Goal: Information Seeking & Learning: Learn about a topic

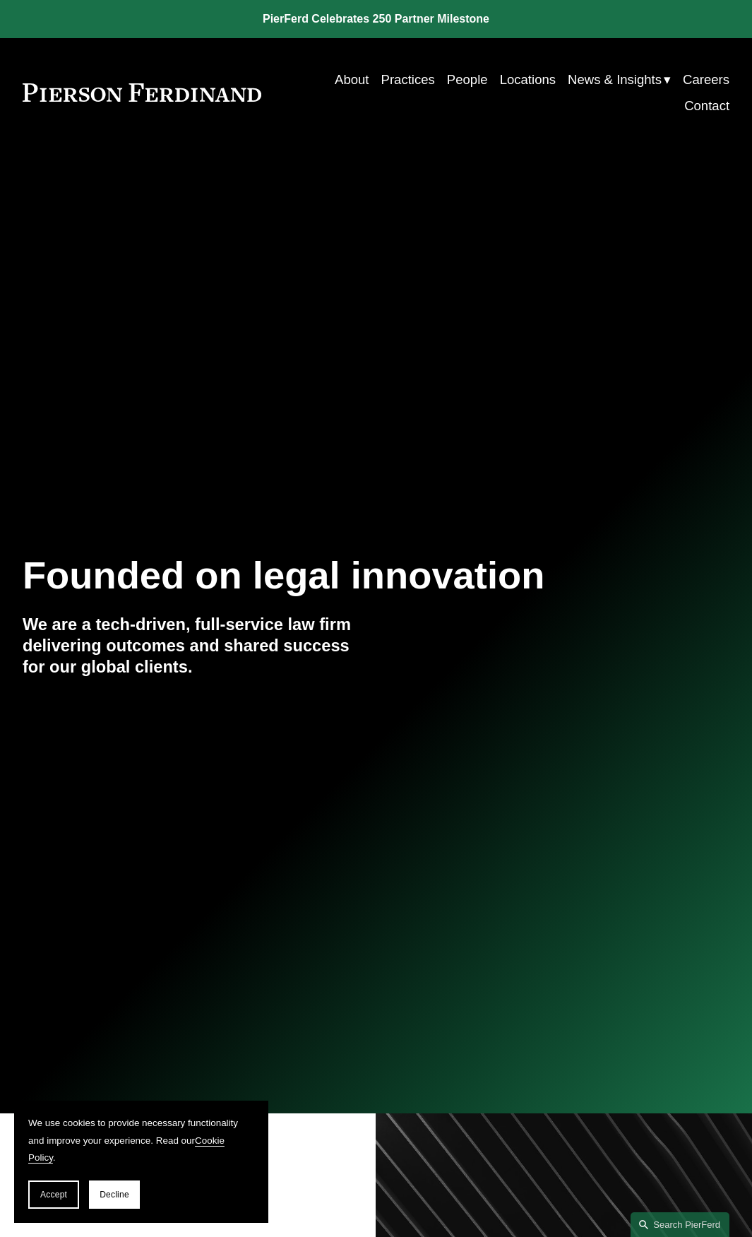
click at [405, 78] on link "Practices" at bounding box center [408, 79] width 54 height 26
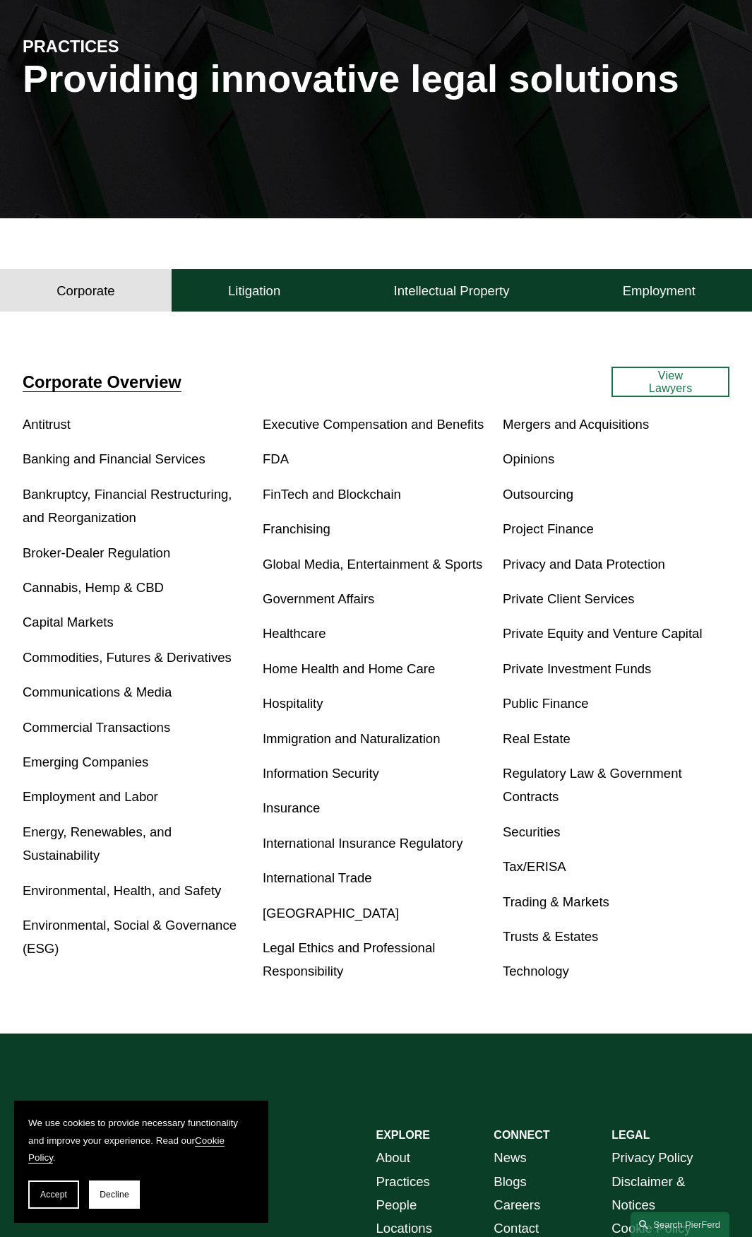
scroll to position [212, 0]
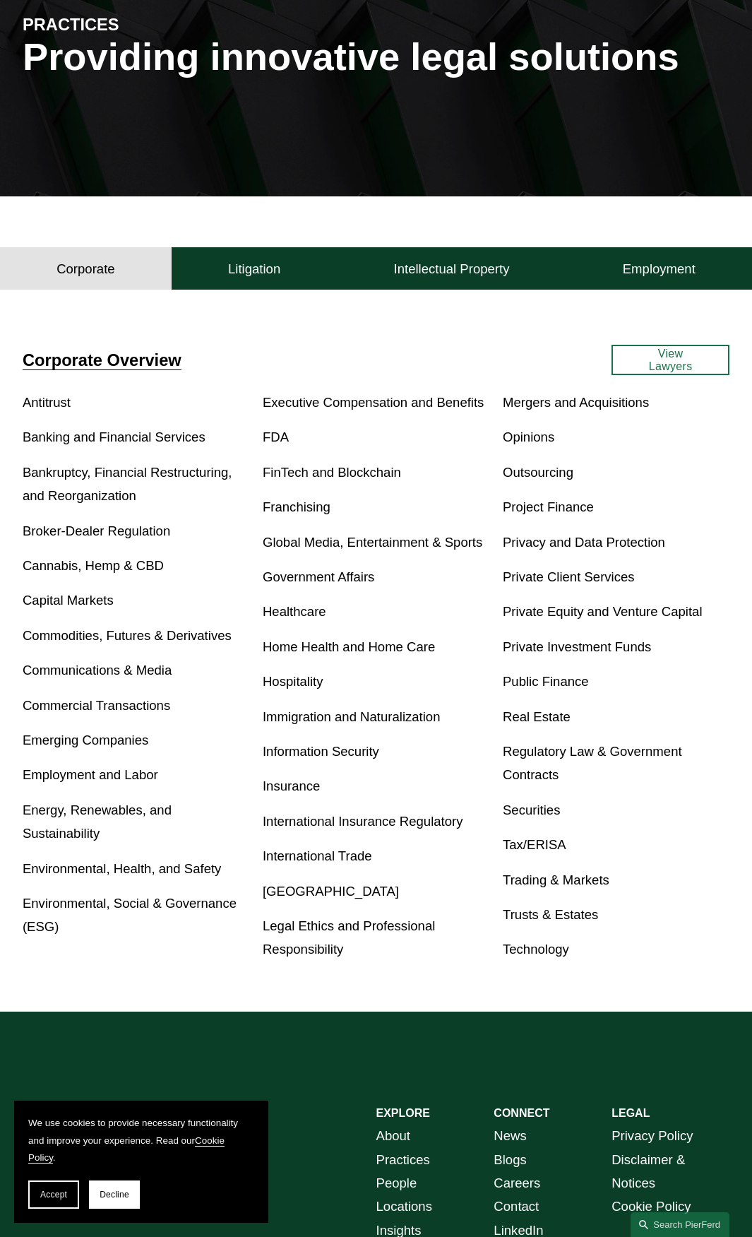
click at [526, 543] on link "Privacy and Data Protection" at bounding box center [584, 542] width 162 height 15
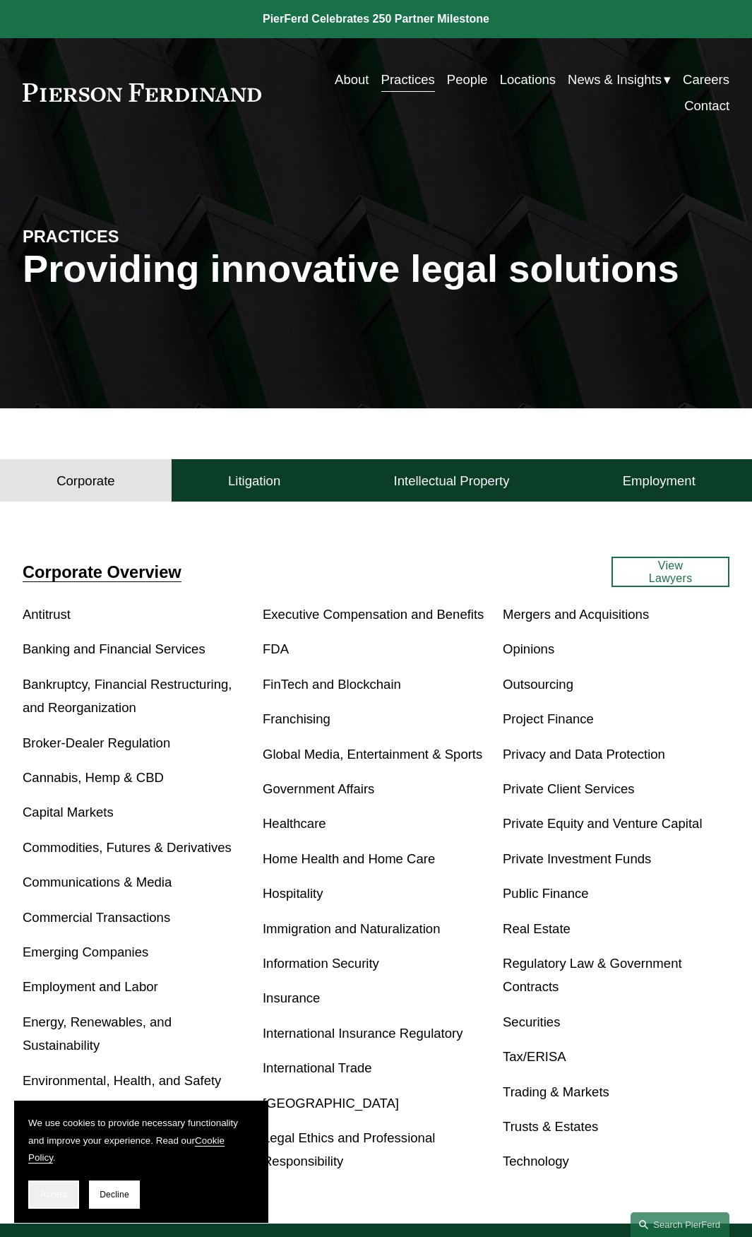
click at [58, 1188] on button "Accept" at bounding box center [53, 1194] width 51 height 28
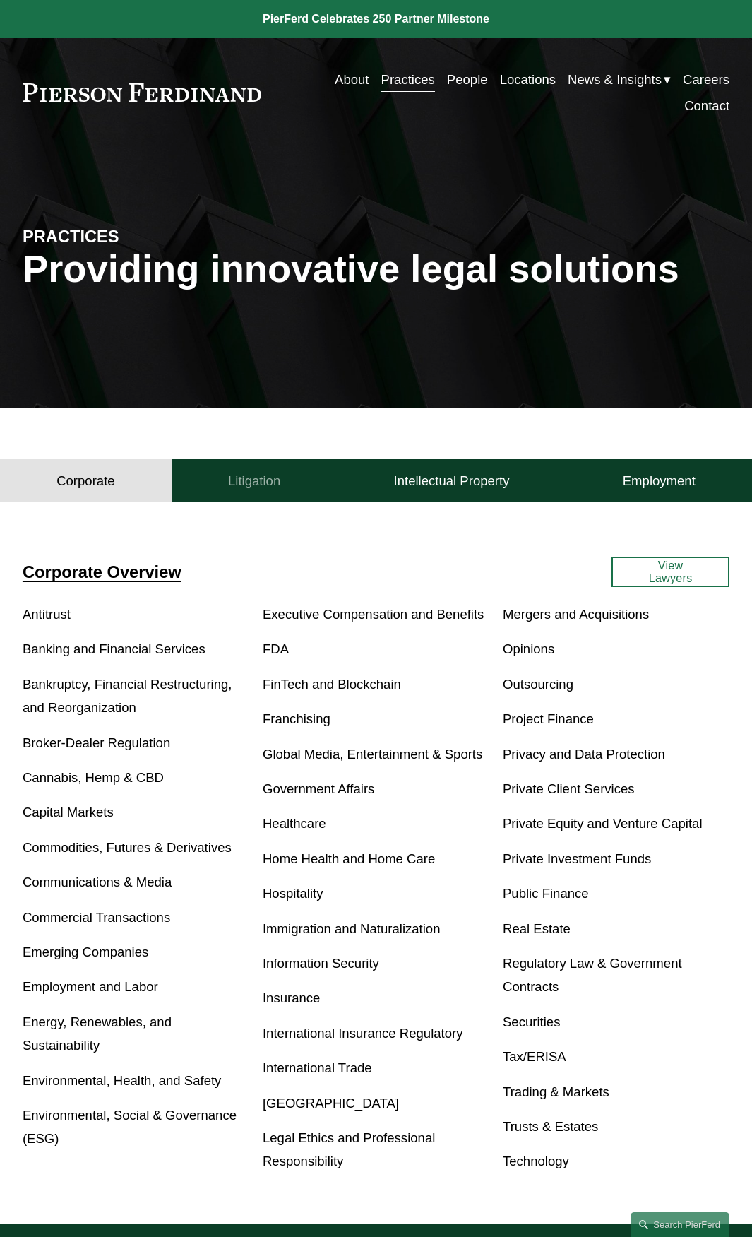
click at [265, 482] on h4 "Litigation" at bounding box center [254, 481] width 52 height 17
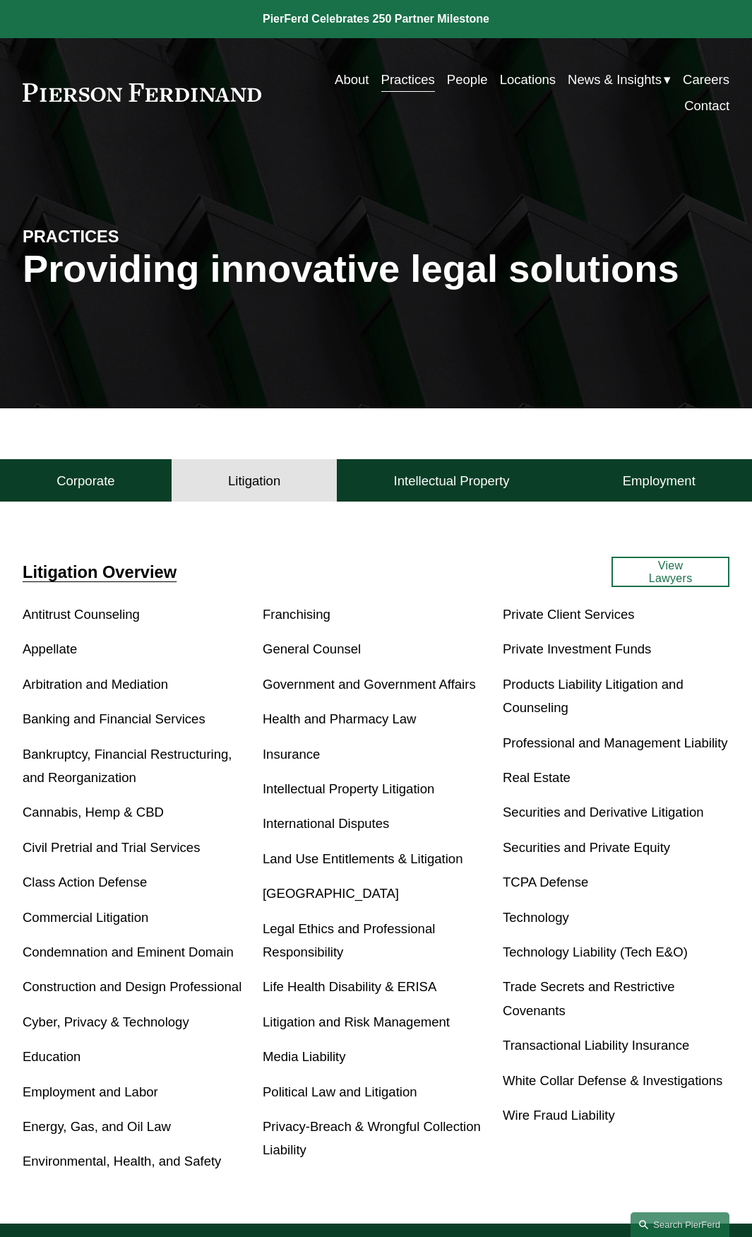
click at [524, 887] on link "TCPA Defense" at bounding box center [545, 881] width 85 height 15
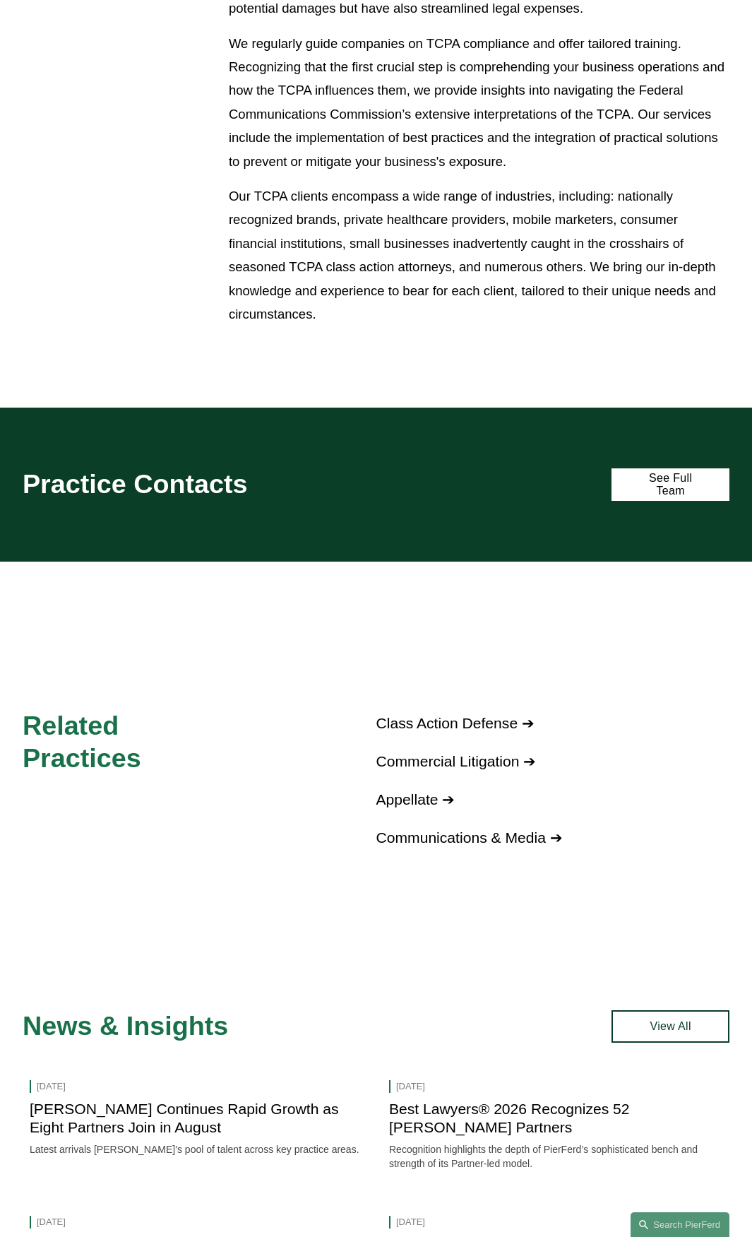
scroll to position [848, 0]
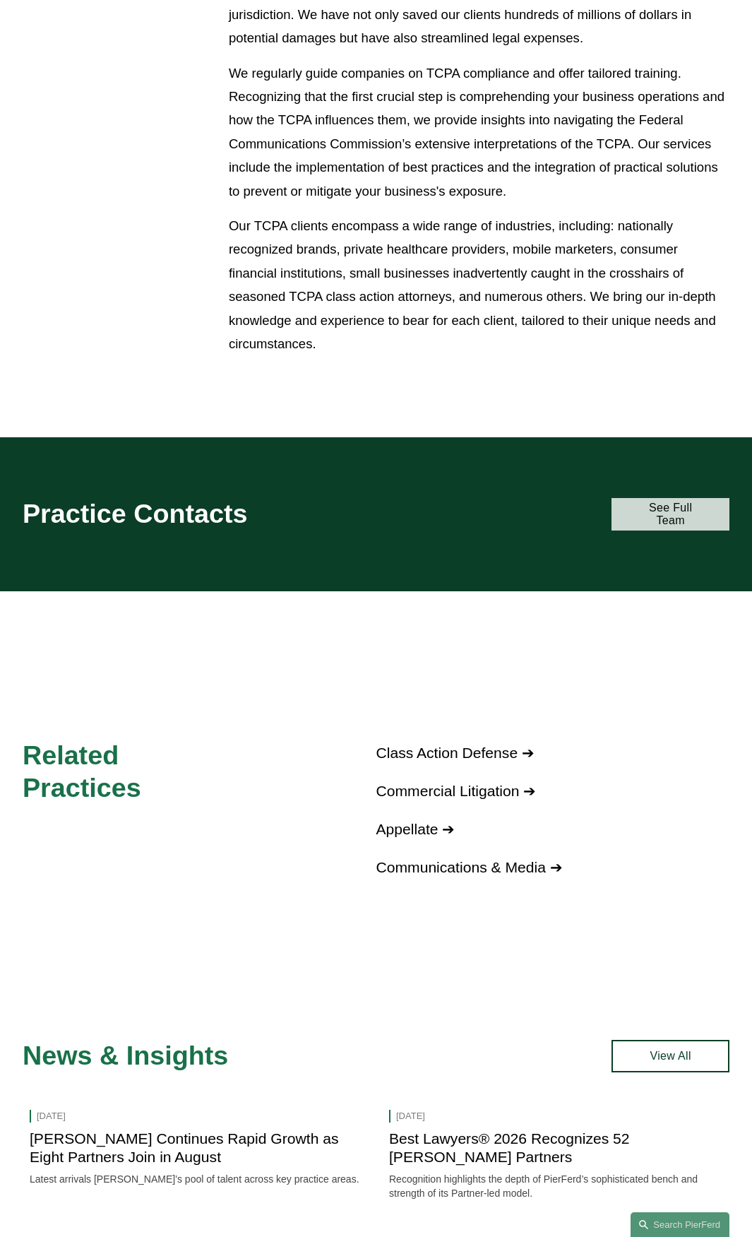
click at [675, 510] on link "See Full Team" at bounding box center [671, 514] width 118 height 32
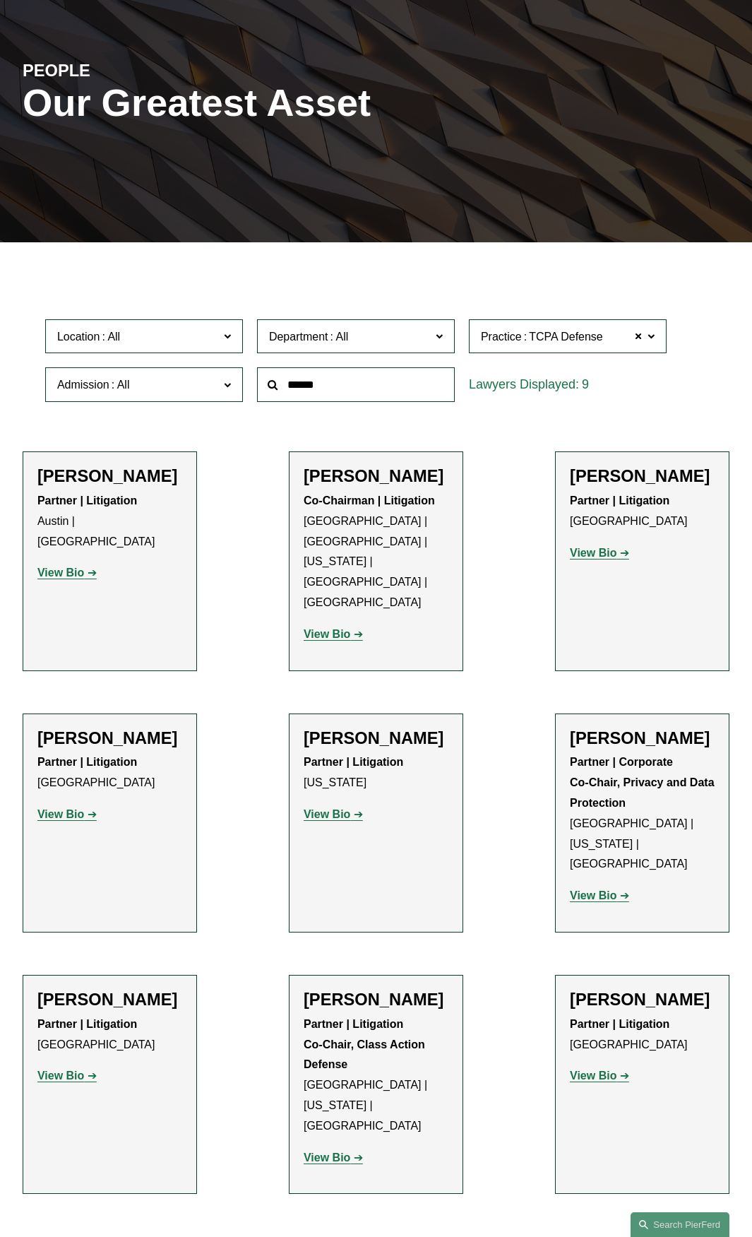
scroll to position [141, 0]
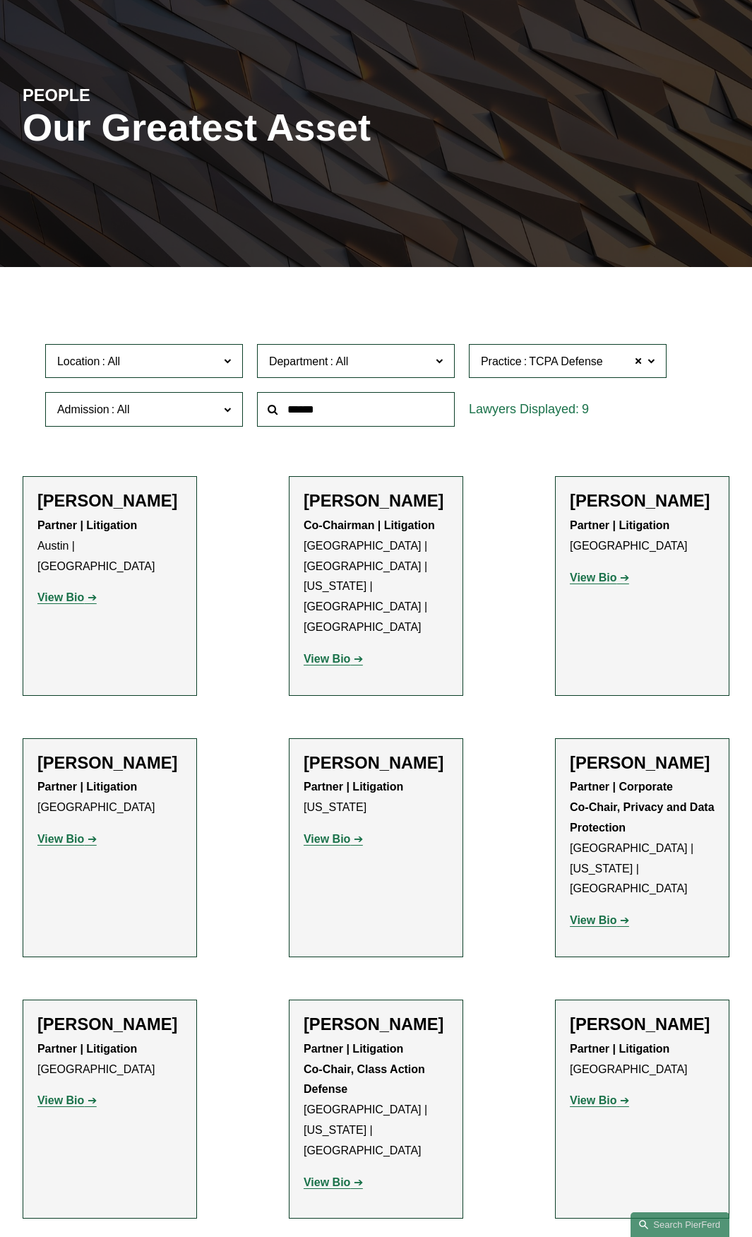
click at [587, 914] on strong "View Bio" at bounding box center [593, 920] width 47 height 12
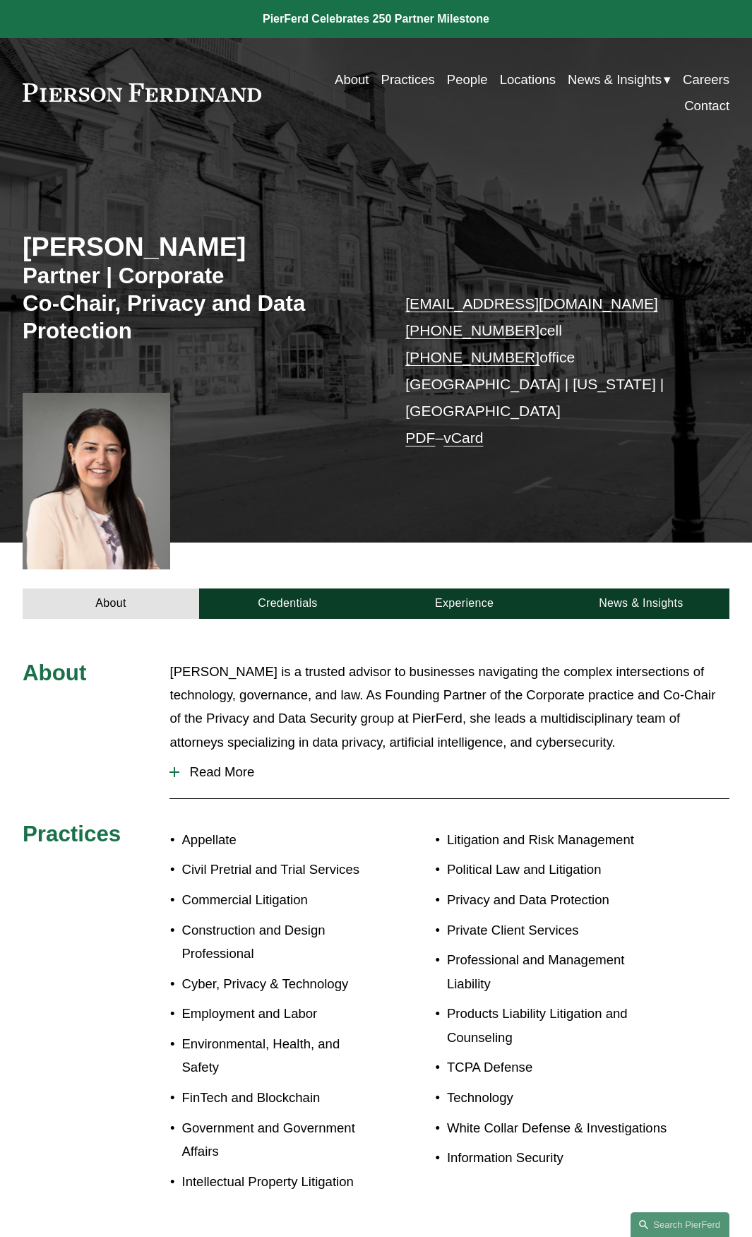
click at [194, 764] on span "Read More" at bounding box center [454, 772] width 550 height 16
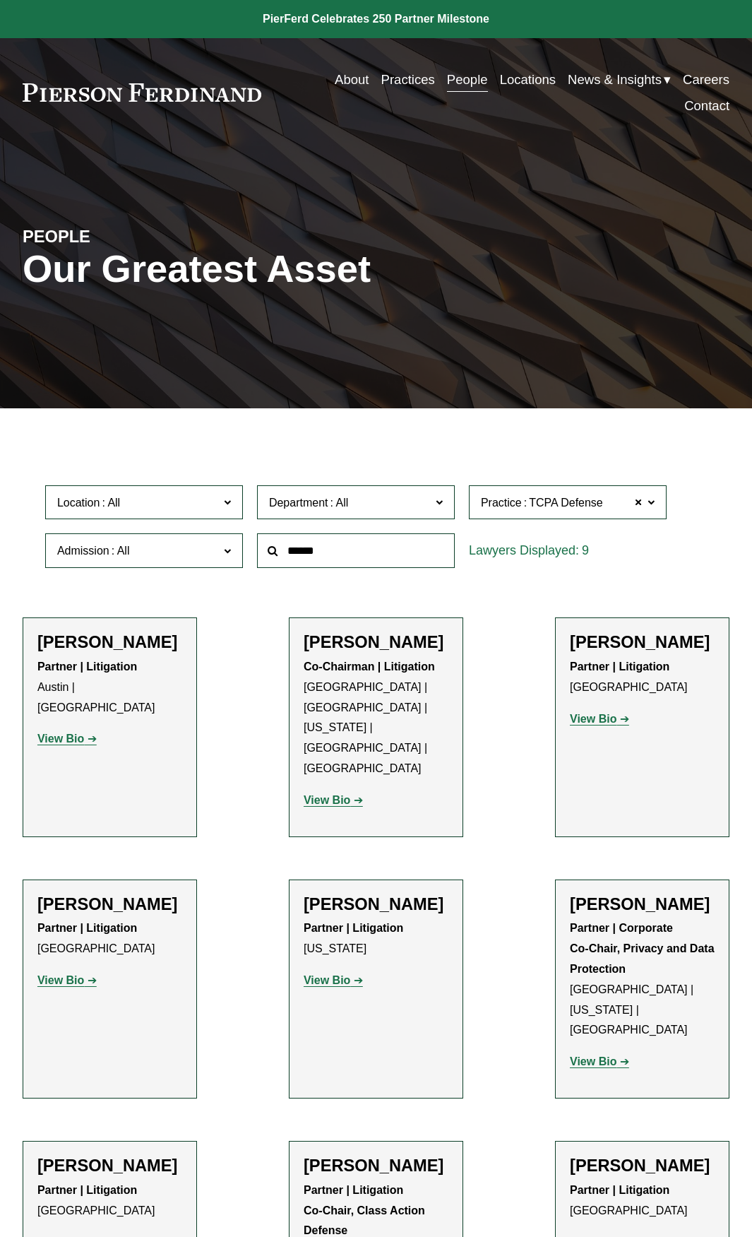
scroll to position [141, 0]
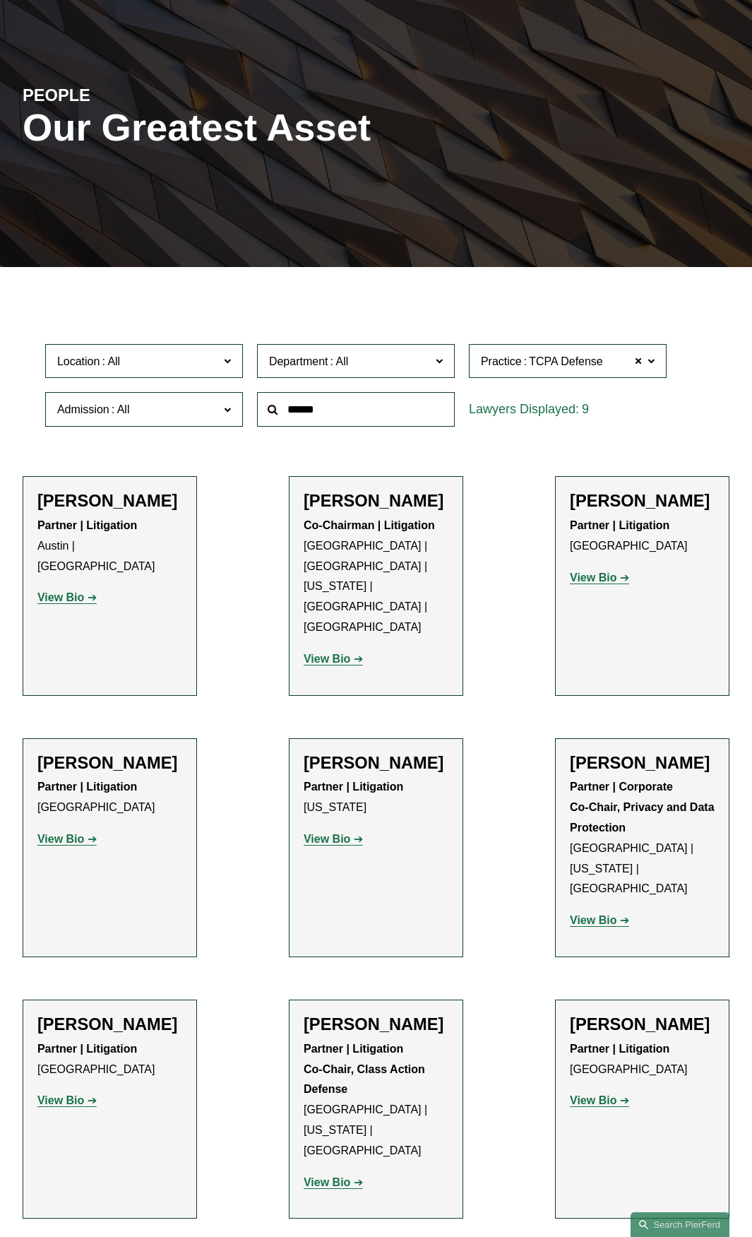
click at [77, 591] on strong "View Bio" at bounding box center [60, 597] width 47 height 12
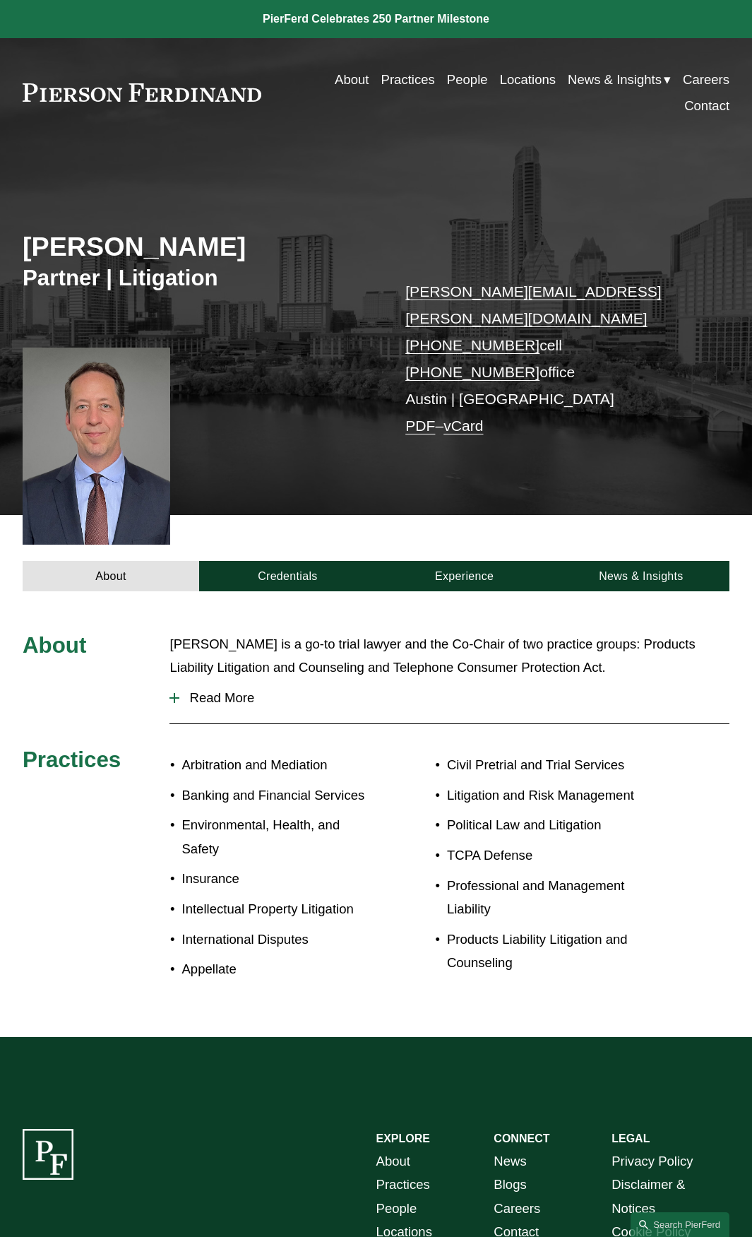
click at [229, 690] on span "Read More" at bounding box center [454, 698] width 550 height 16
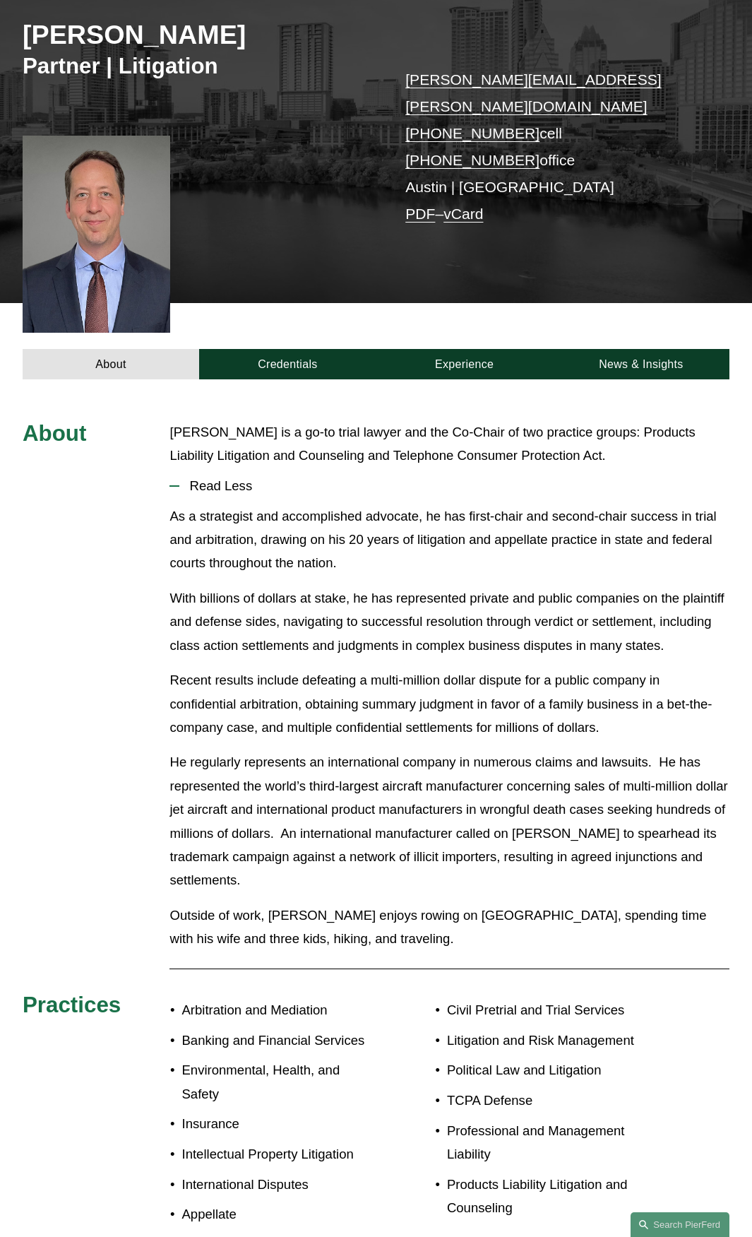
scroll to position [283, 0]
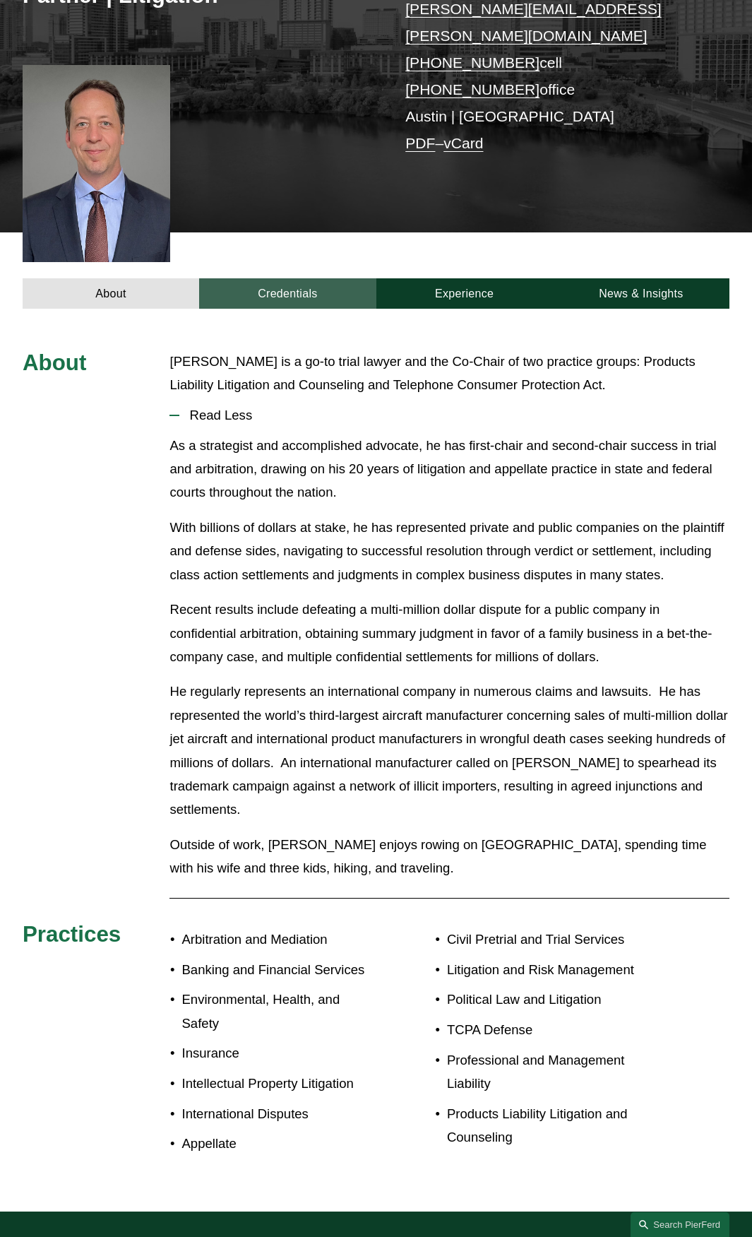
click at [273, 278] on link "Credentials" at bounding box center [287, 293] width 177 height 30
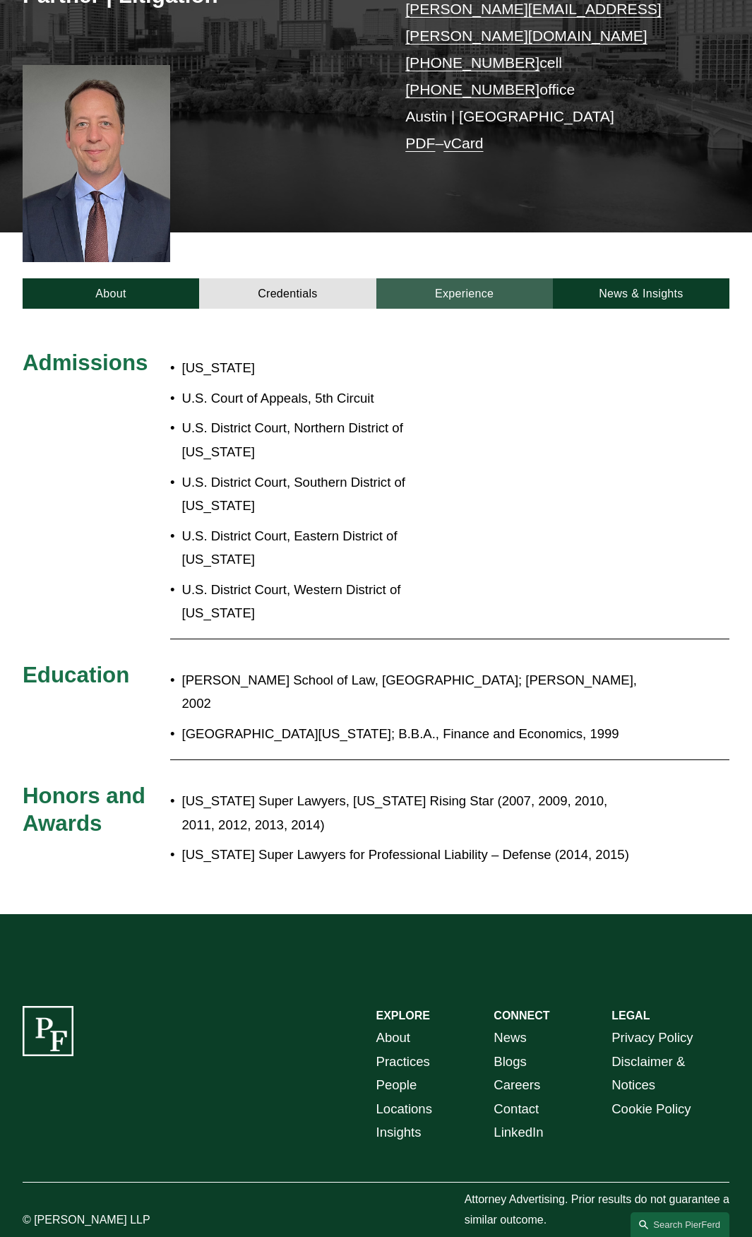
click at [470, 278] on link "Experience" at bounding box center [464, 293] width 177 height 30
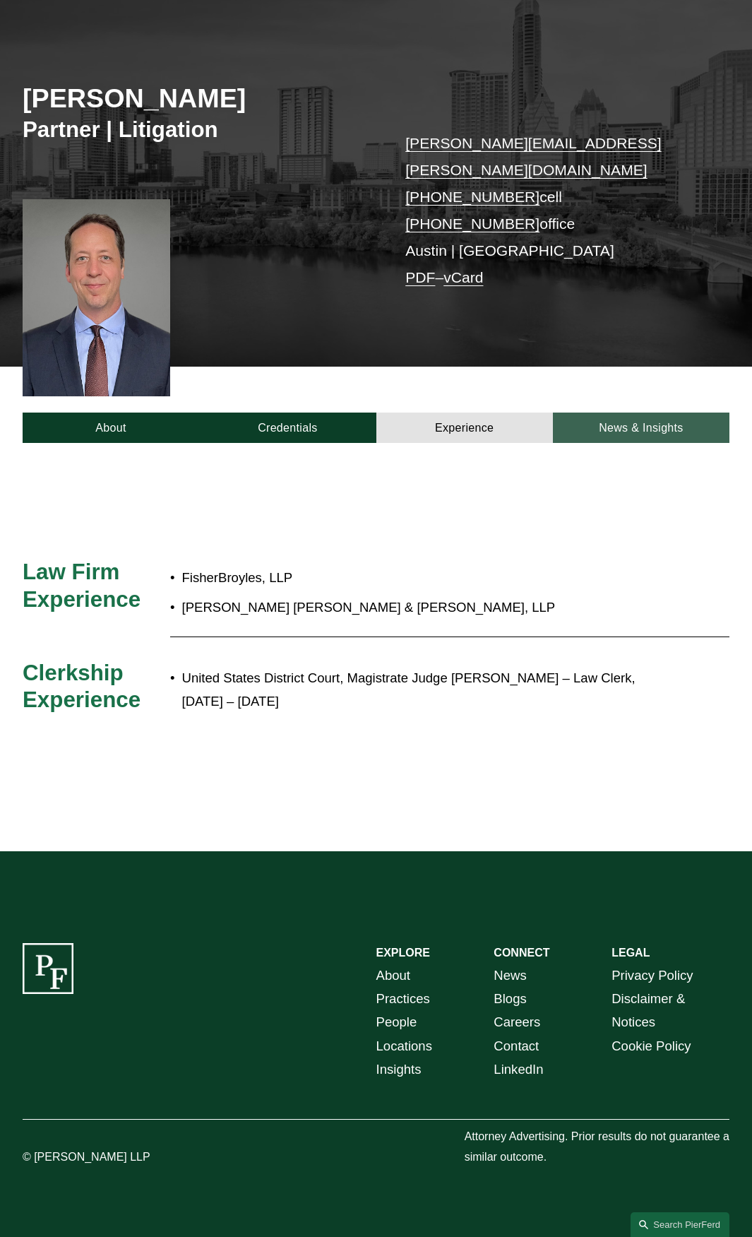
click at [627, 412] on link "News & Insights" at bounding box center [641, 427] width 177 height 30
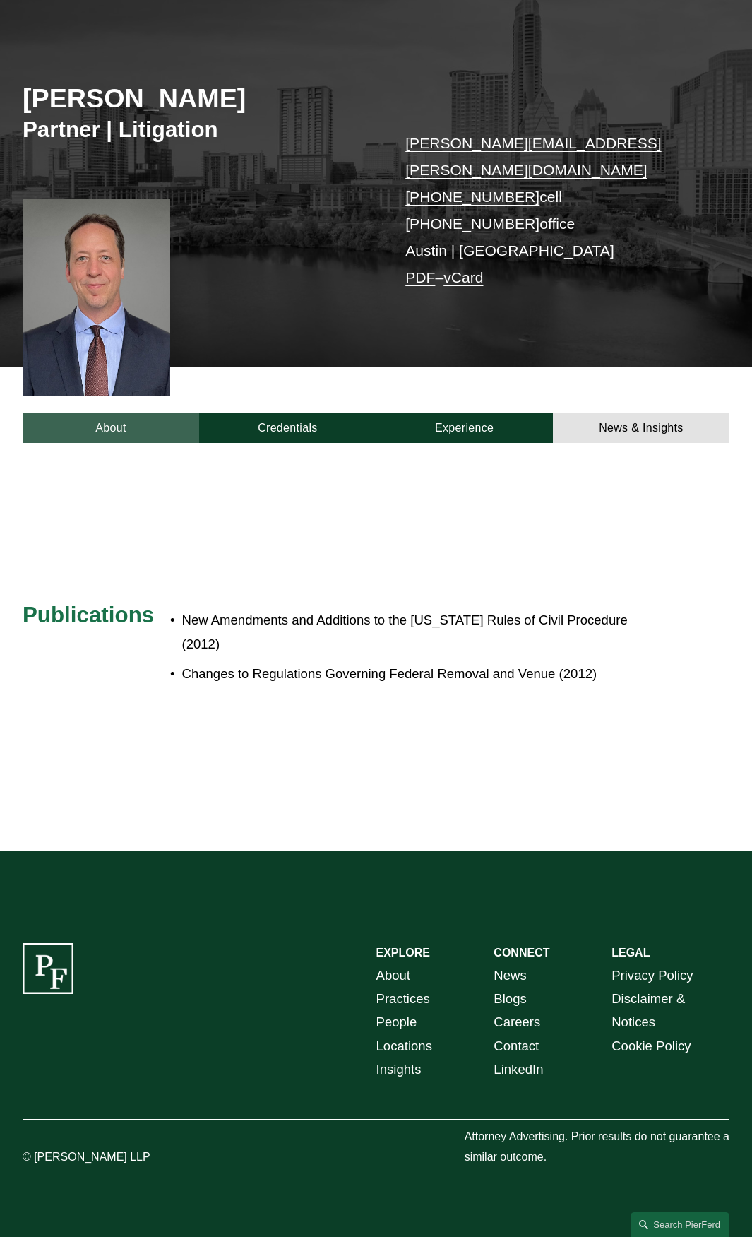
click at [117, 412] on link "About" at bounding box center [111, 427] width 177 height 30
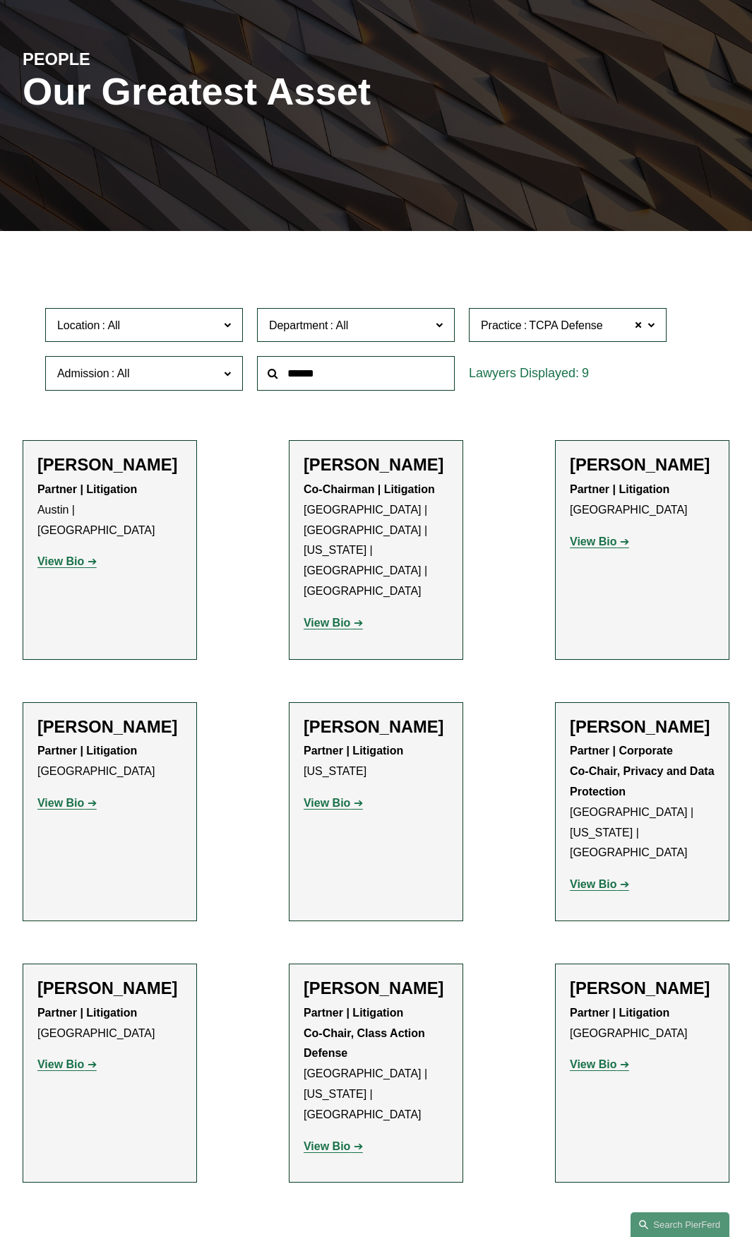
scroll to position [212, 0]
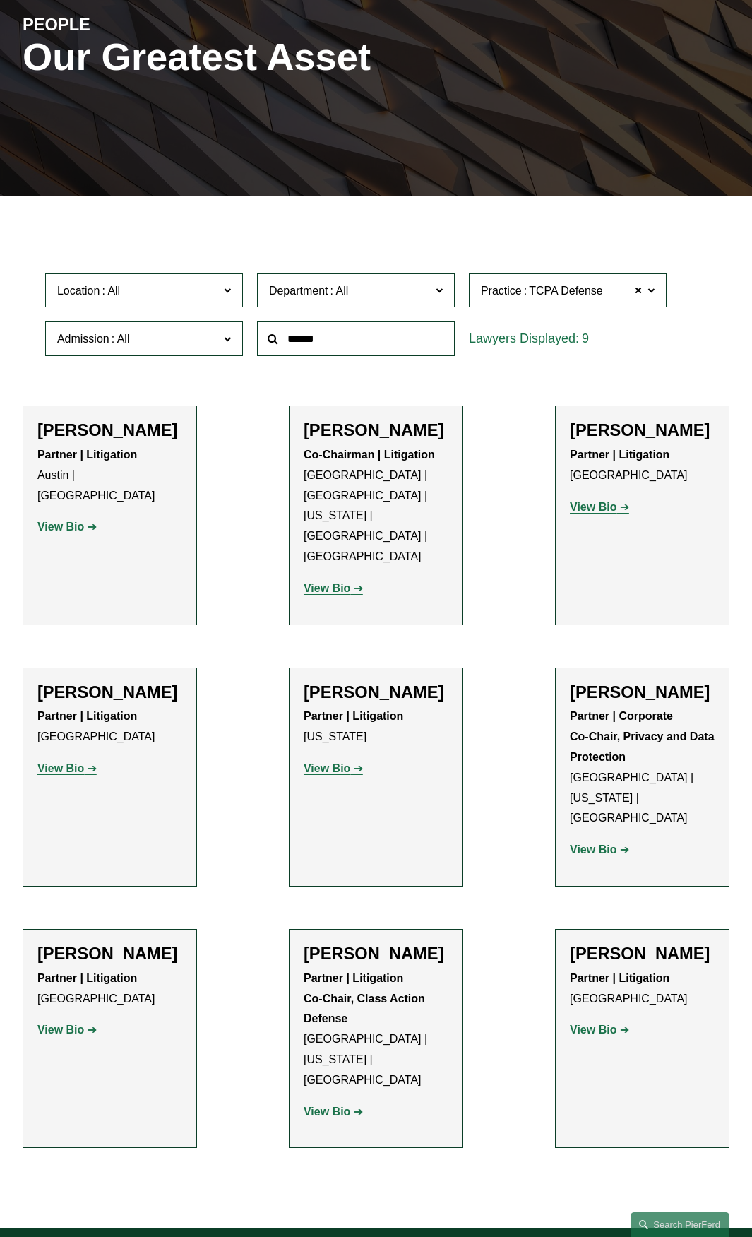
click at [581, 508] on strong "View Bio" at bounding box center [593, 507] width 47 height 12
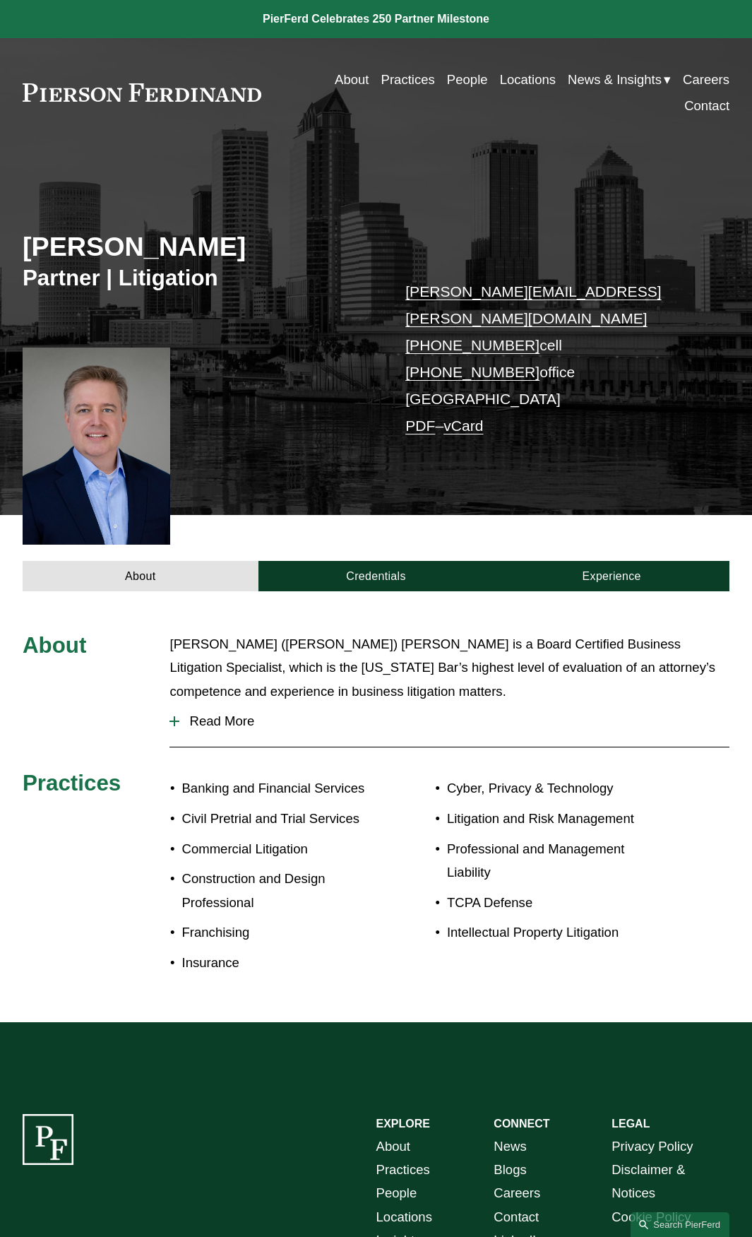
click at [219, 713] on span "Read More" at bounding box center [454, 721] width 550 height 16
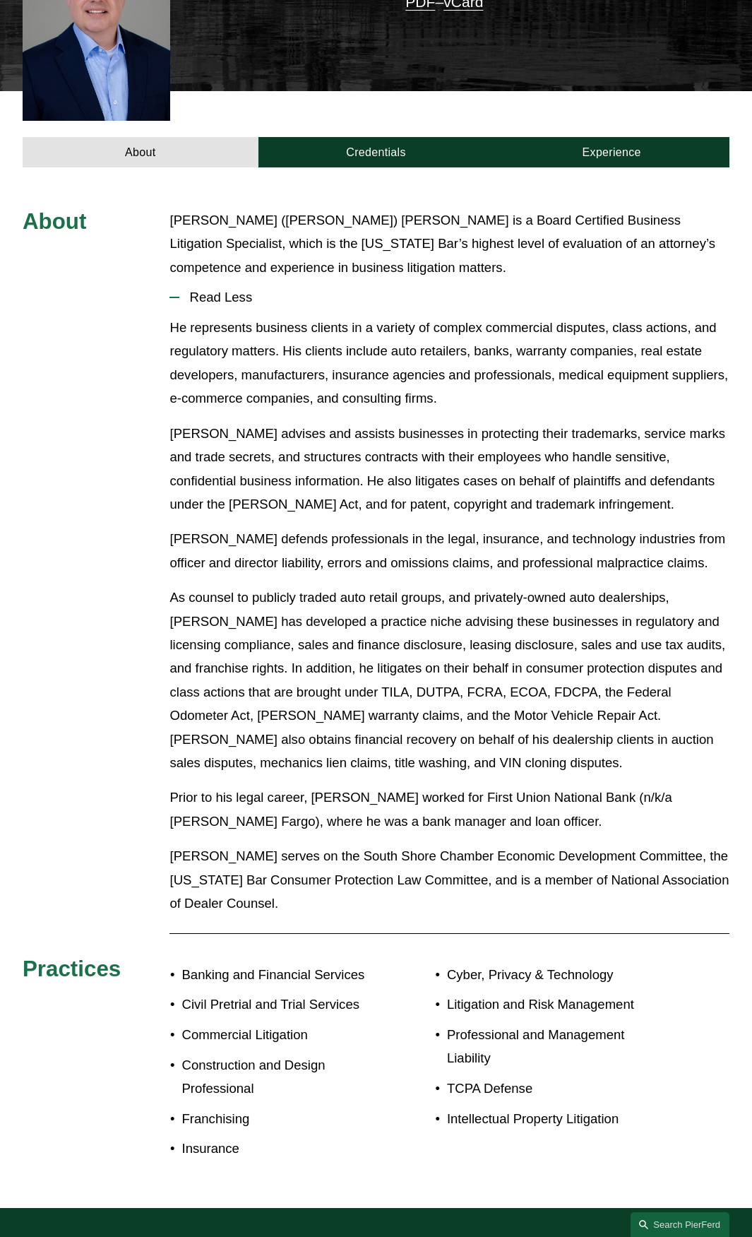
scroll to position [494, 0]
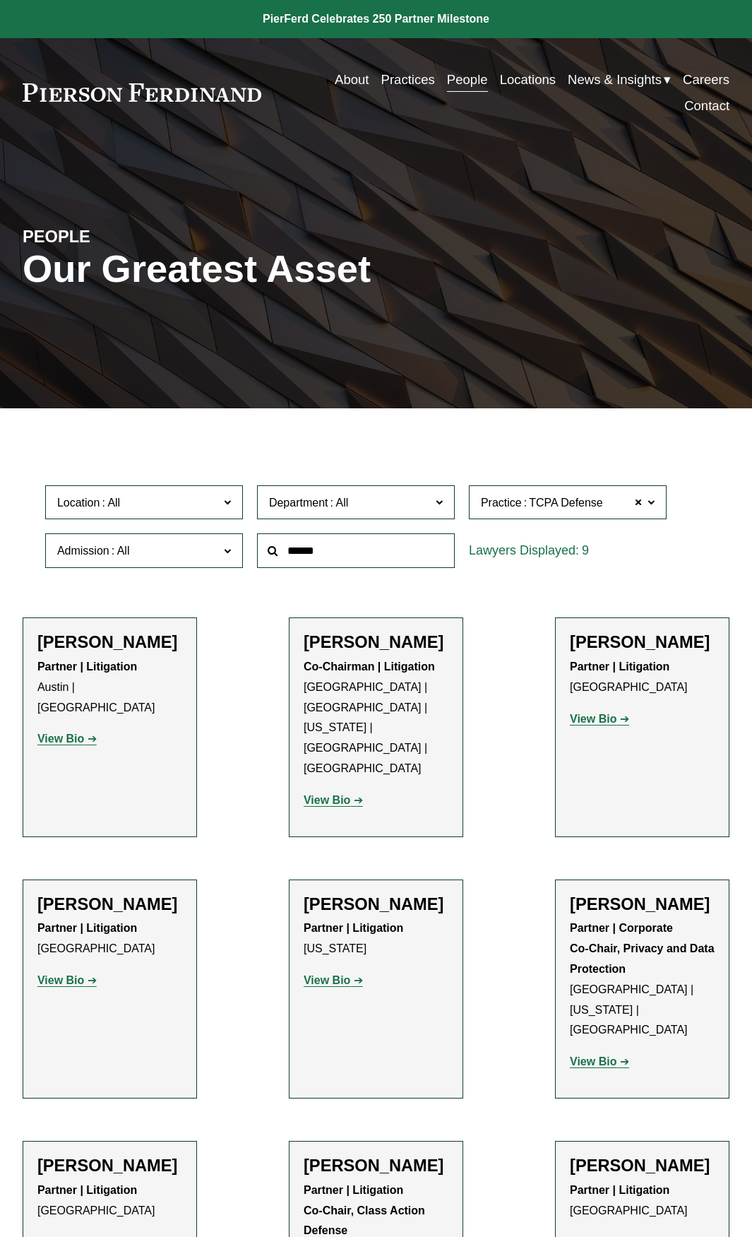
scroll to position [212, 0]
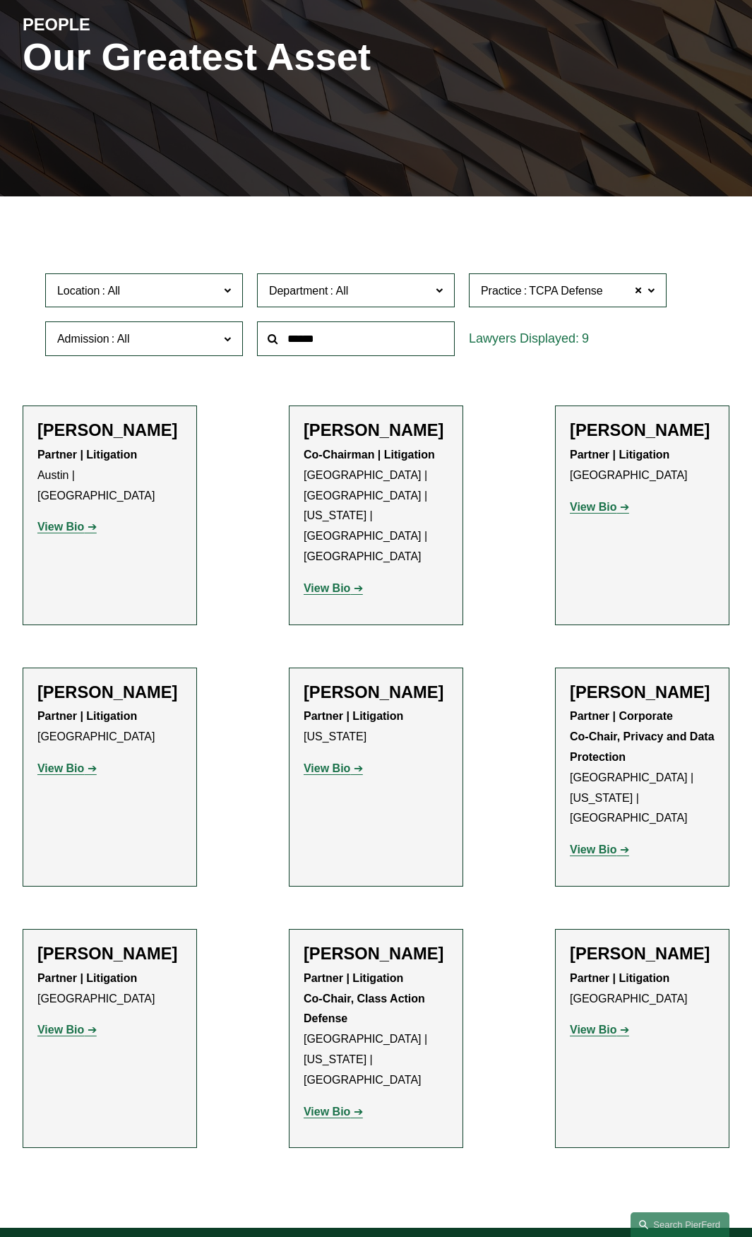
click at [58, 759] on p "View Bio" at bounding box center [109, 769] width 145 height 20
click at [58, 762] on strong "View Bio" at bounding box center [60, 768] width 47 height 12
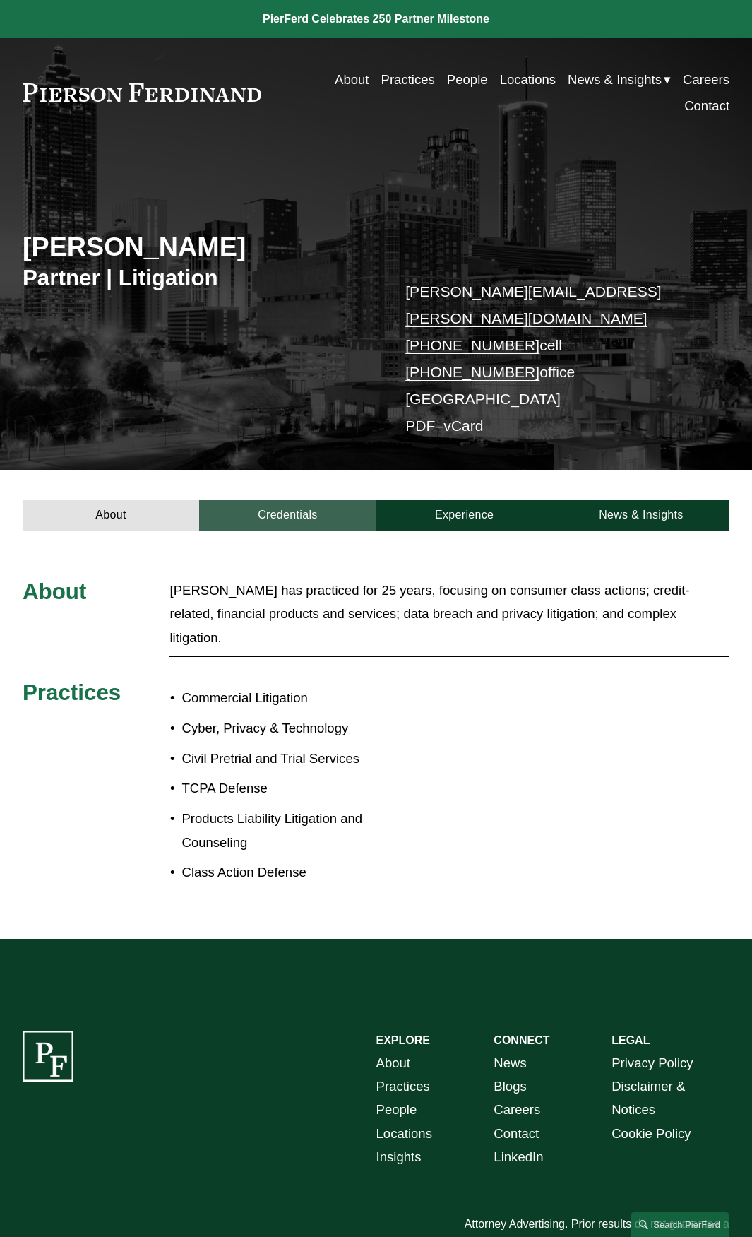
click at [305, 500] on link "Credentials" at bounding box center [287, 515] width 177 height 30
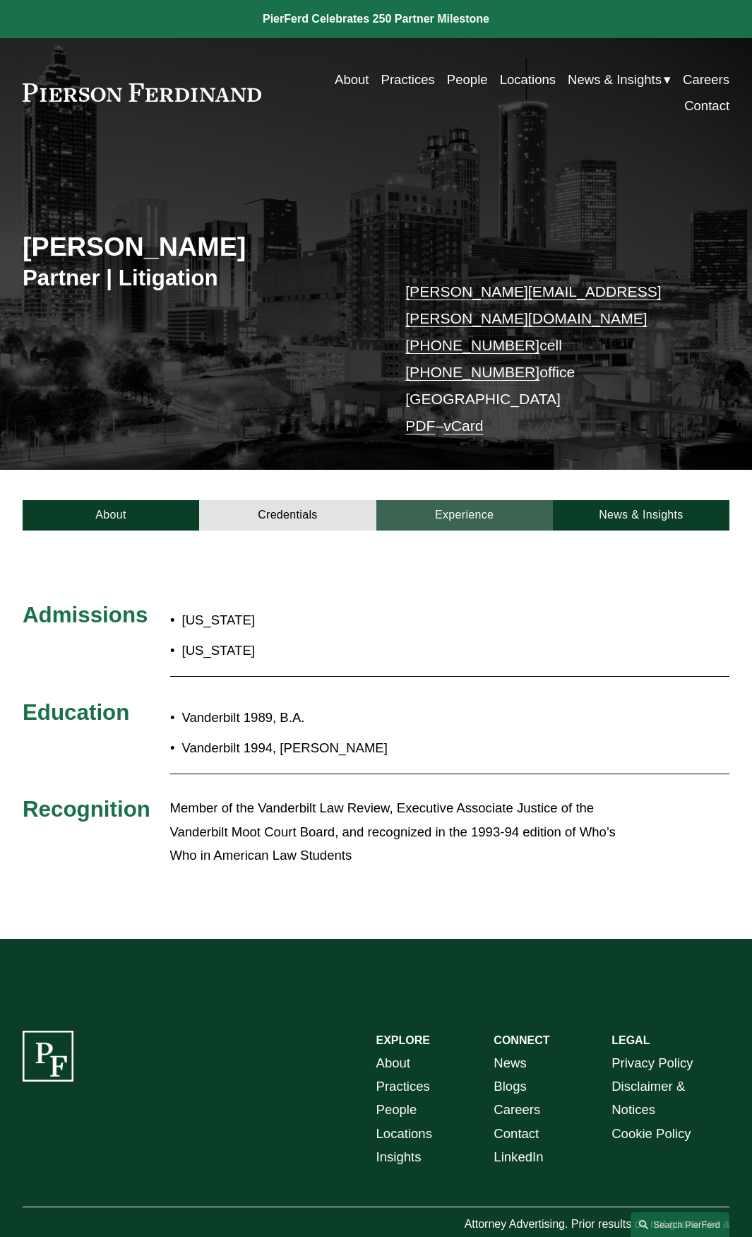
click at [439, 500] on link "Experience" at bounding box center [464, 515] width 177 height 30
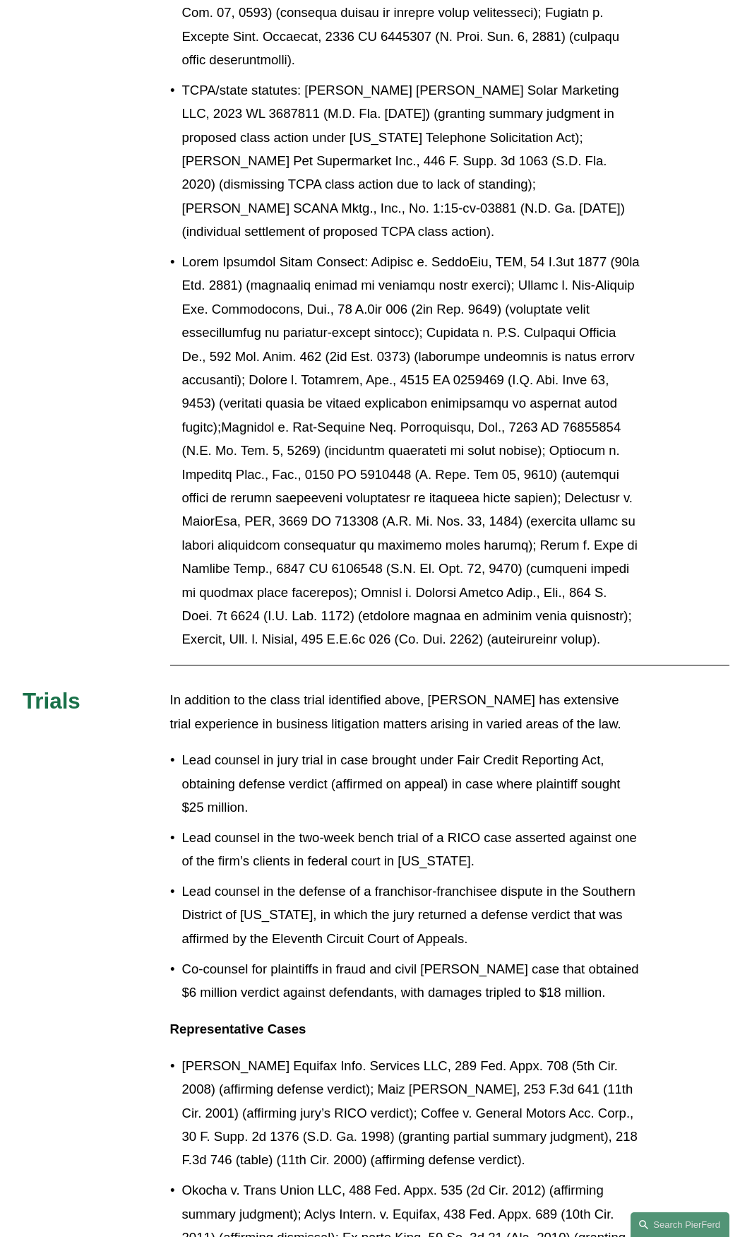
scroll to position [1624, 0]
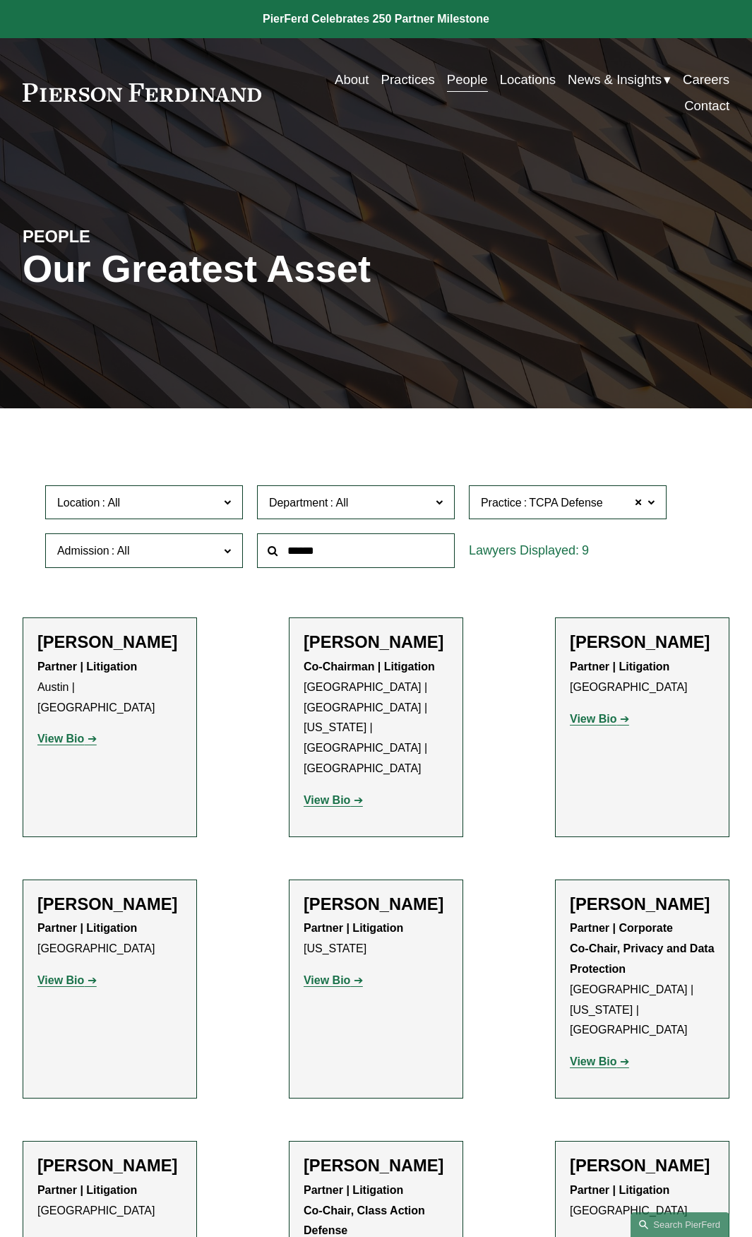
scroll to position [212, 0]
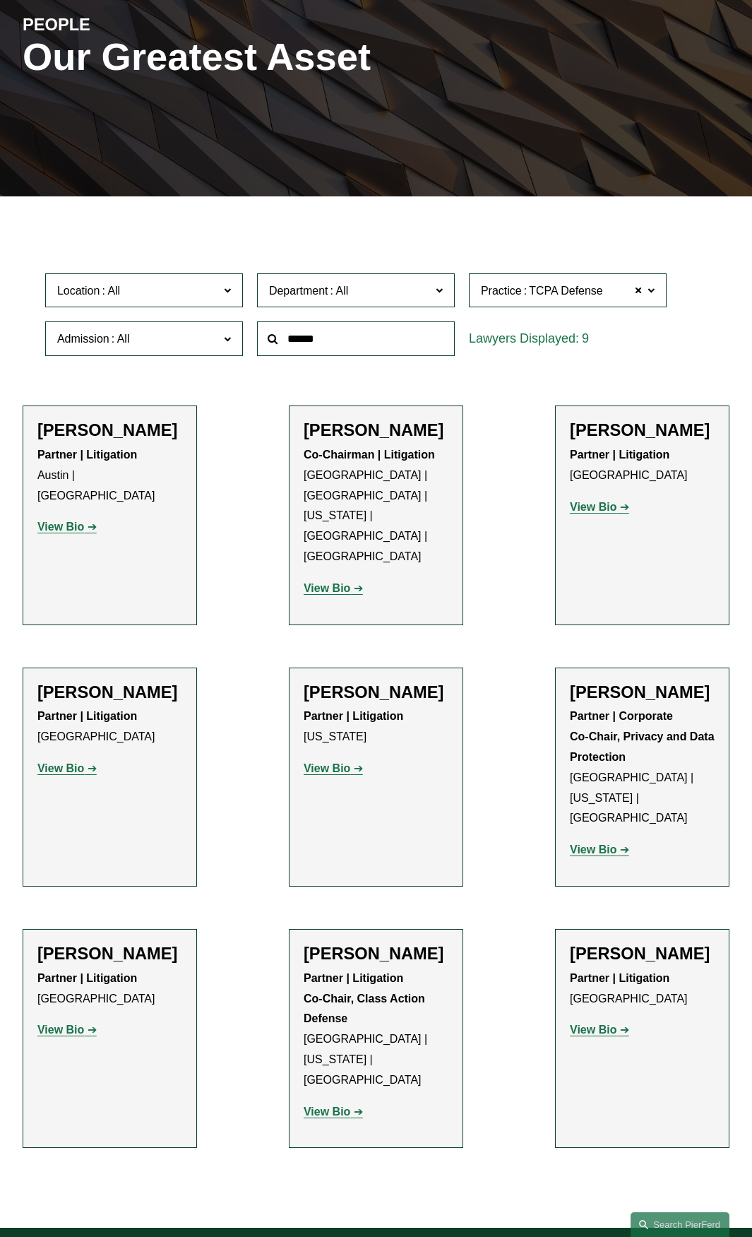
click at [339, 762] on strong "View Bio" at bounding box center [327, 768] width 47 height 12
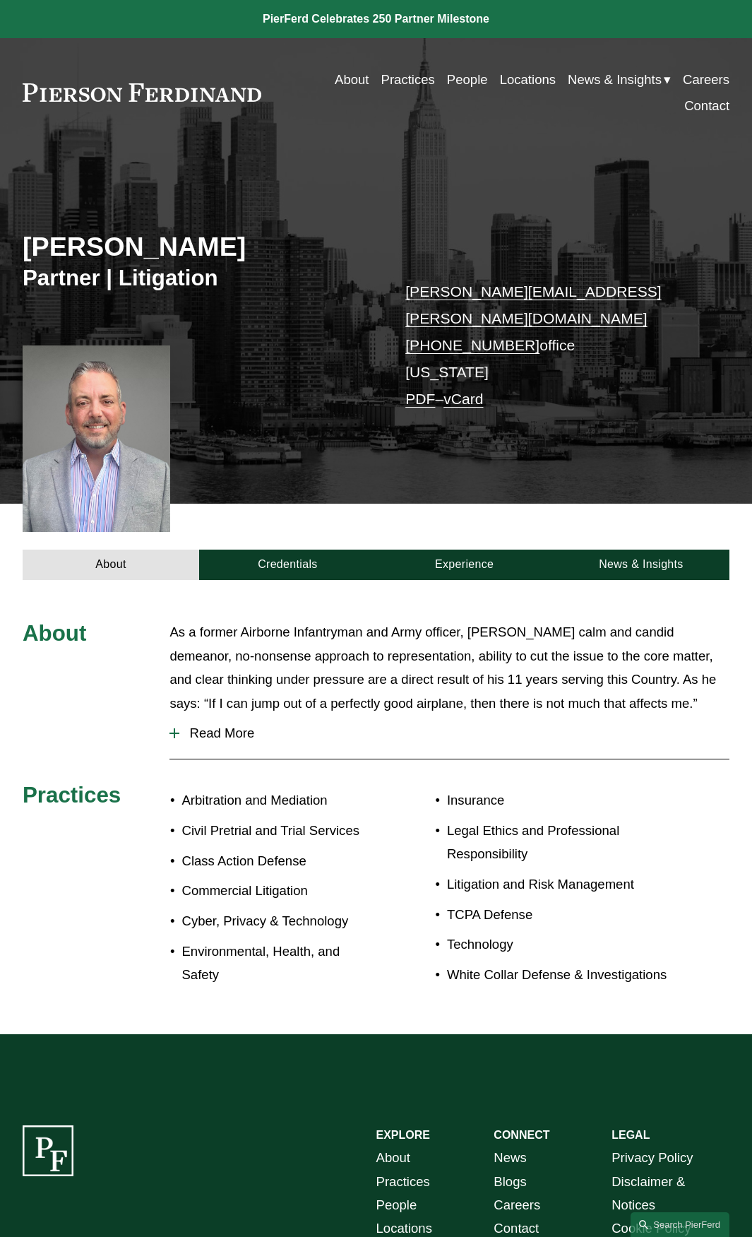
click at [238, 725] on span "Read More" at bounding box center [454, 733] width 550 height 16
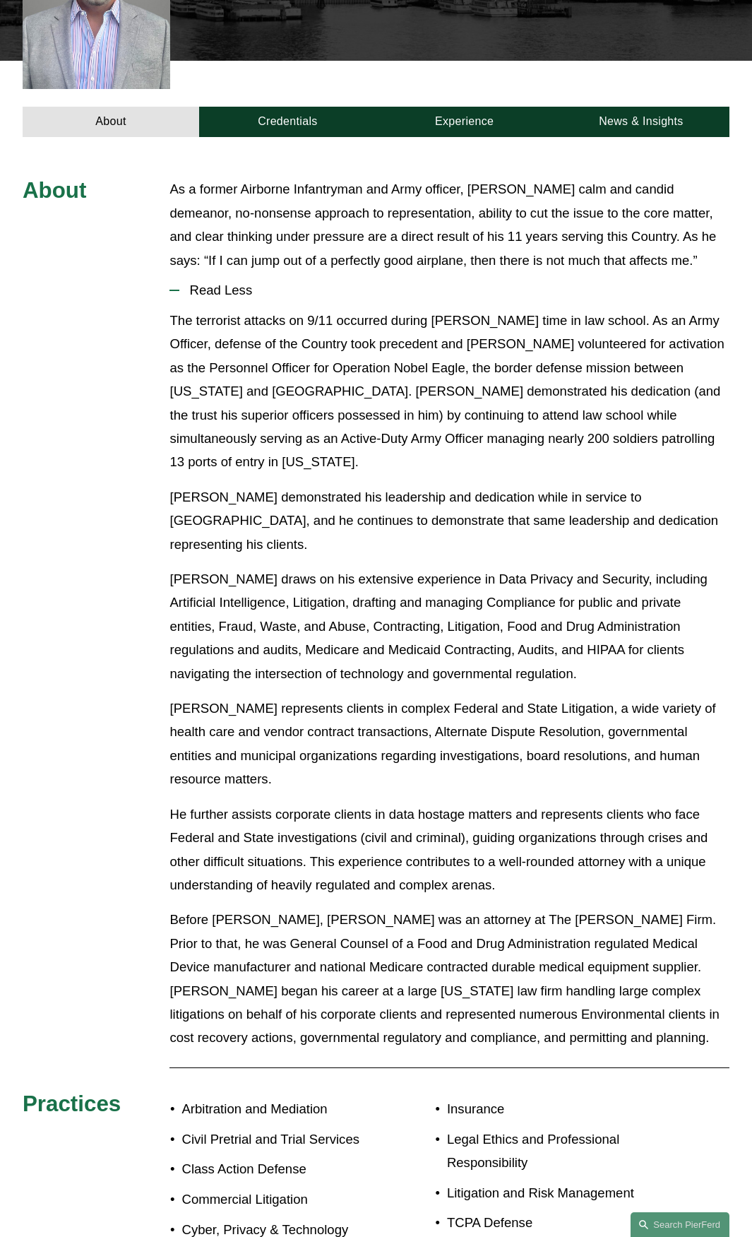
scroll to position [494, 0]
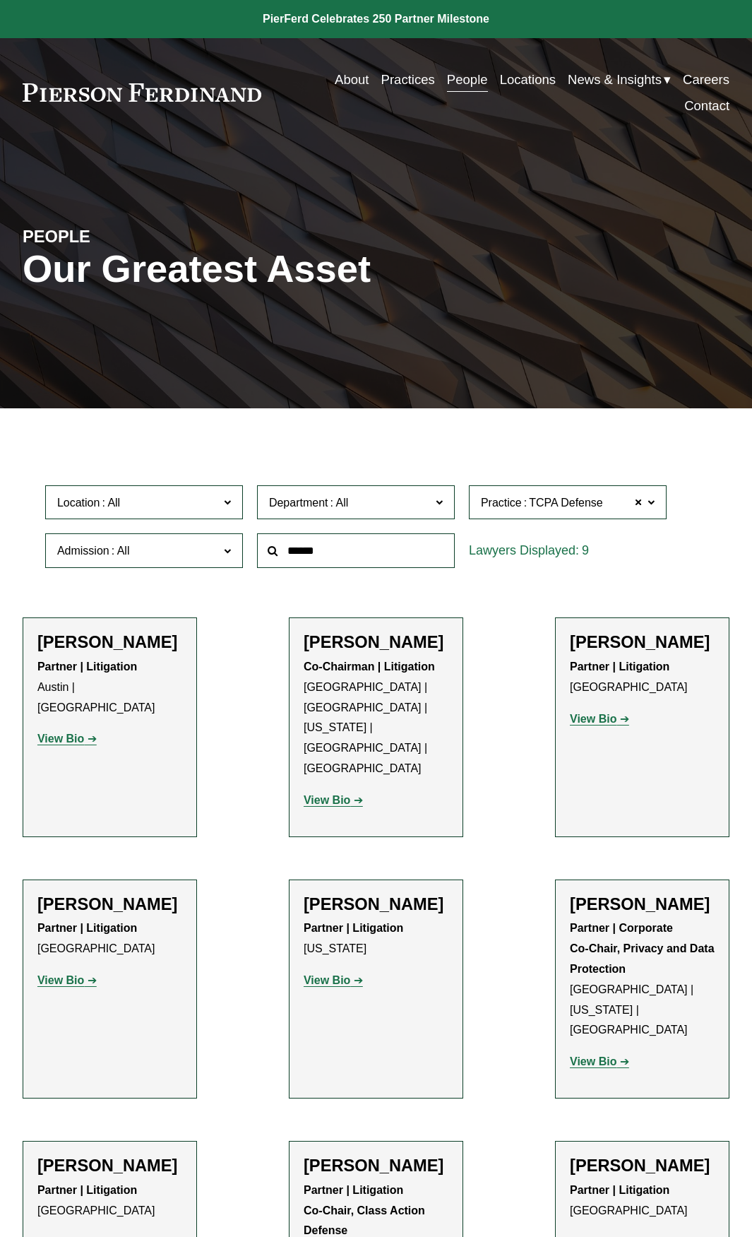
scroll to position [212, 0]
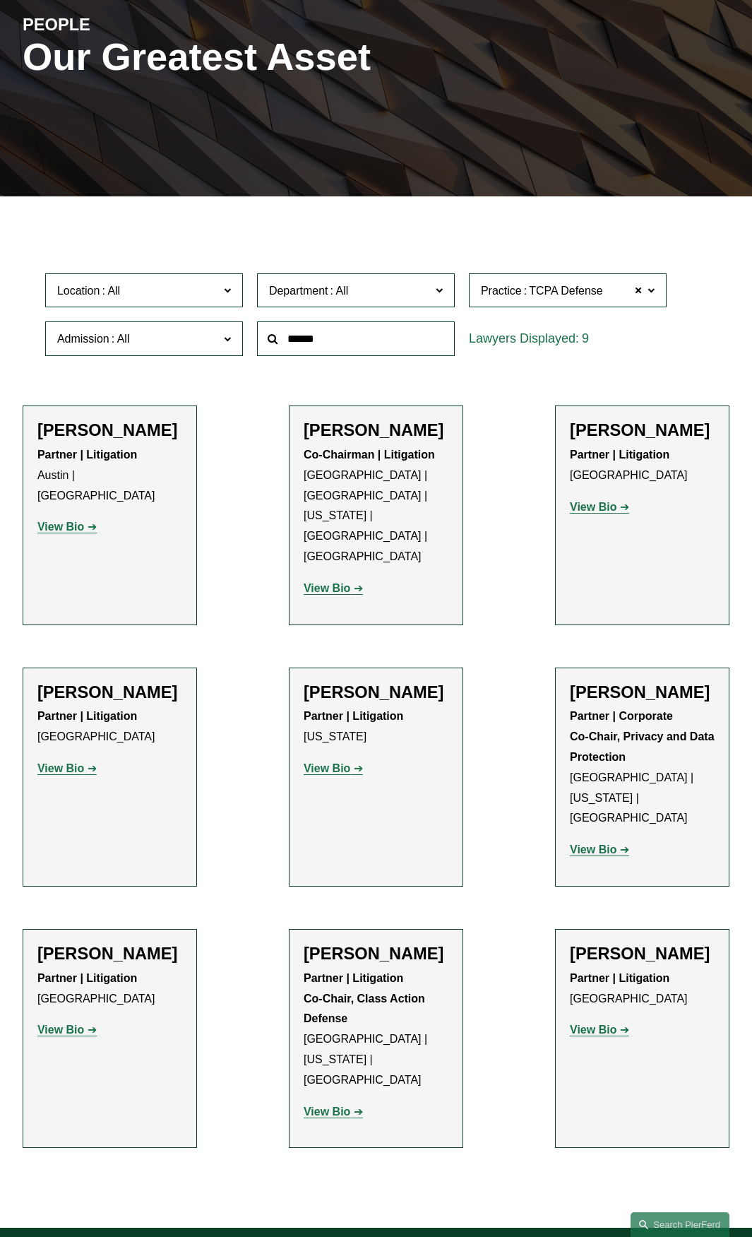
click at [59, 1023] on strong "View Bio" at bounding box center [60, 1029] width 47 height 12
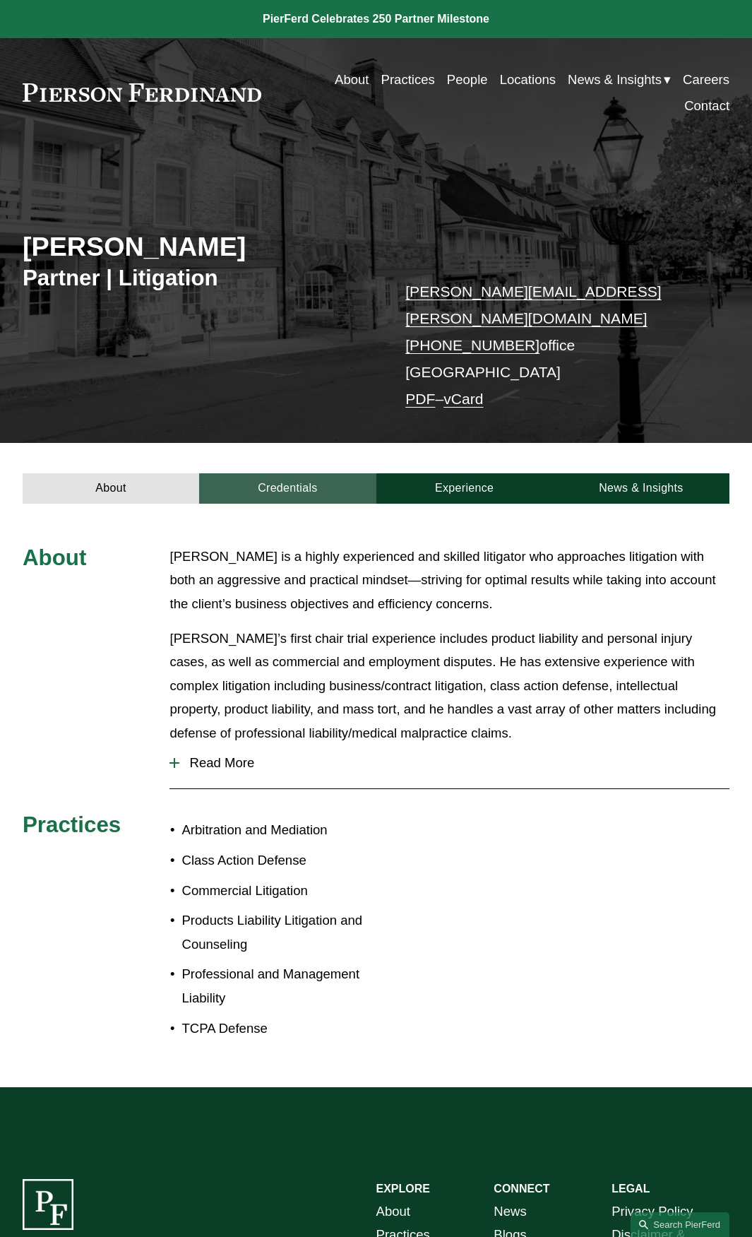
click at [301, 473] on link "Credentials" at bounding box center [287, 488] width 177 height 30
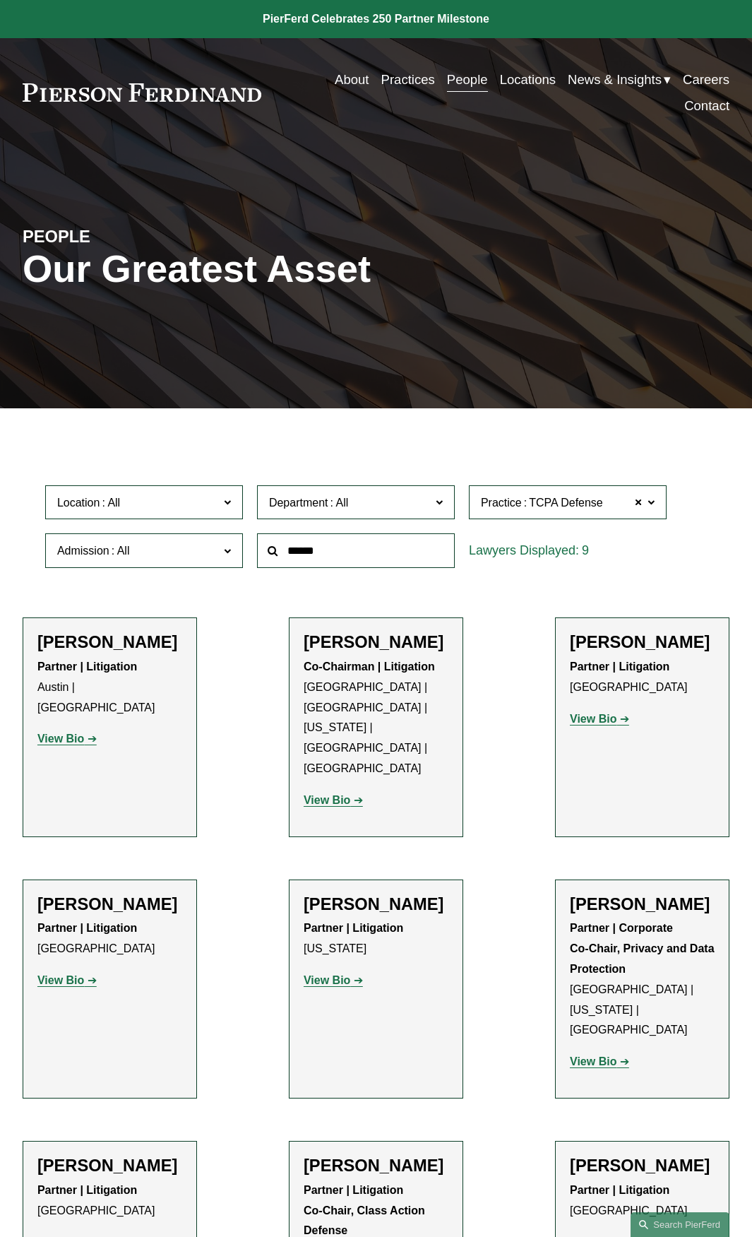
scroll to position [212, 0]
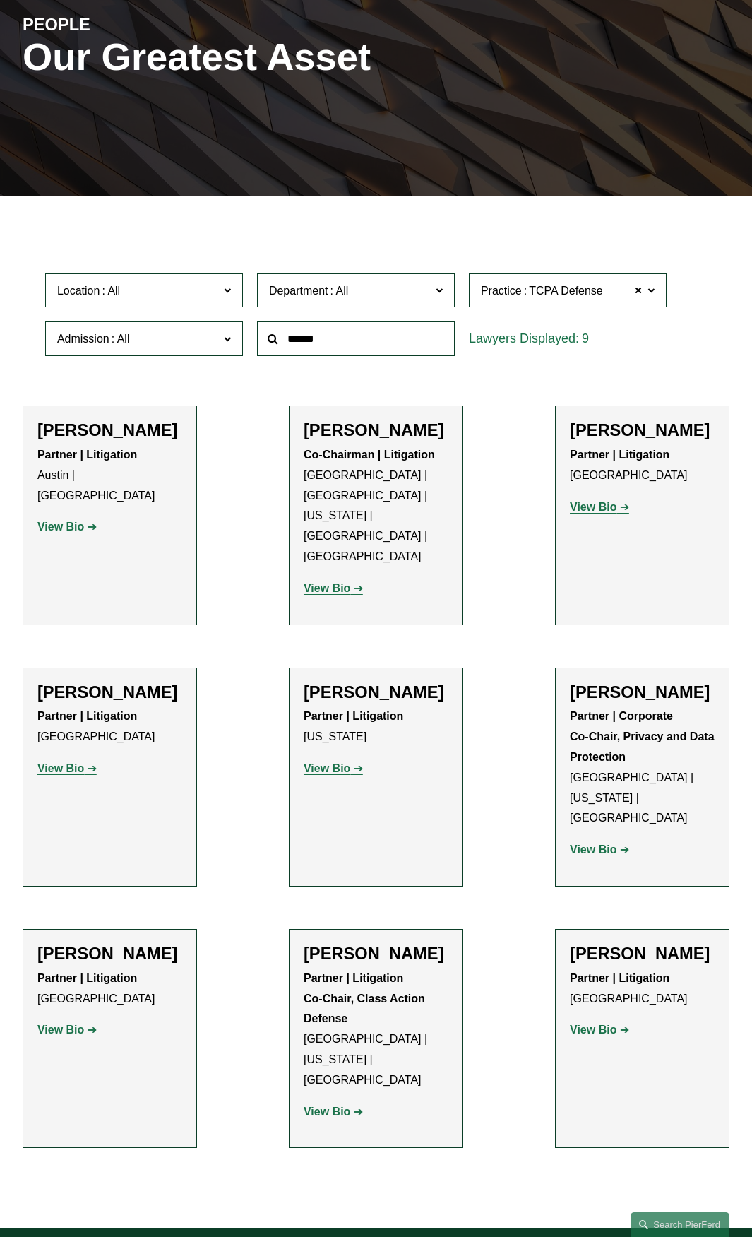
click at [358, 1105] on link "View Bio" at bounding box center [333, 1111] width 59 height 12
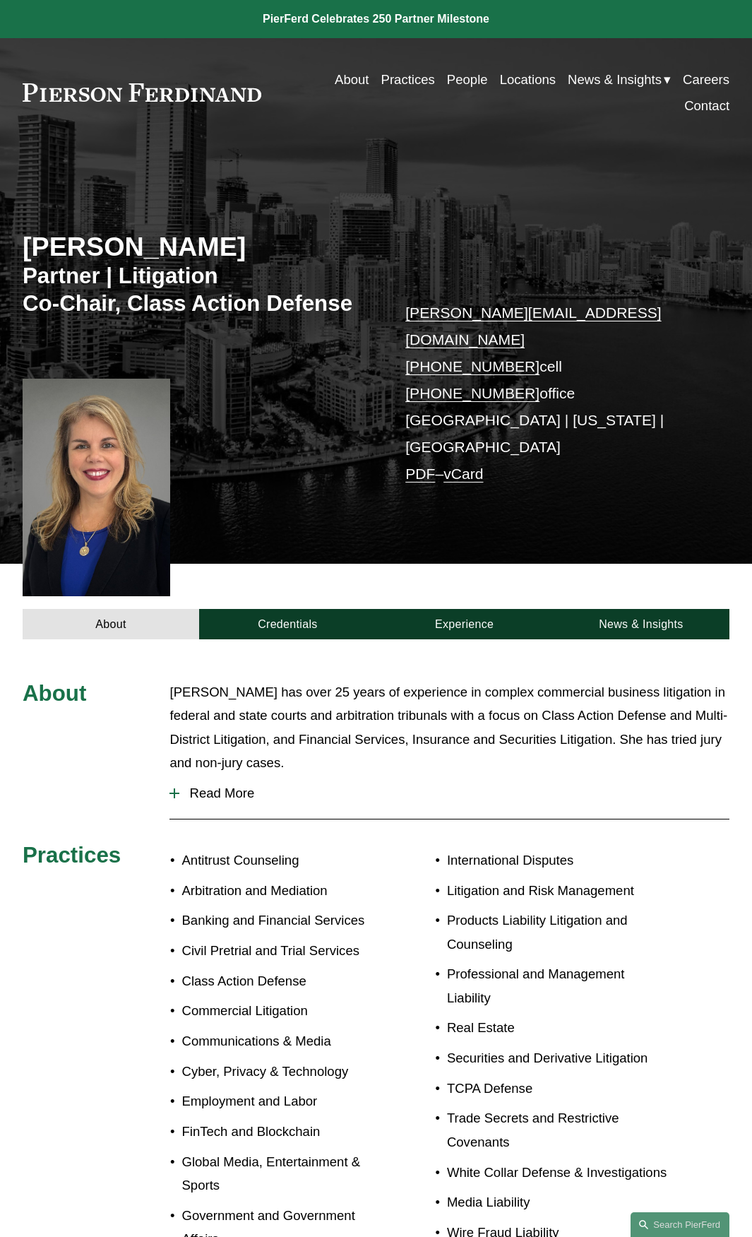
click at [225, 785] on span "Read More" at bounding box center [454, 793] width 550 height 16
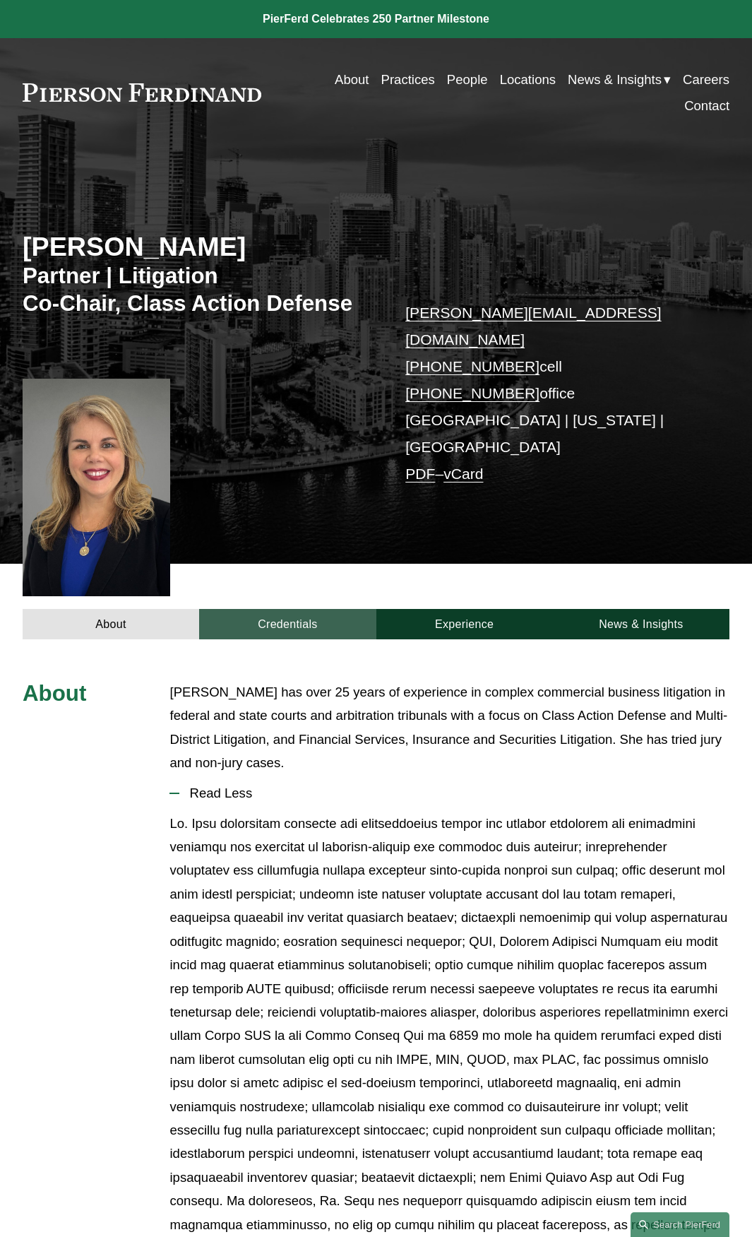
click at [284, 609] on link "Credentials" at bounding box center [287, 624] width 177 height 30
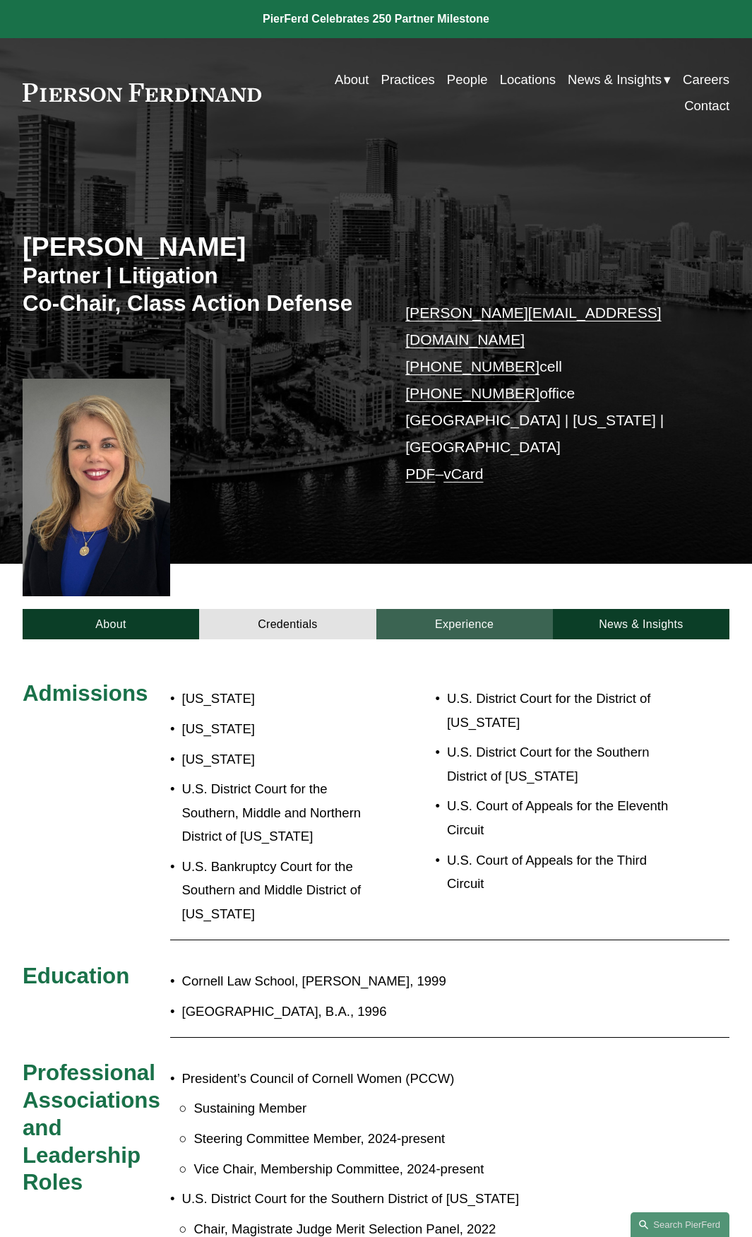
click at [468, 609] on link "Experience" at bounding box center [464, 624] width 177 height 30
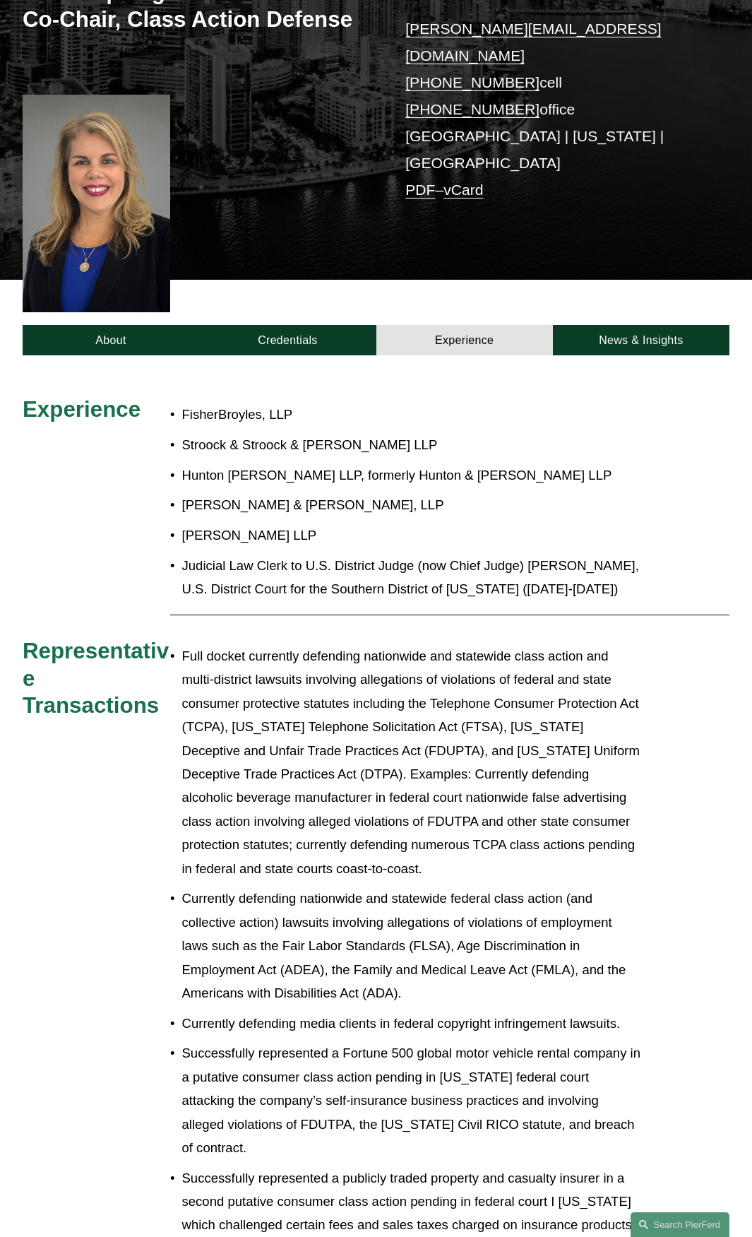
scroll to position [283, 0]
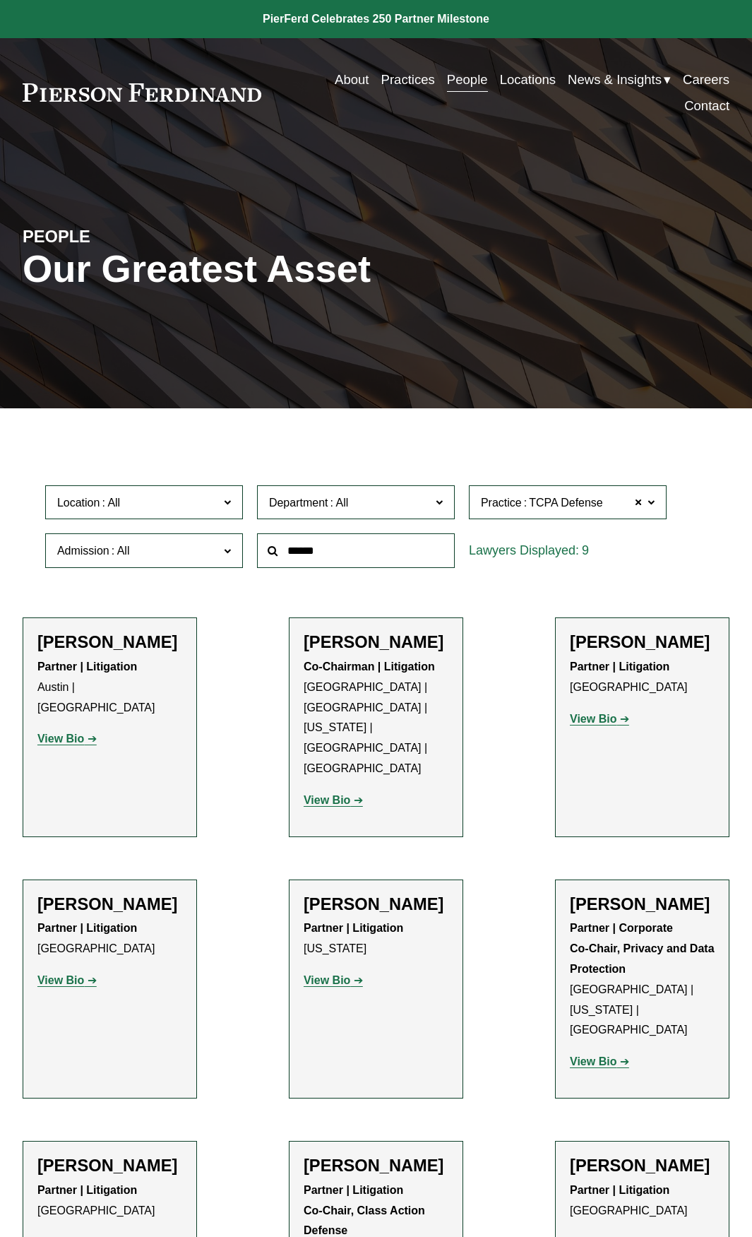
scroll to position [212, 0]
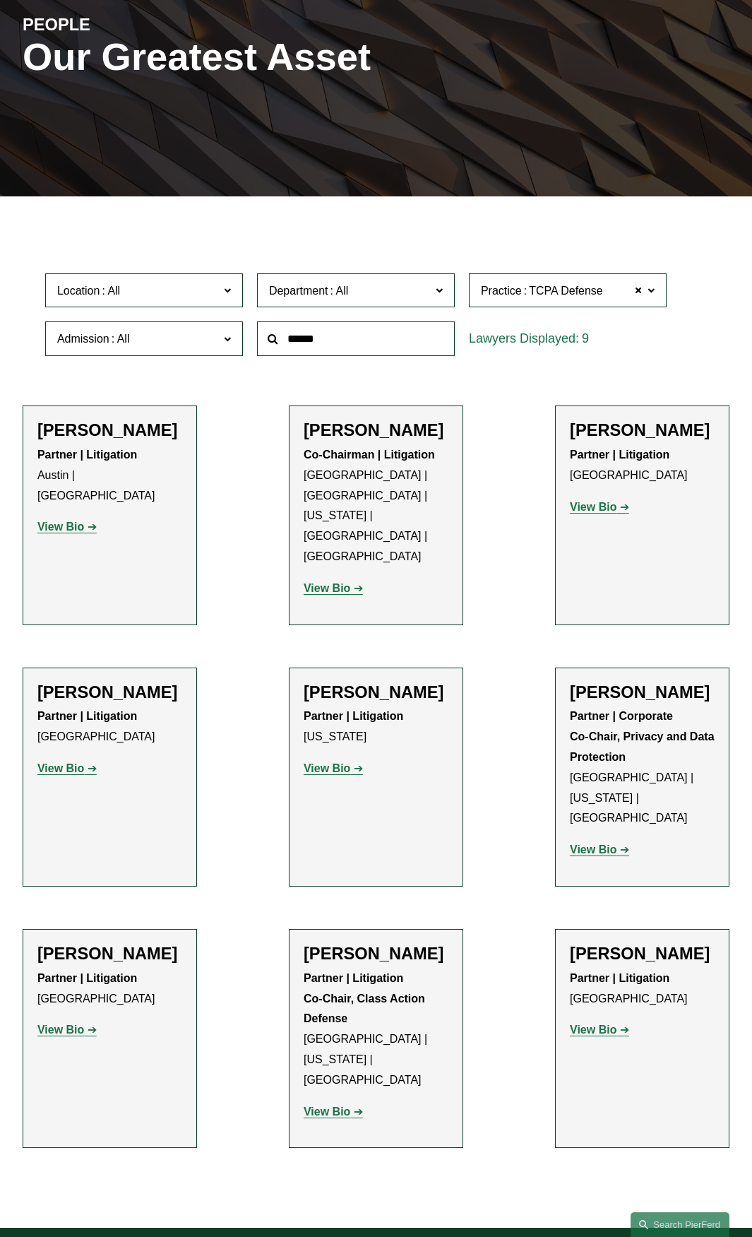
click at [593, 1023] on strong "View Bio" at bounding box center [593, 1029] width 47 height 12
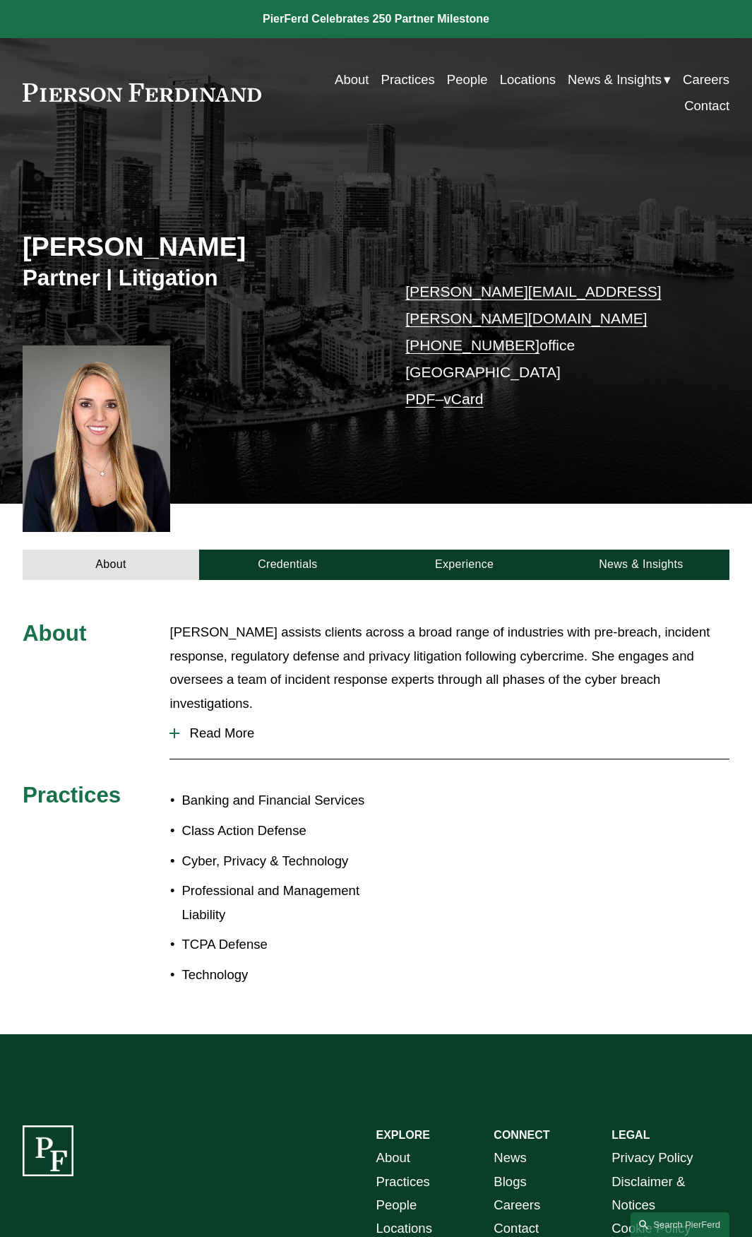
click at [232, 725] on span "Read More" at bounding box center [454, 733] width 550 height 16
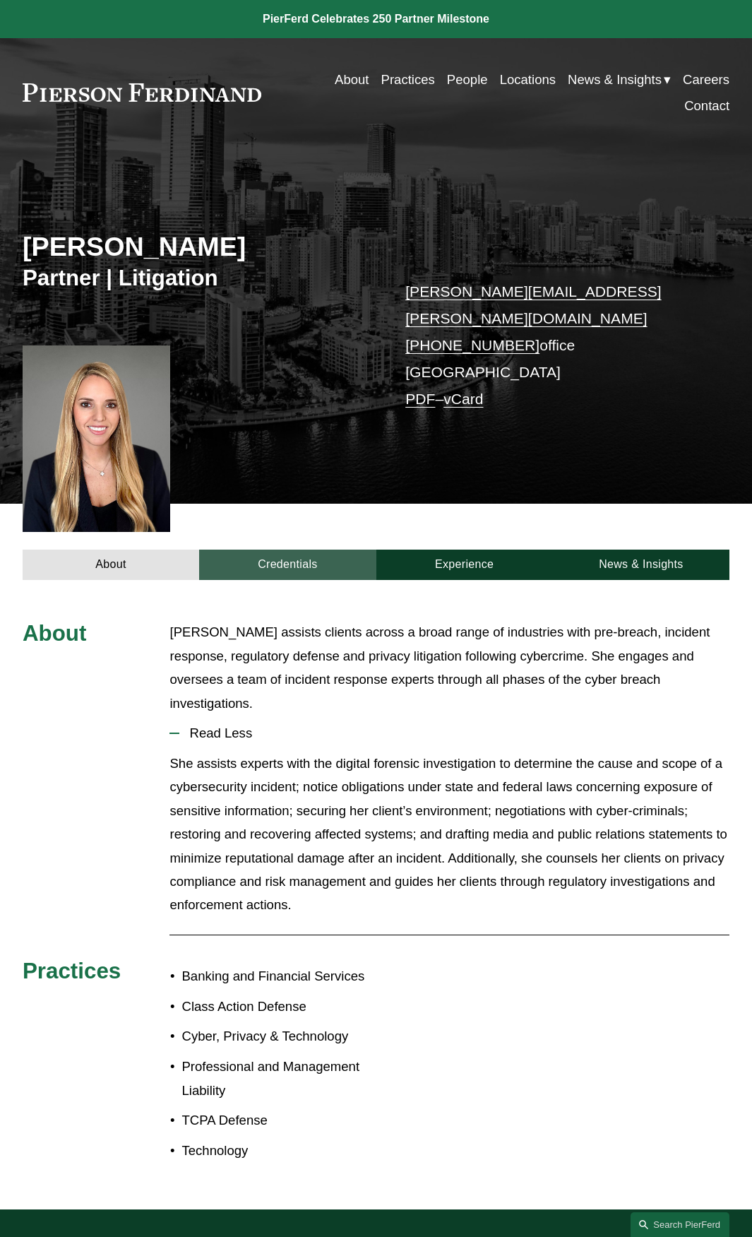
click at [316, 549] on link "Credentials" at bounding box center [287, 564] width 177 height 30
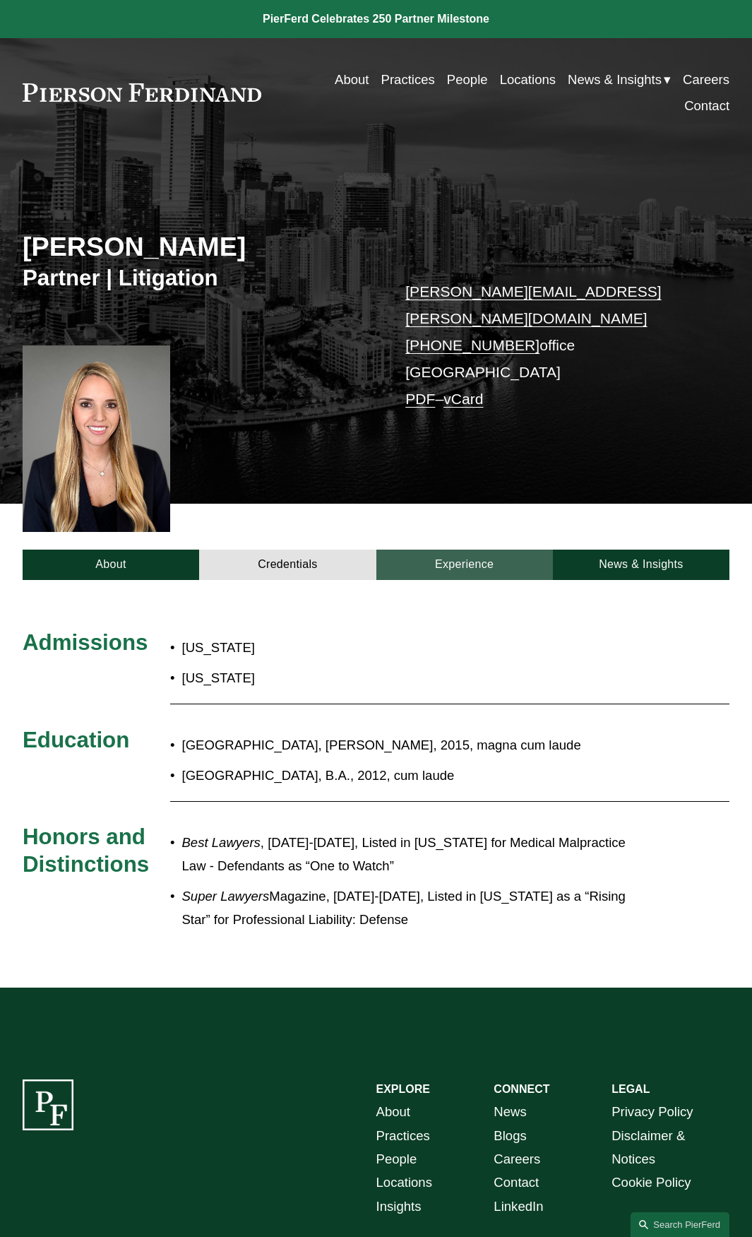
click at [469, 549] on link "Experience" at bounding box center [464, 564] width 177 height 30
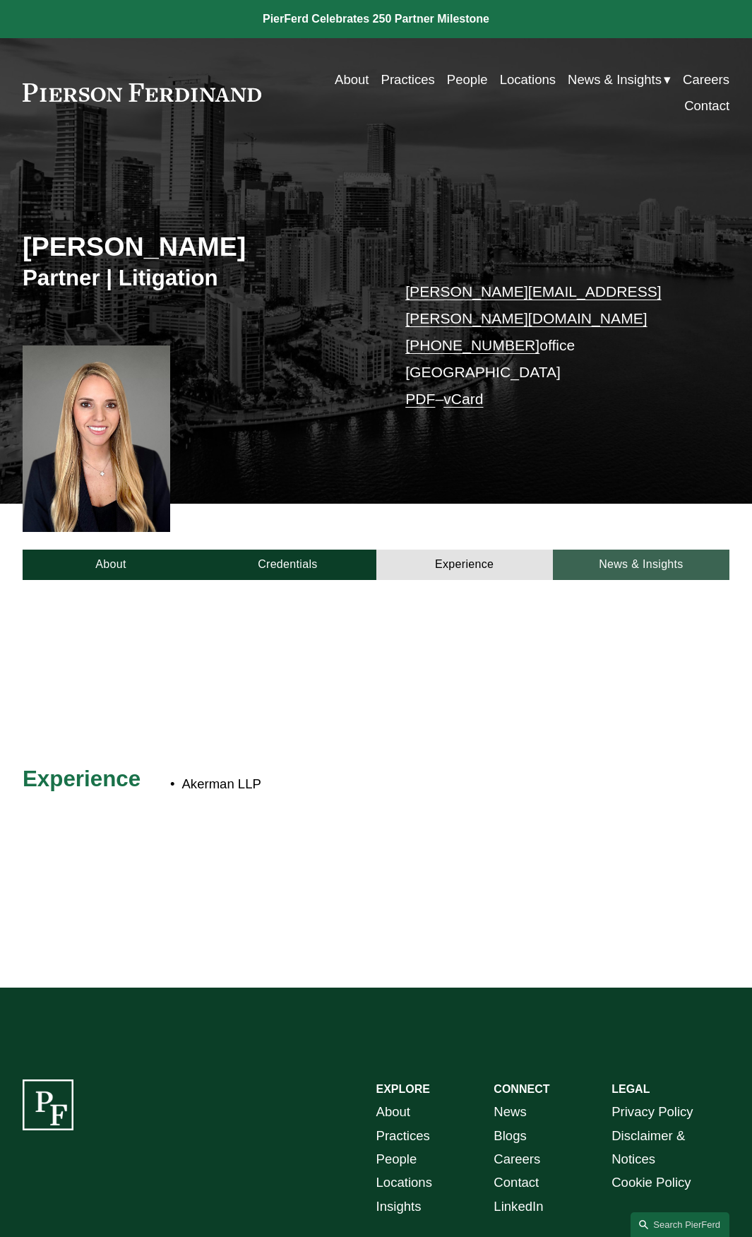
click at [610, 549] on link "News & Insights" at bounding box center [641, 564] width 177 height 30
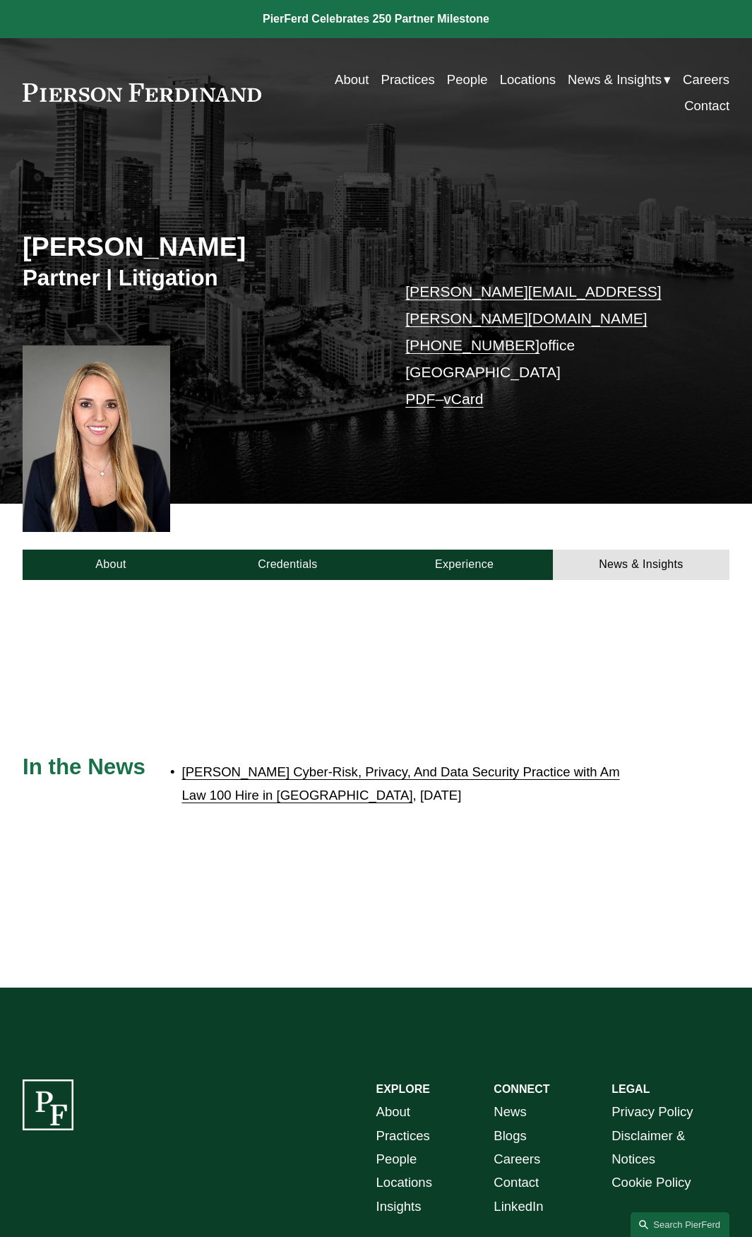
click at [461, 83] on link "People" at bounding box center [467, 79] width 41 height 26
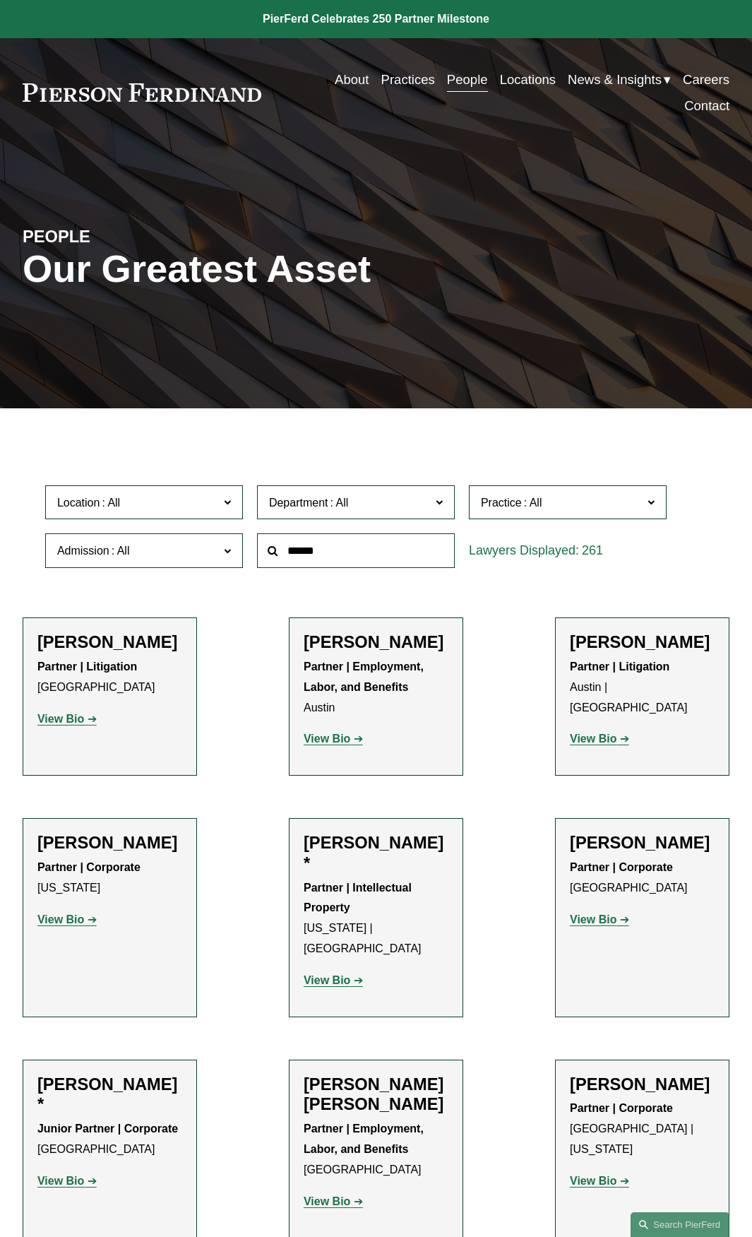
click at [366, 553] on input "text" at bounding box center [356, 550] width 198 height 35
type input "***"
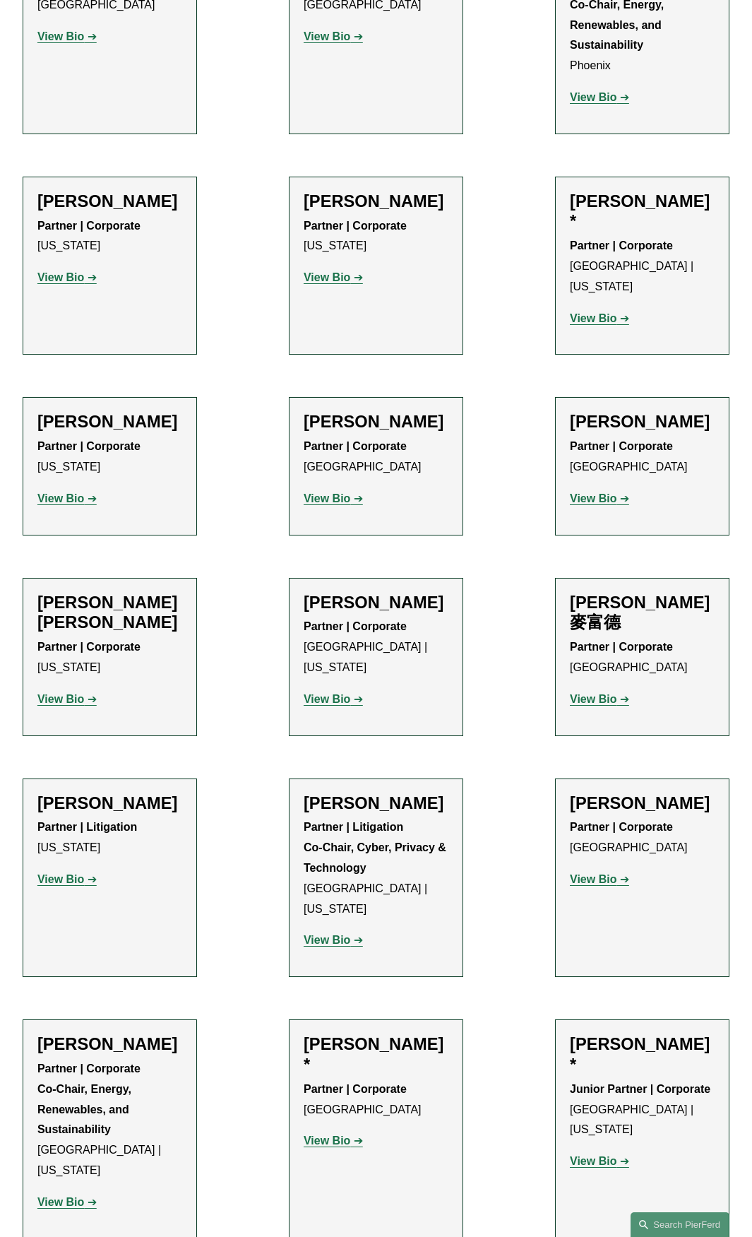
scroll to position [1130, 0]
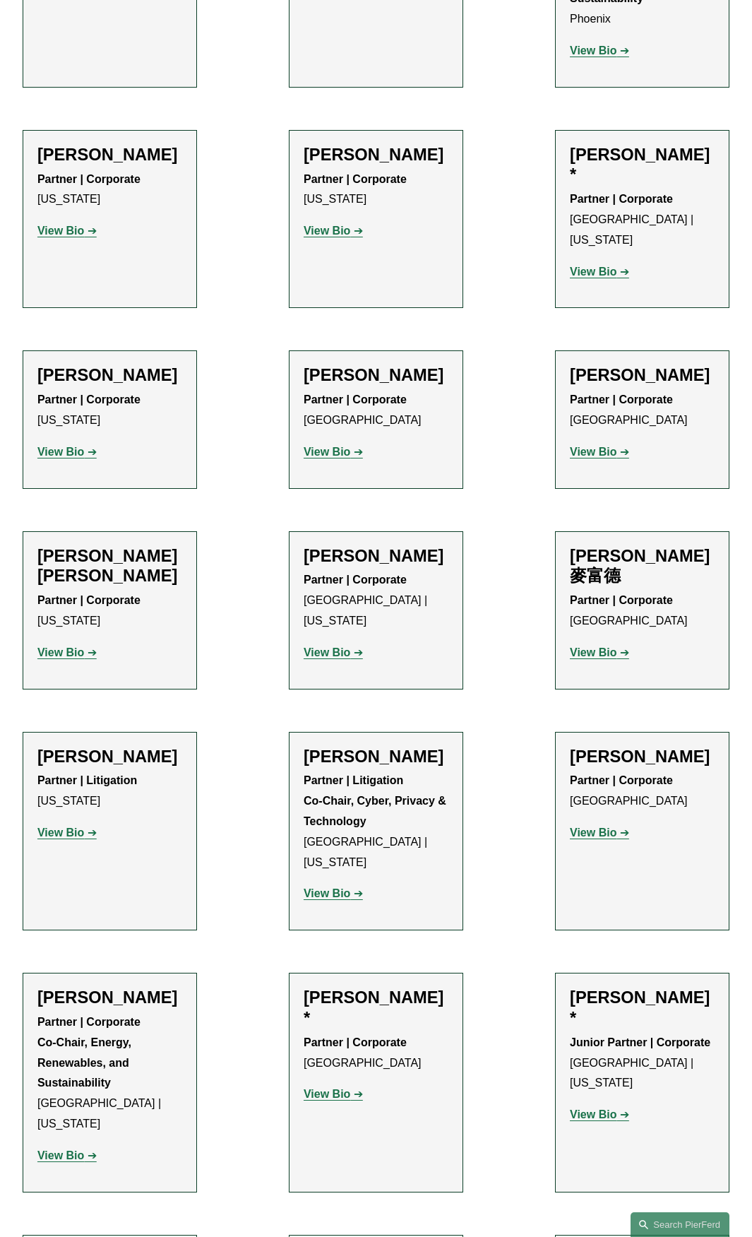
click at [64, 838] on strong "View Bio" at bounding box center [60, 832] width 47 height 12
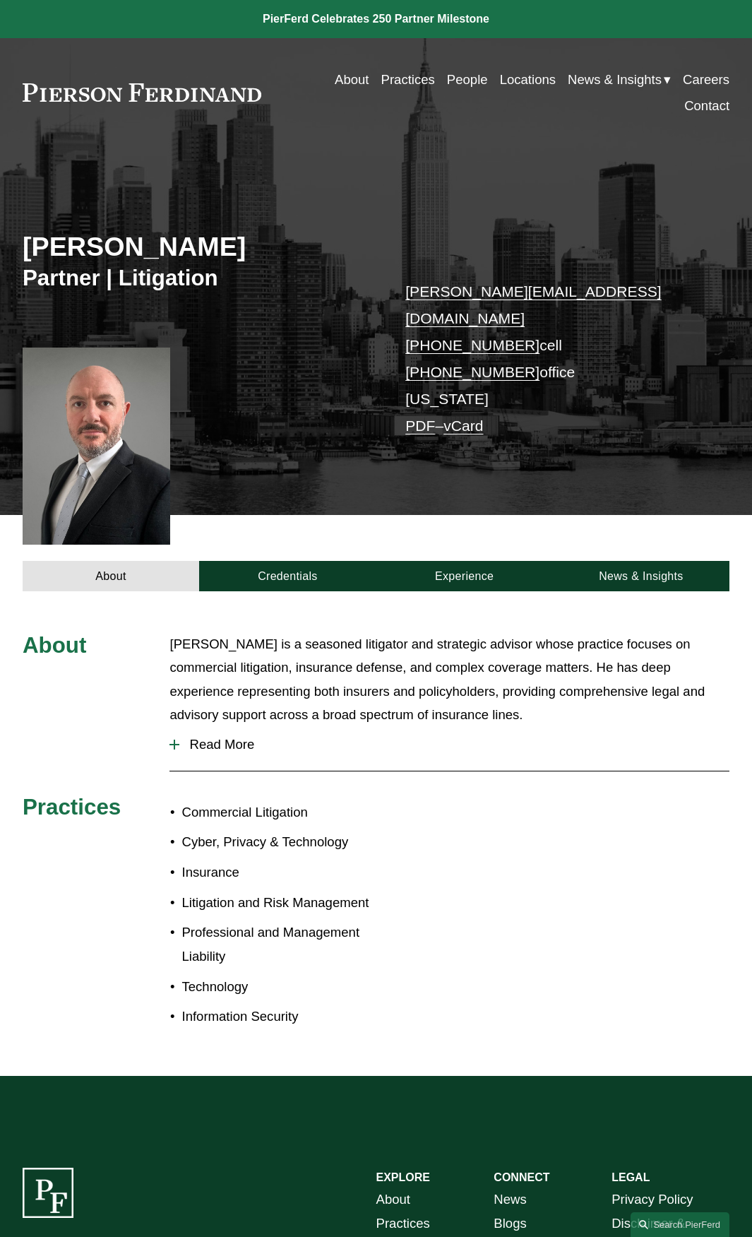
click at [212, 737] on span "Read More" at bounding box center [454, 745] width 550 height 16
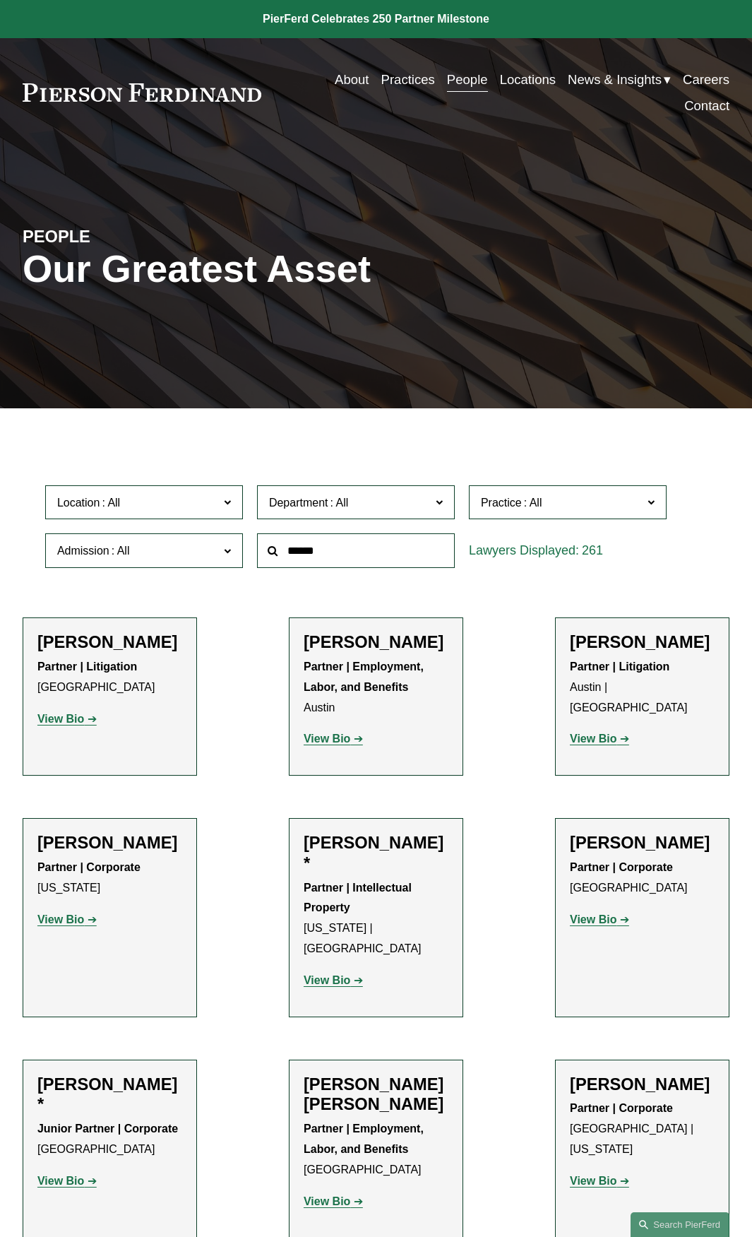
click at [332, 551] on input "text" at bounding box center [356, 550] width 198 height 35
type input "***"
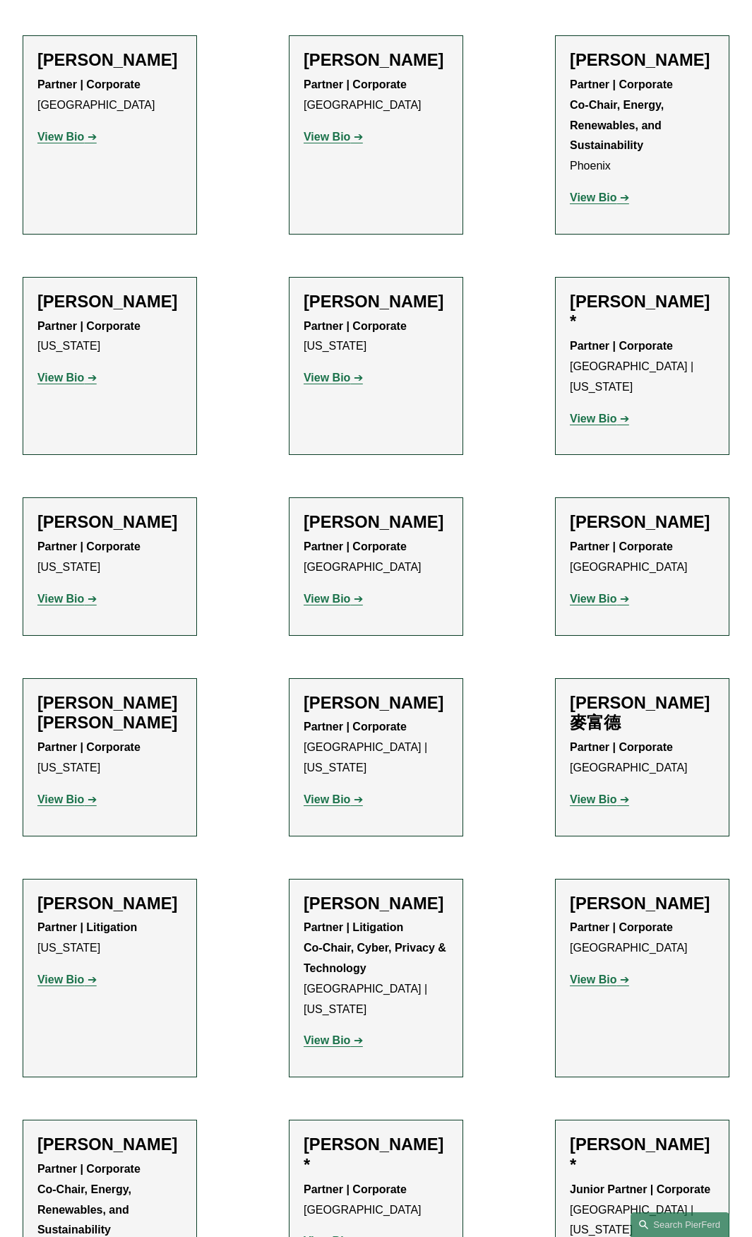
scroll to position [1059, 0]
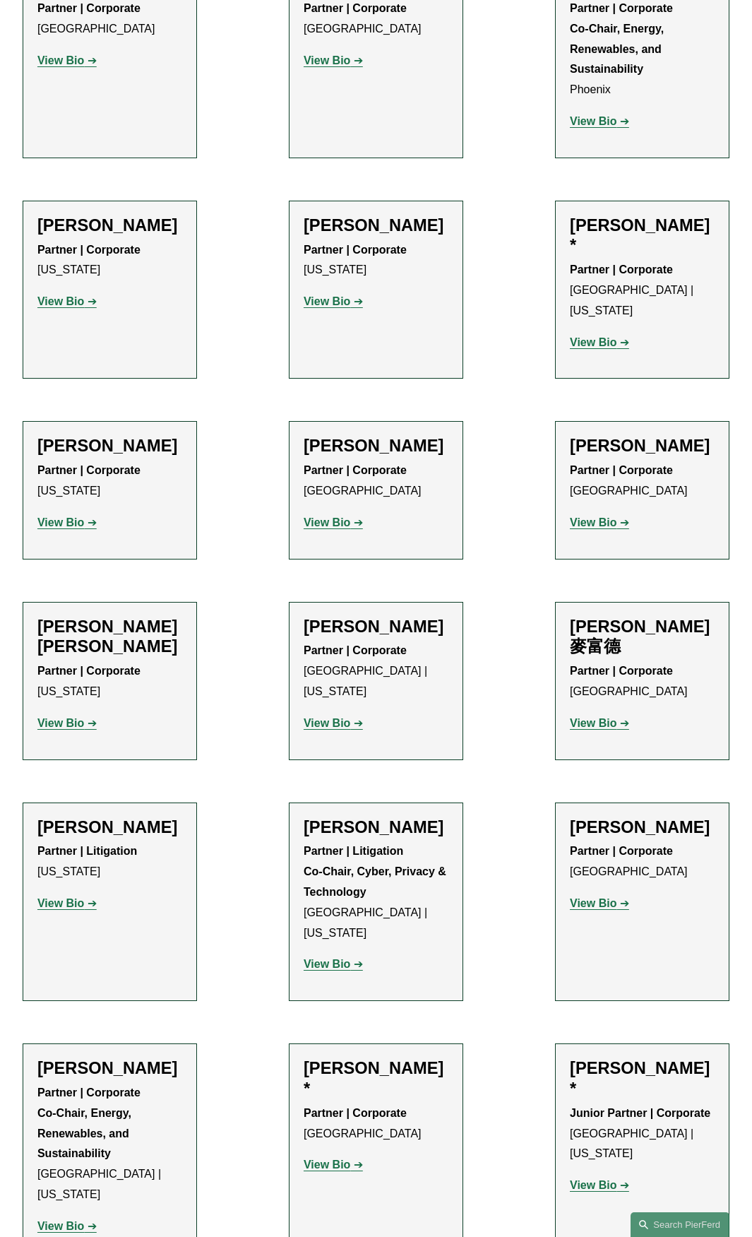
click at [337, 958] on strong "View Bio" at bounding box center [327, 964] width 47 height 12
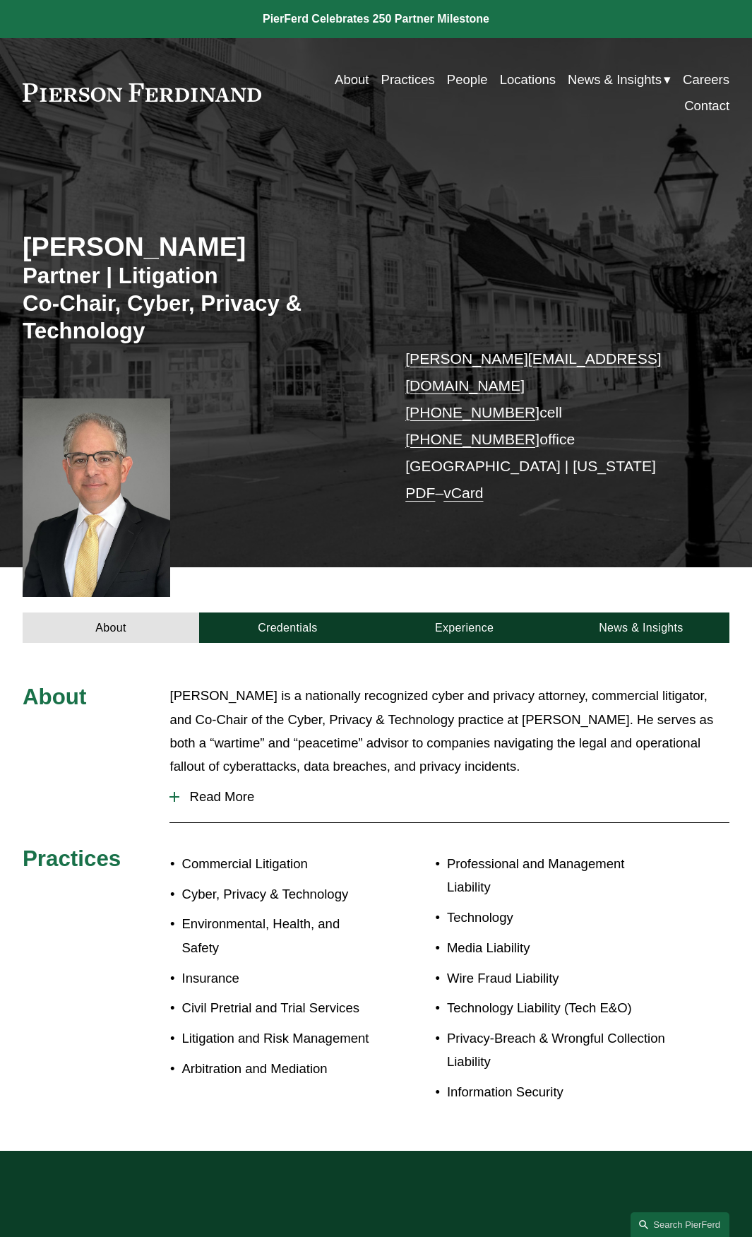
click at [233, 789] on span "Read More" at bounding box center [454, 797] width 550 height 16
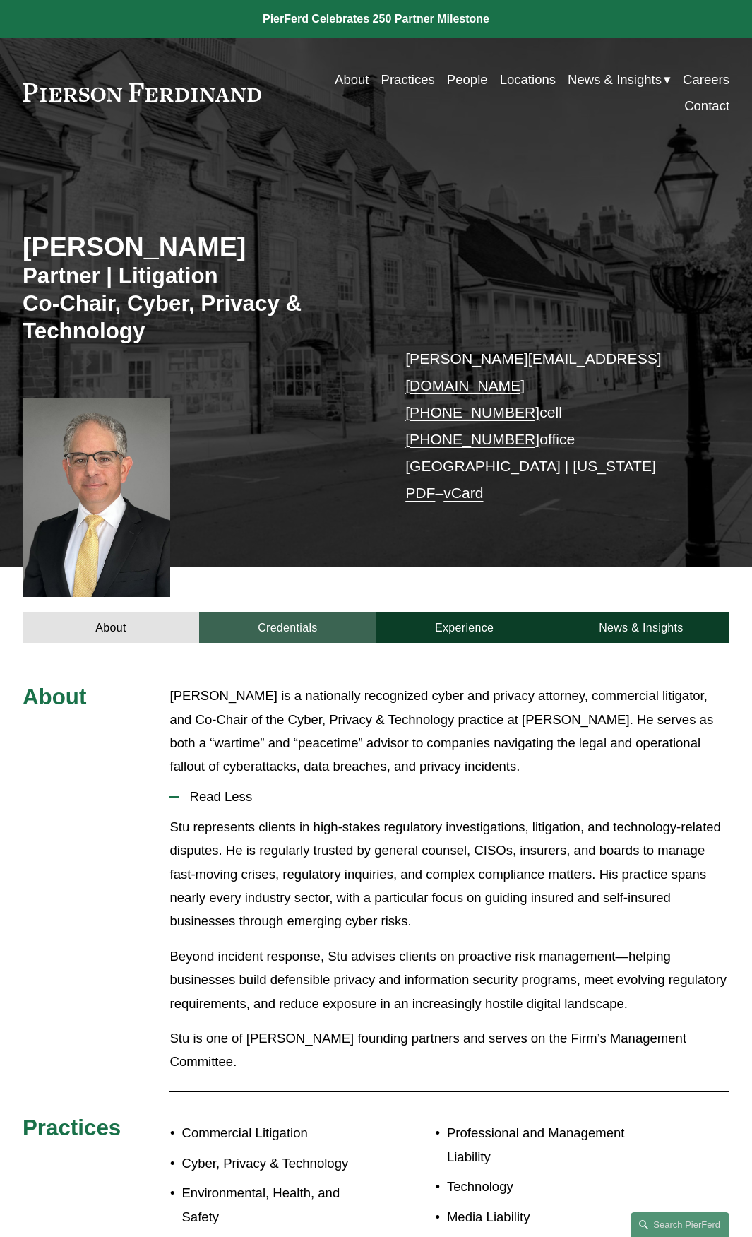
click at [299, 612] on link "Credentials" at bounding box center [287, 627] width 177 height 30
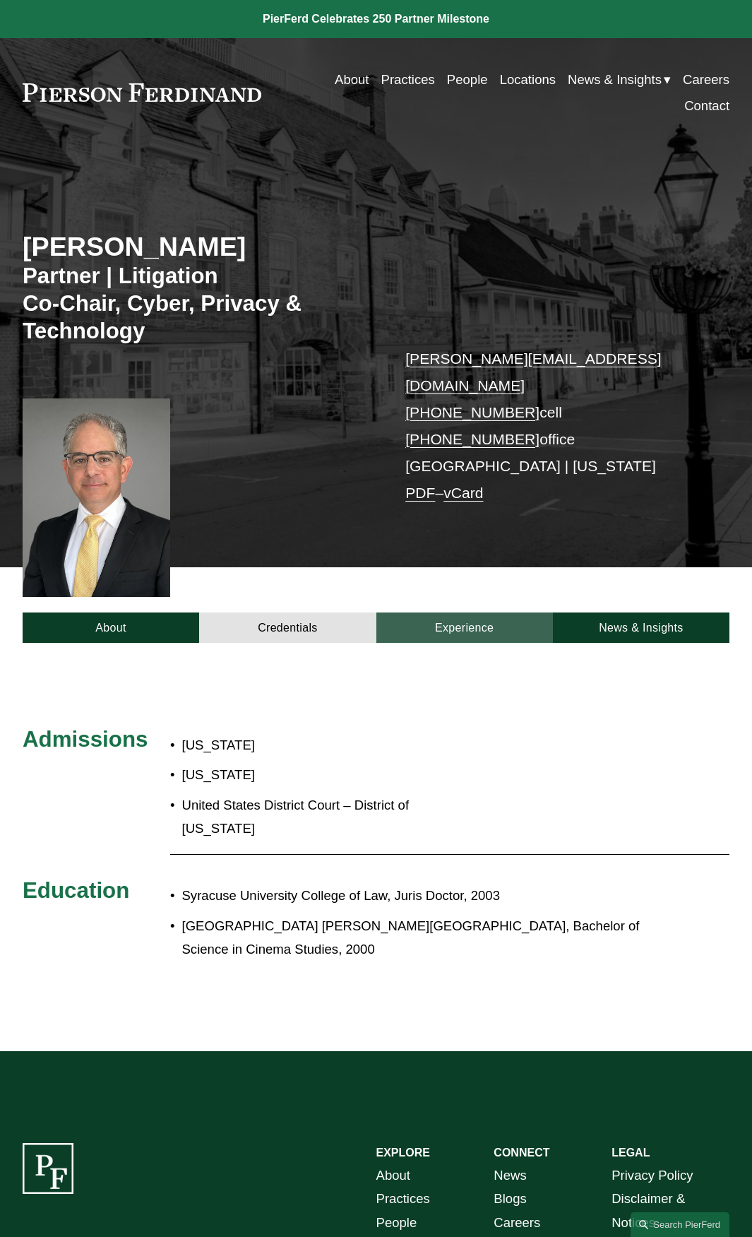
click at [464, 612] on link "Experience" at bounding box center [464, 627] width 177 height 30
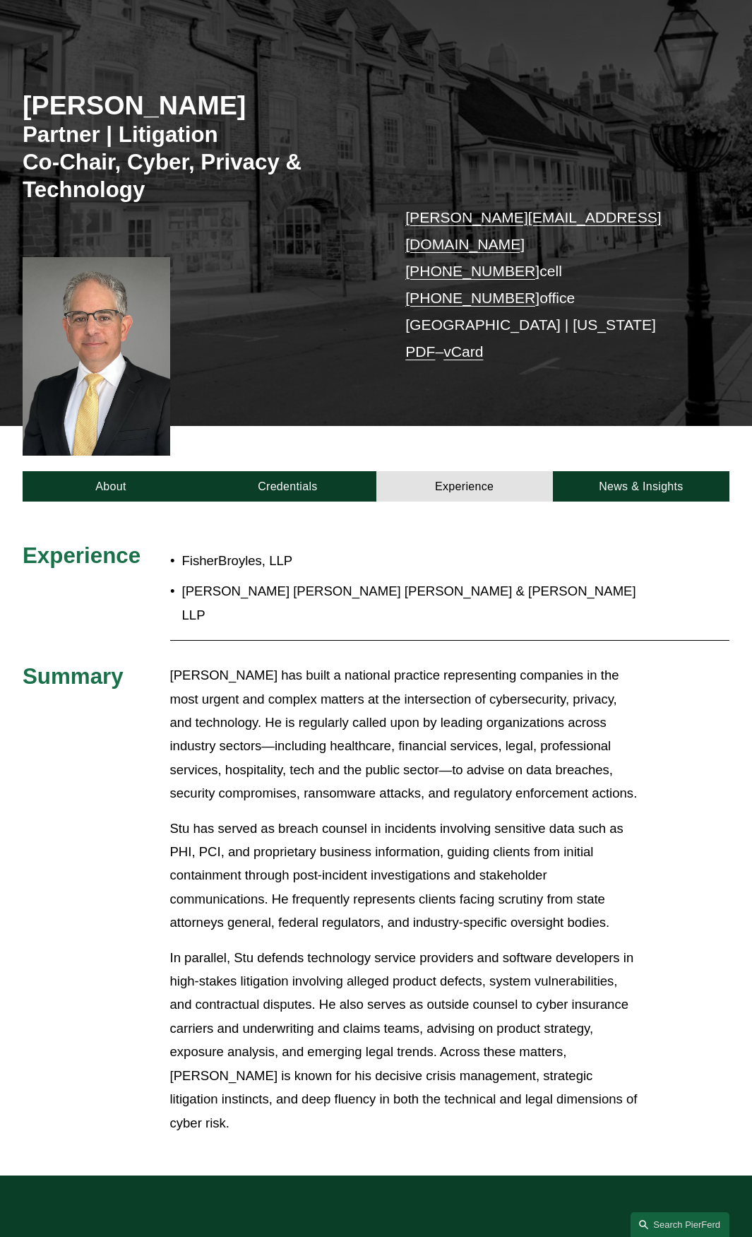
scroll to position [71, 0]
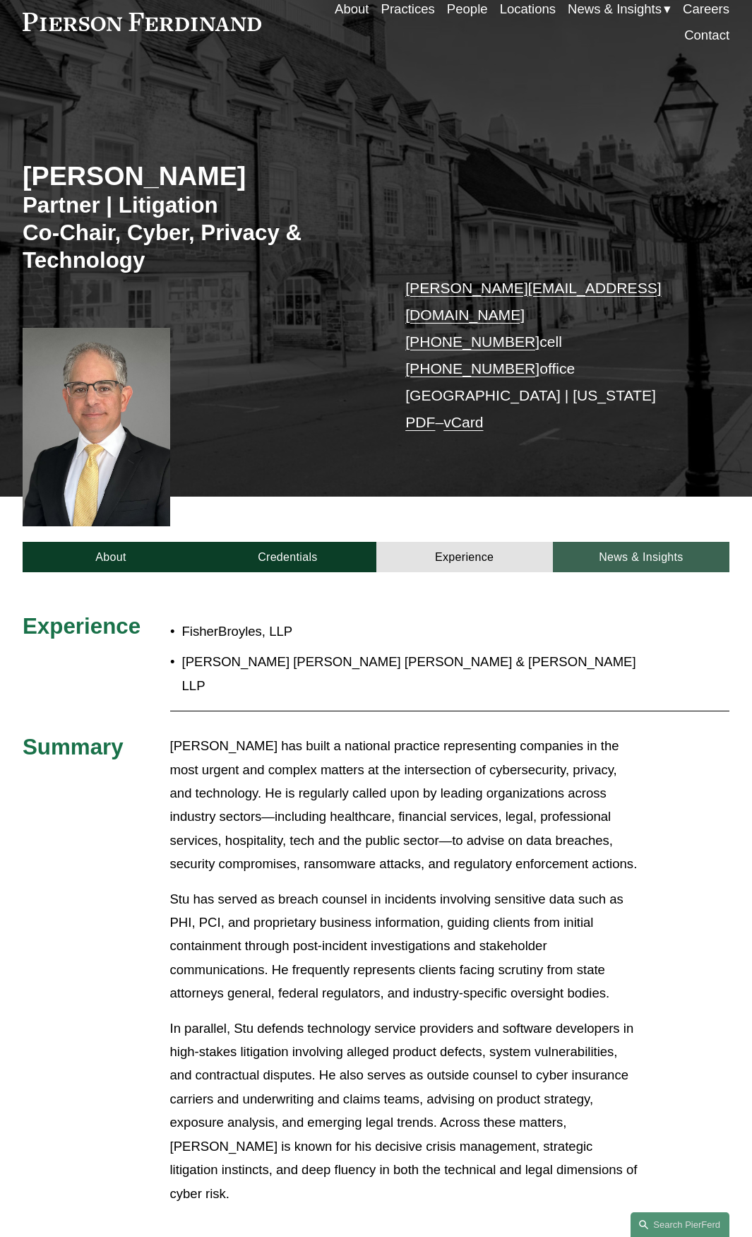
click at [619, 542] on link "News & Insights" at bounding box center [641, 557] width 177 height 30
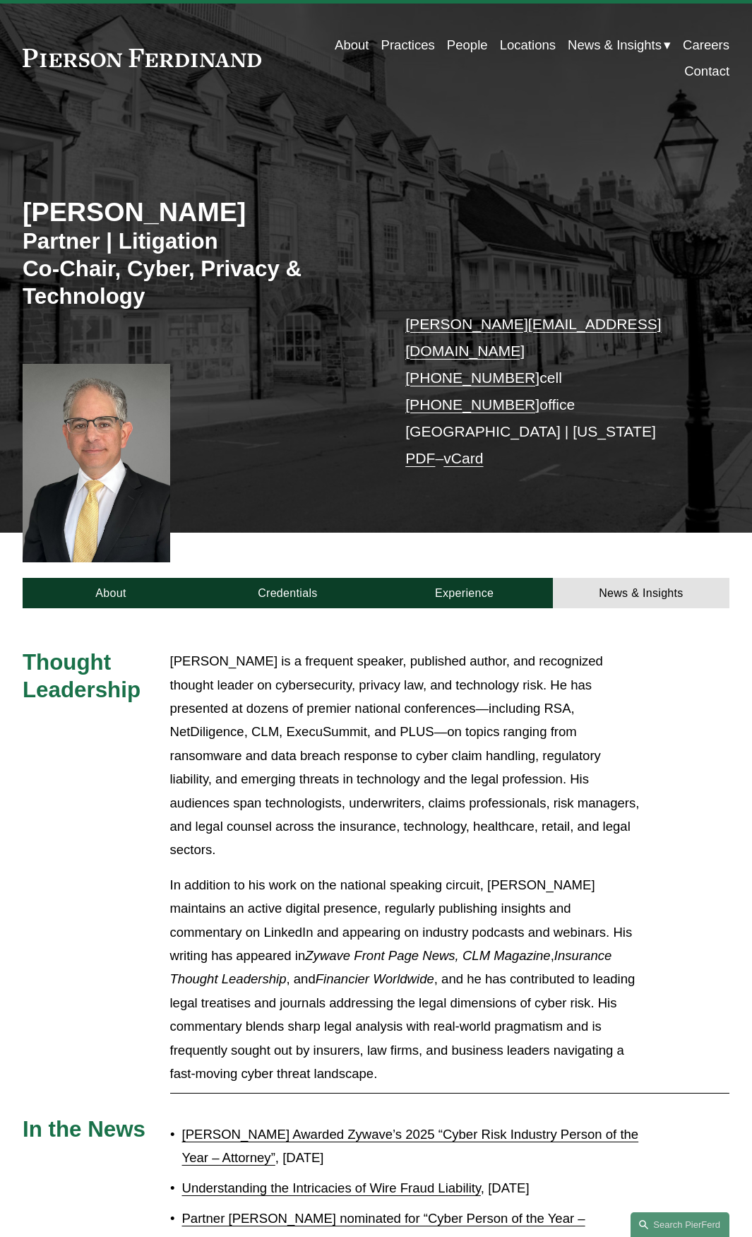
scroll to position [0, 0]
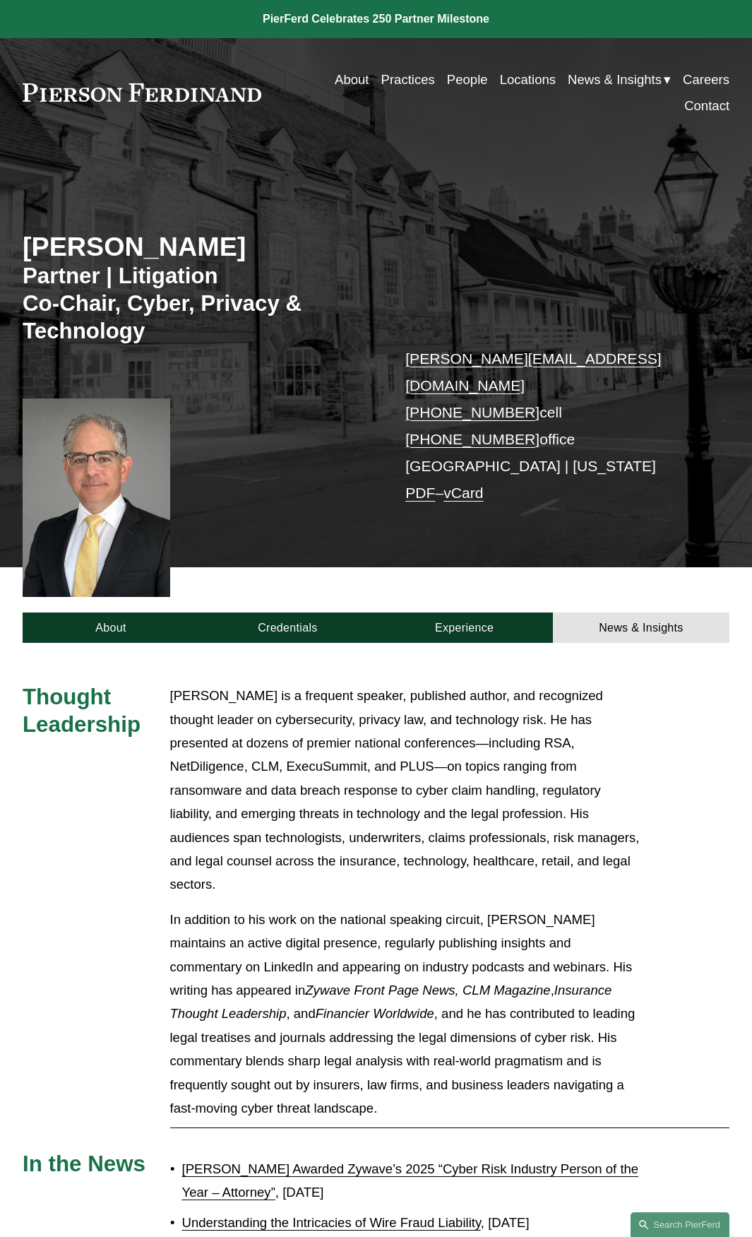
click at [458, 78] on link "People" at bounding box center [467, 79] width 41 height 26
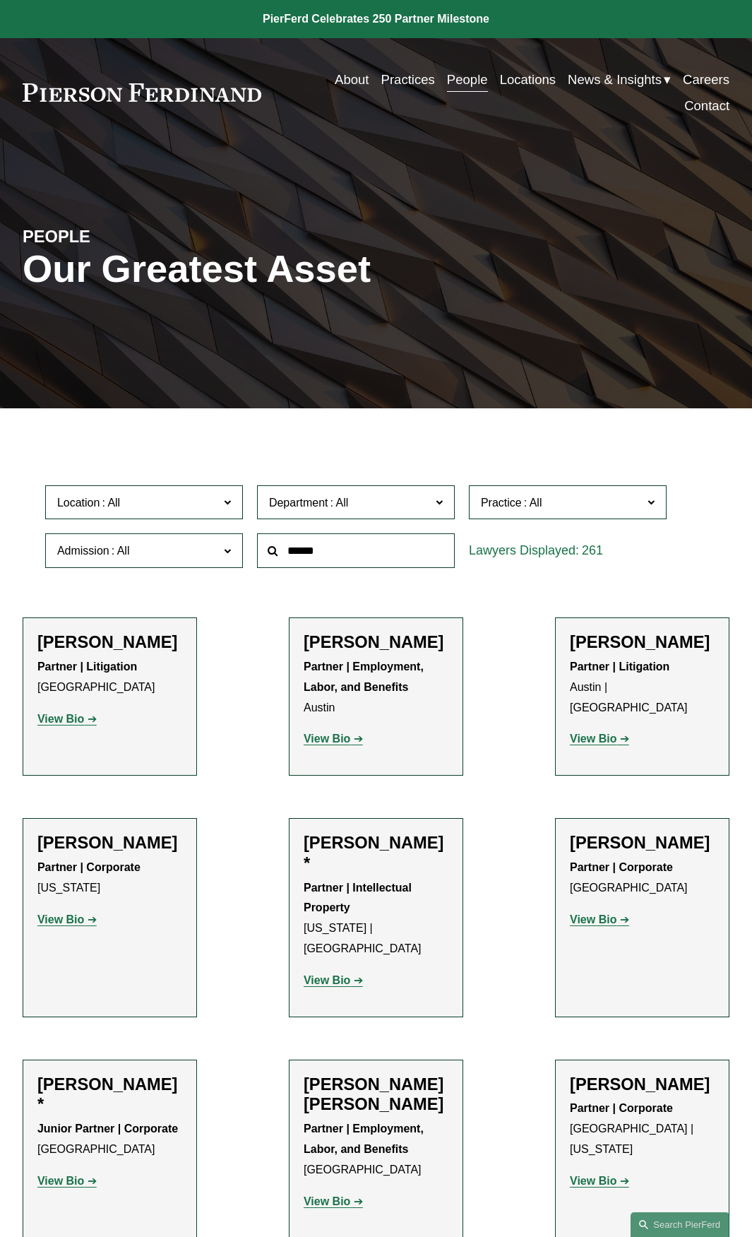
click at [286, 561] on input "text" at bounding box center [356, 550] width 198 height 35
type input "********"
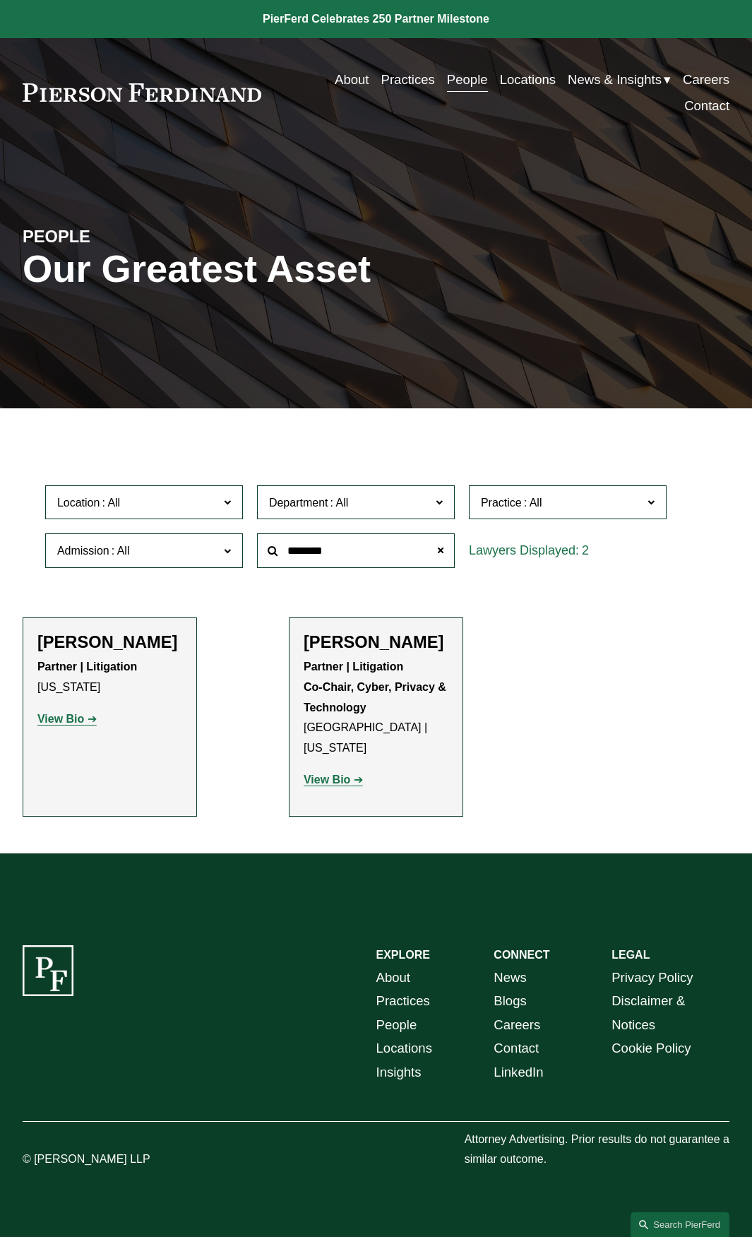
click at [73, 725] on strong "View Bio" at bounding box center [60, 719] width 47 height 12
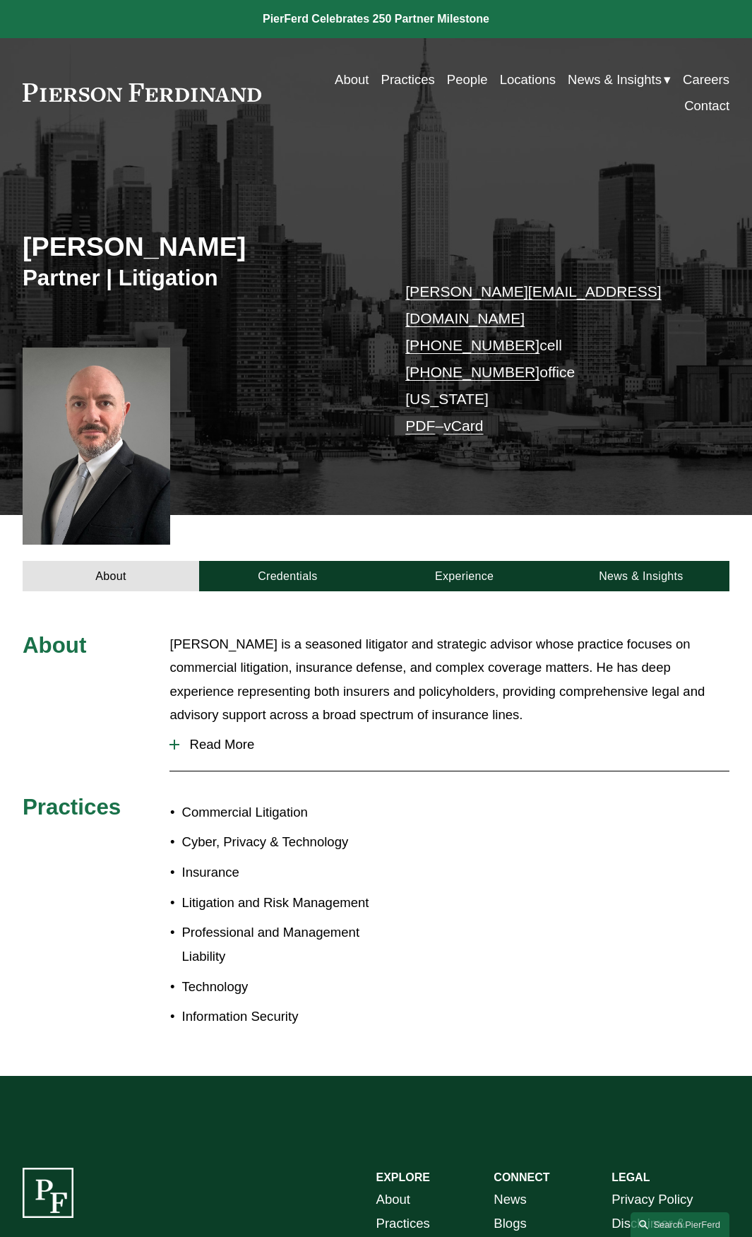
click at [240, 737] on span "Read More" at bounding box center [454, 745] width 550 height 16
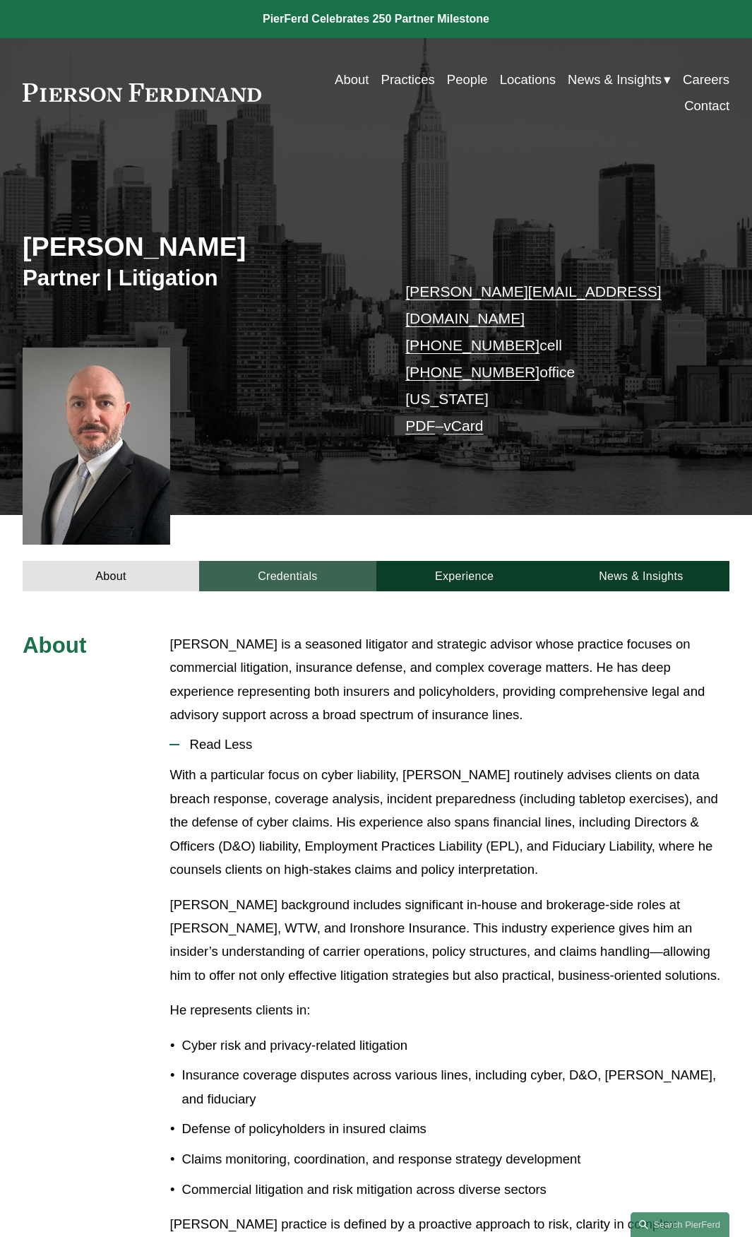
click at [280, 561] on link "Credentials" at bounding box center [287, 576] width 177 height 30
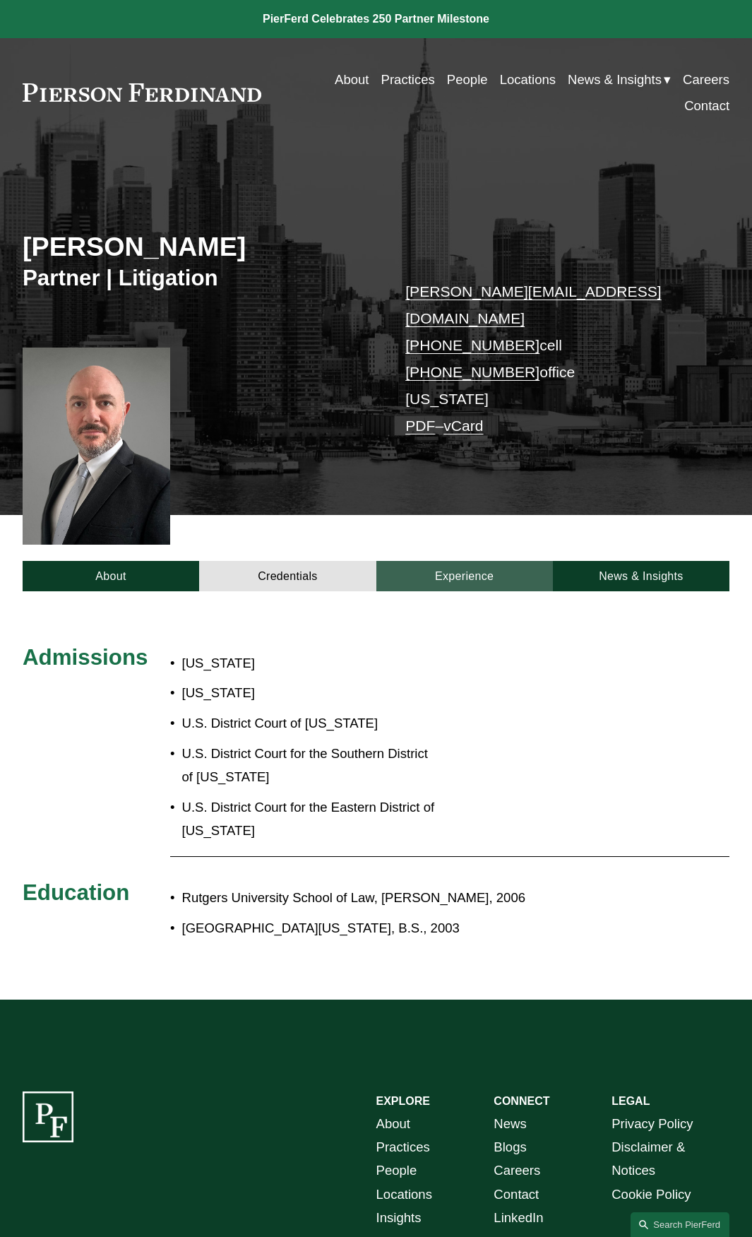
click at [471, 561] on link "Experience" at bounding box center [464, 576] width 177 height 30
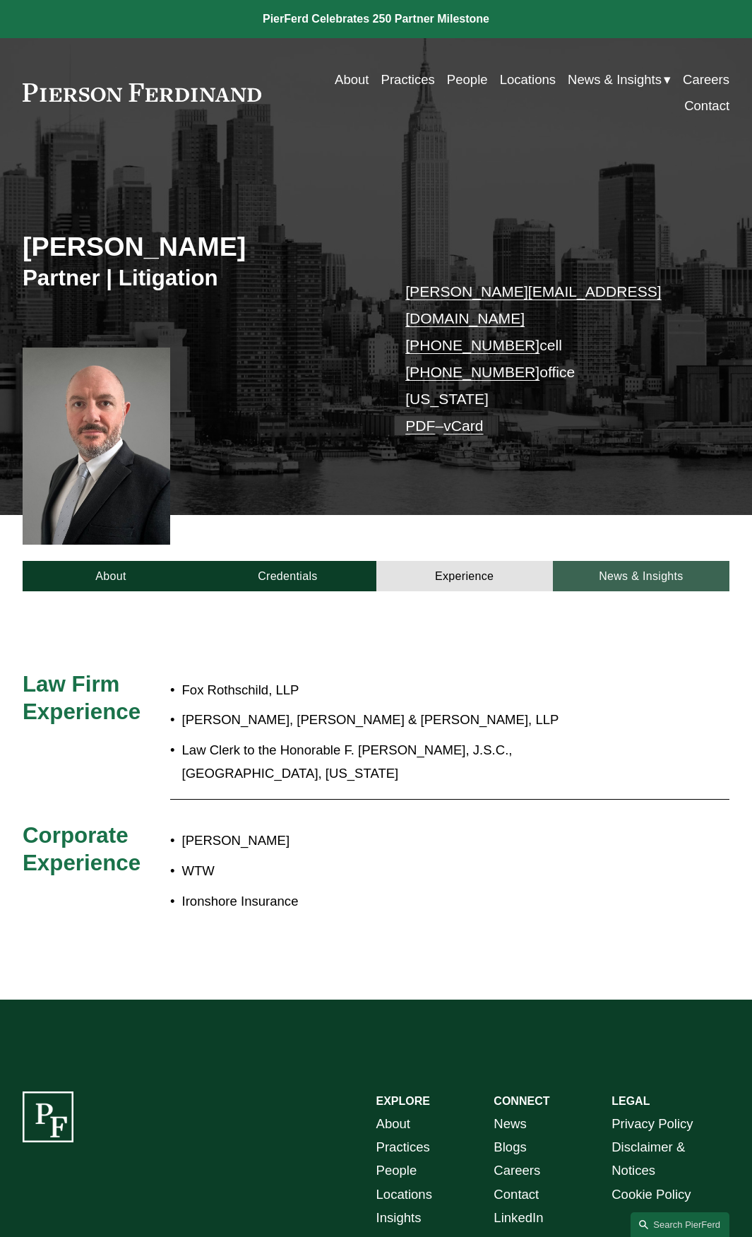
click at [599, 561] on link "News & Insights" at bounding box center [641, 576] width 177 height 30
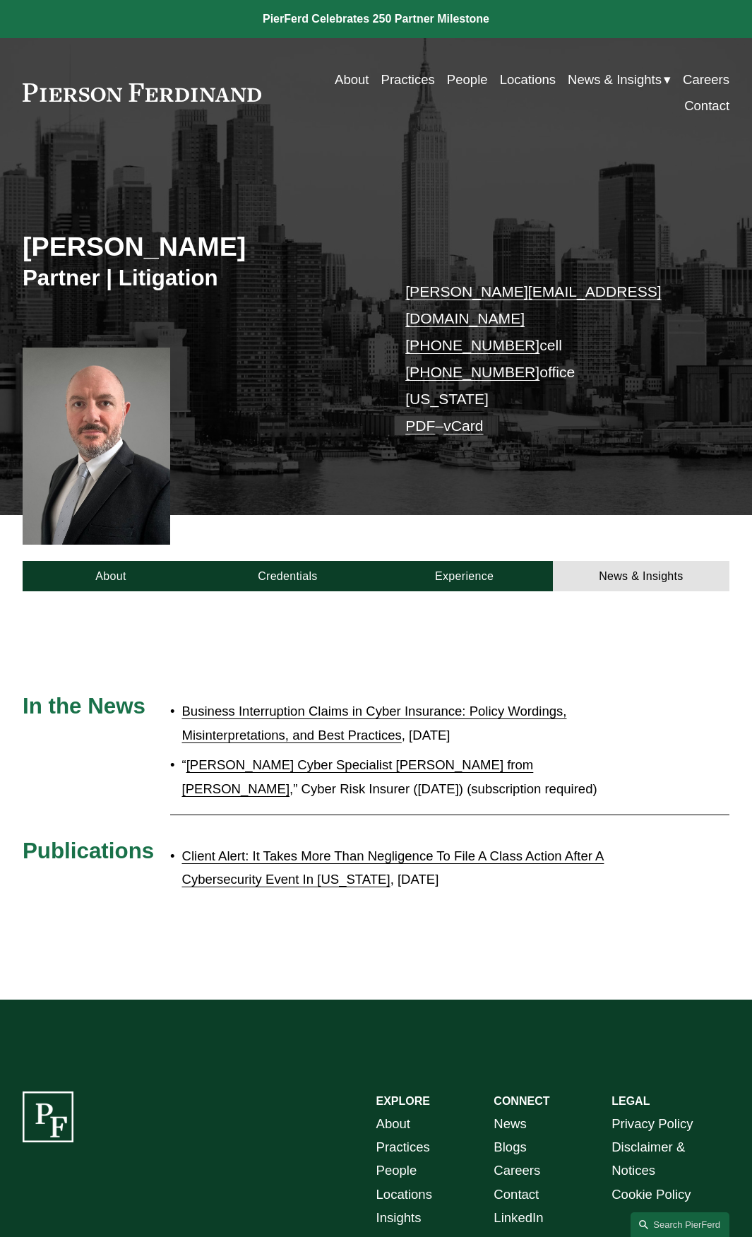
click at [324, 703] on link "Business Interruption Claims in Cyber Insurance: Policy Wordings, Misinterpreta…" at bounding box center [374, 722] width 385 height 38
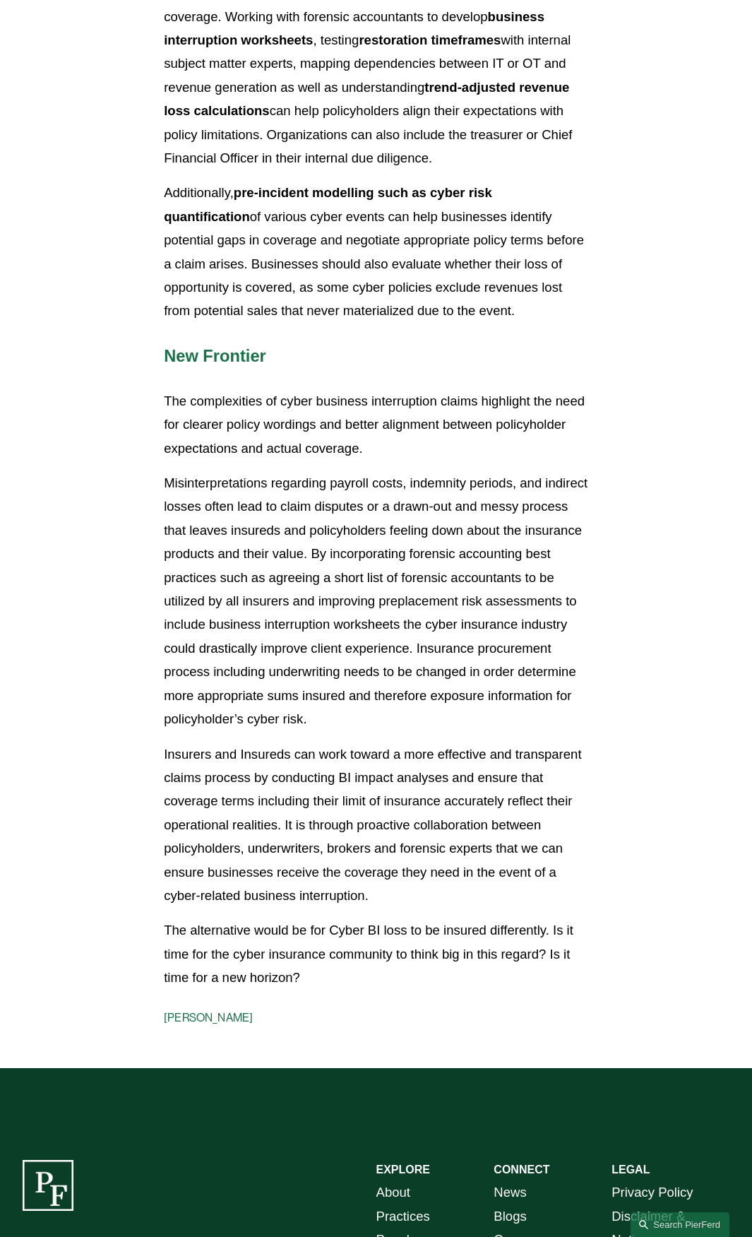
scroll to position [3673, 0]
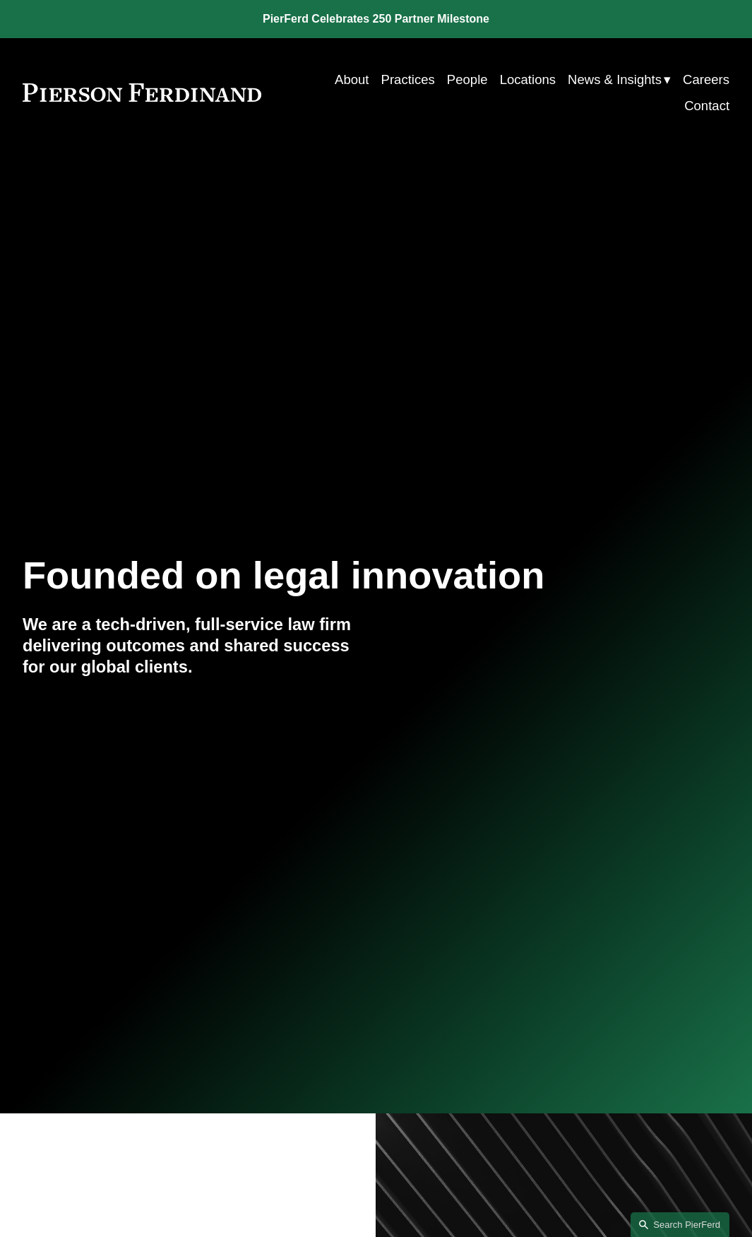
click at [398, 78] on link "Practices" at bounding box center [408, 79] width 54 height 26
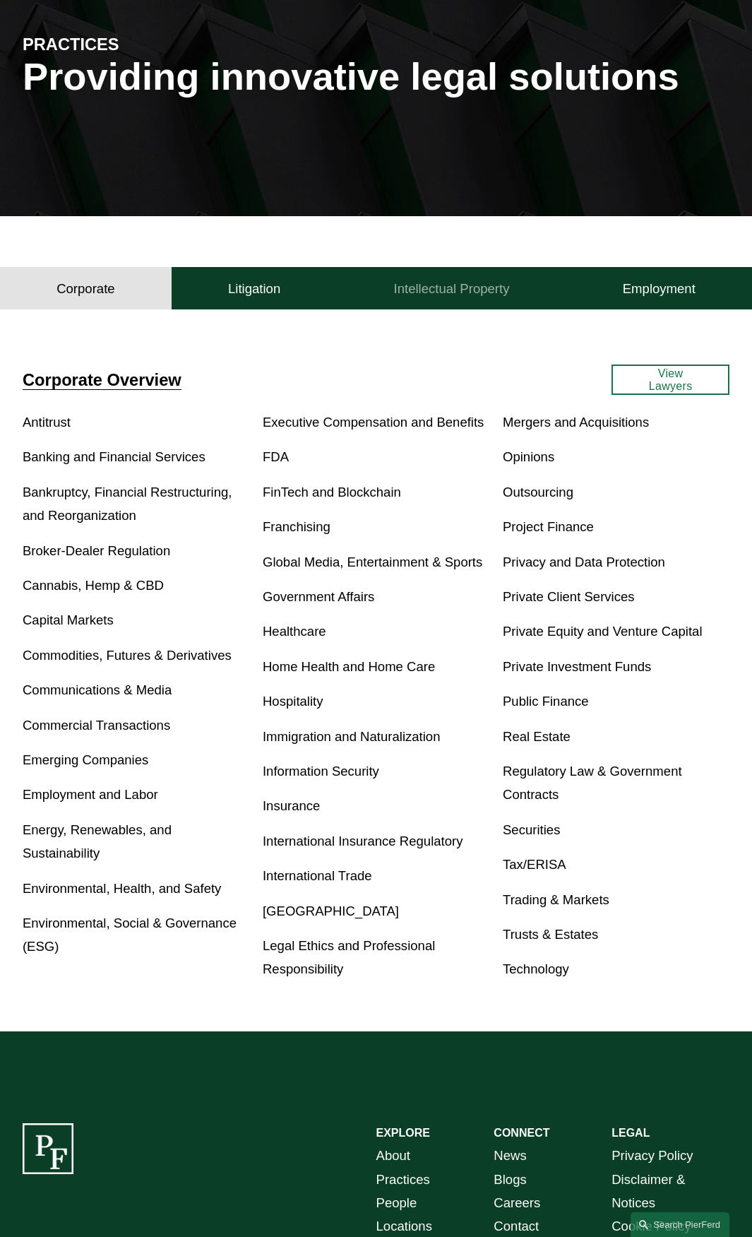
scroll to position [212, 0]
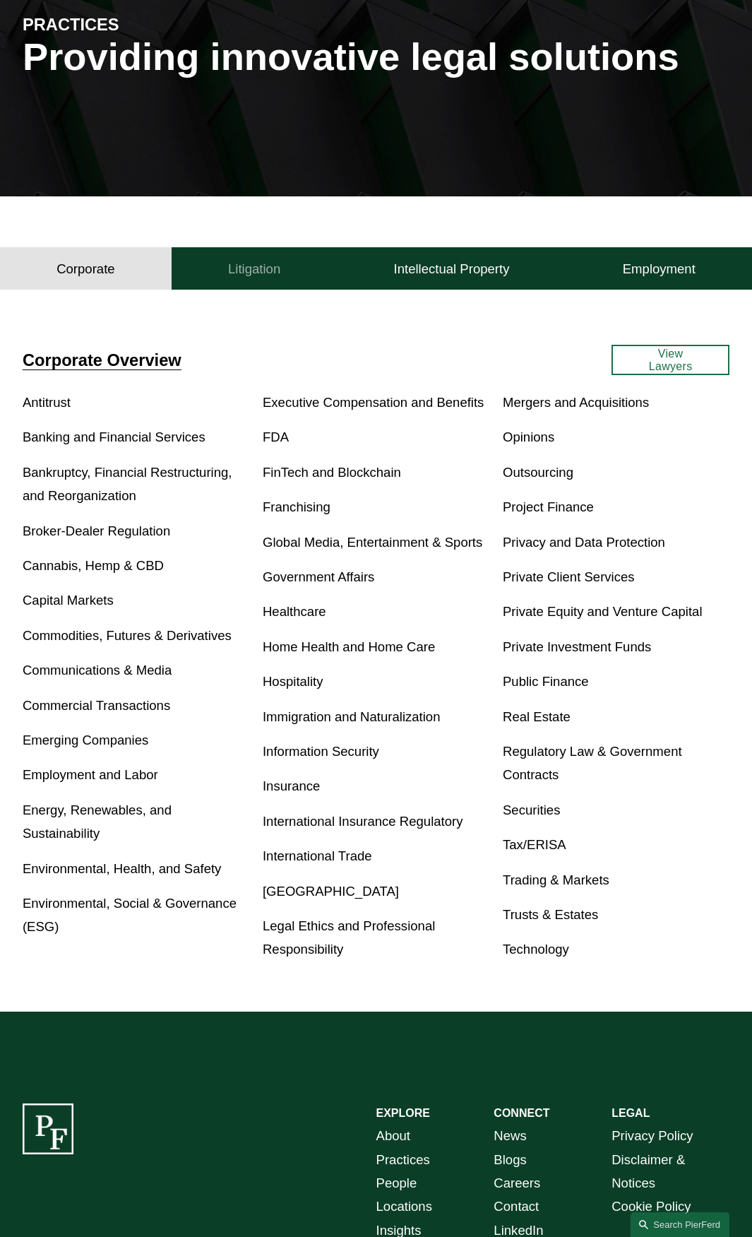
click at [263, 275] on h4 "Litigation" at bounding box center [254, 269] width 52 height 17
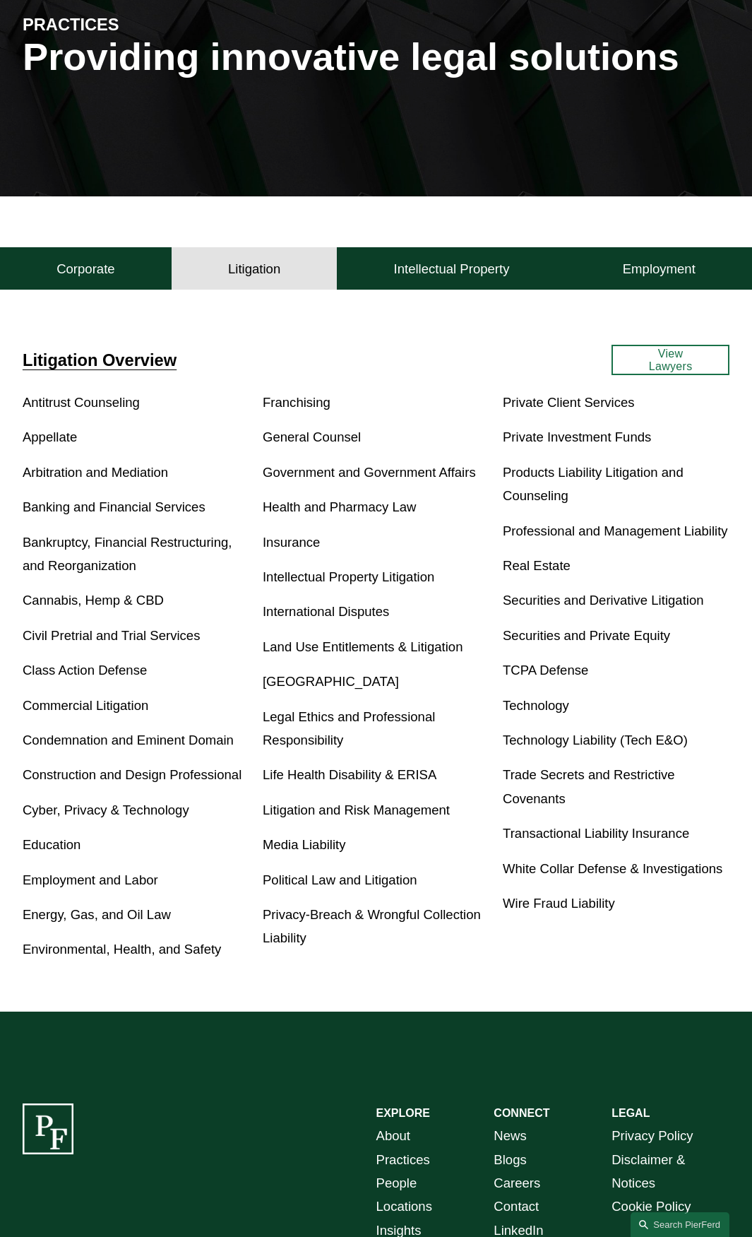
click at [542, 667] on link "TCPA Defense" at bounding box center [545, 670] width 85 height 15
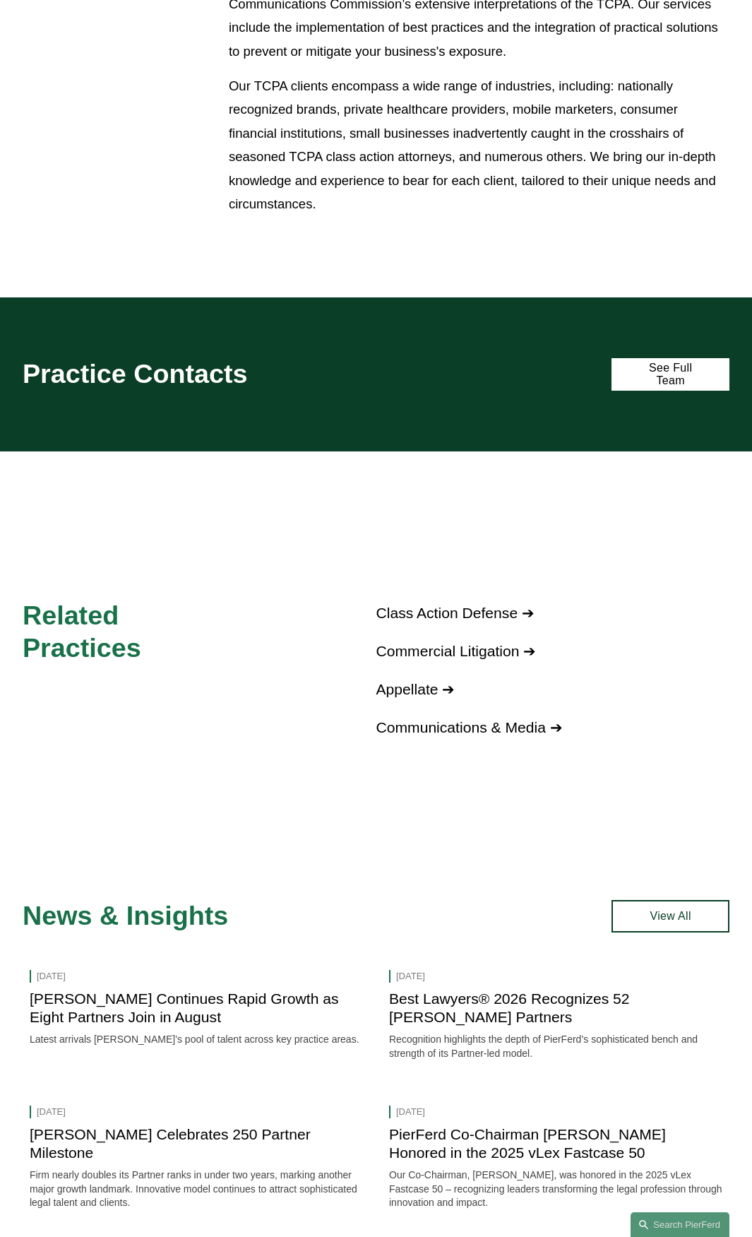
scroll to position [989, 0]
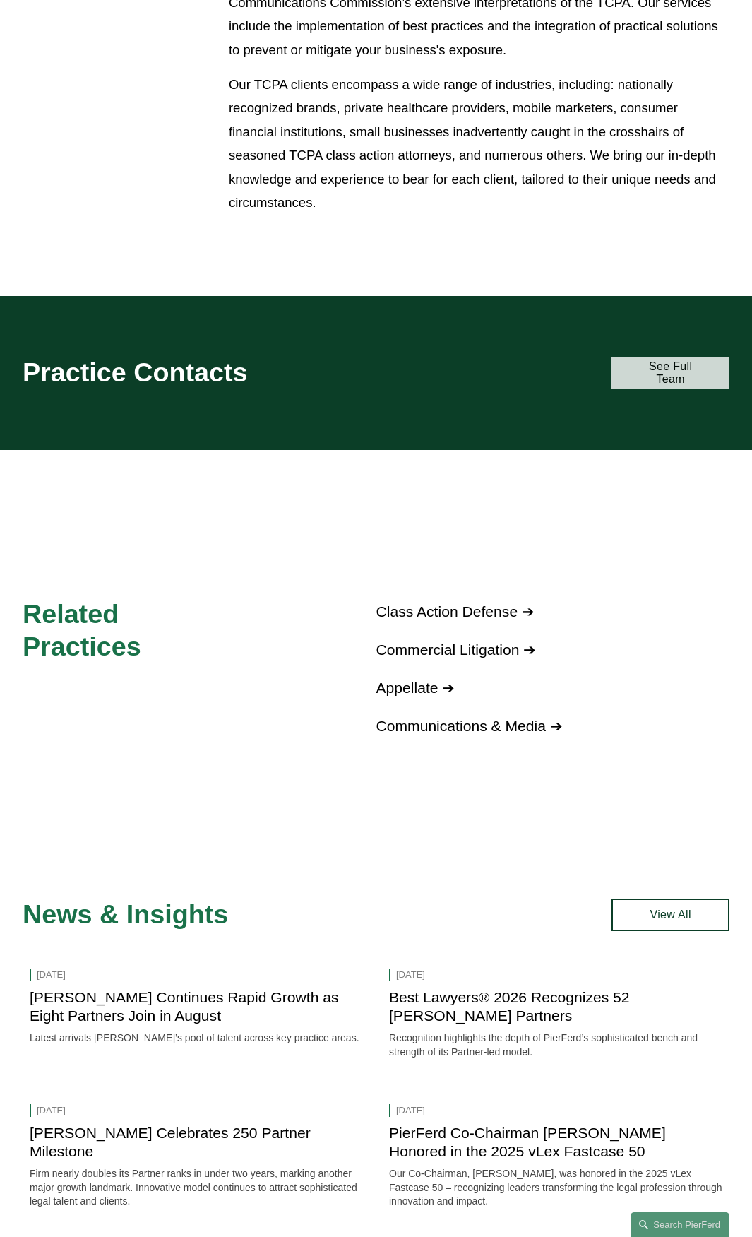
click at [646, 385] on link "See Full Team" at bounding box center [671, 373] width 118 height 32
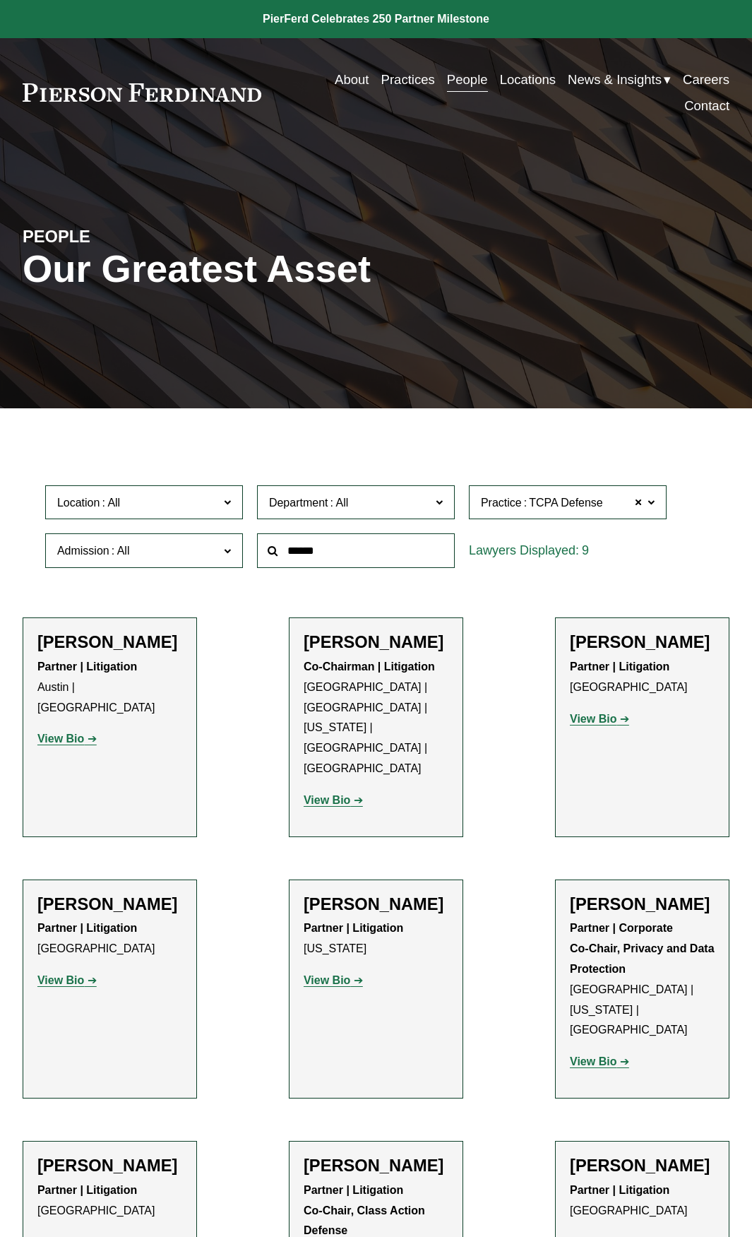
scroll to position [283, 0]
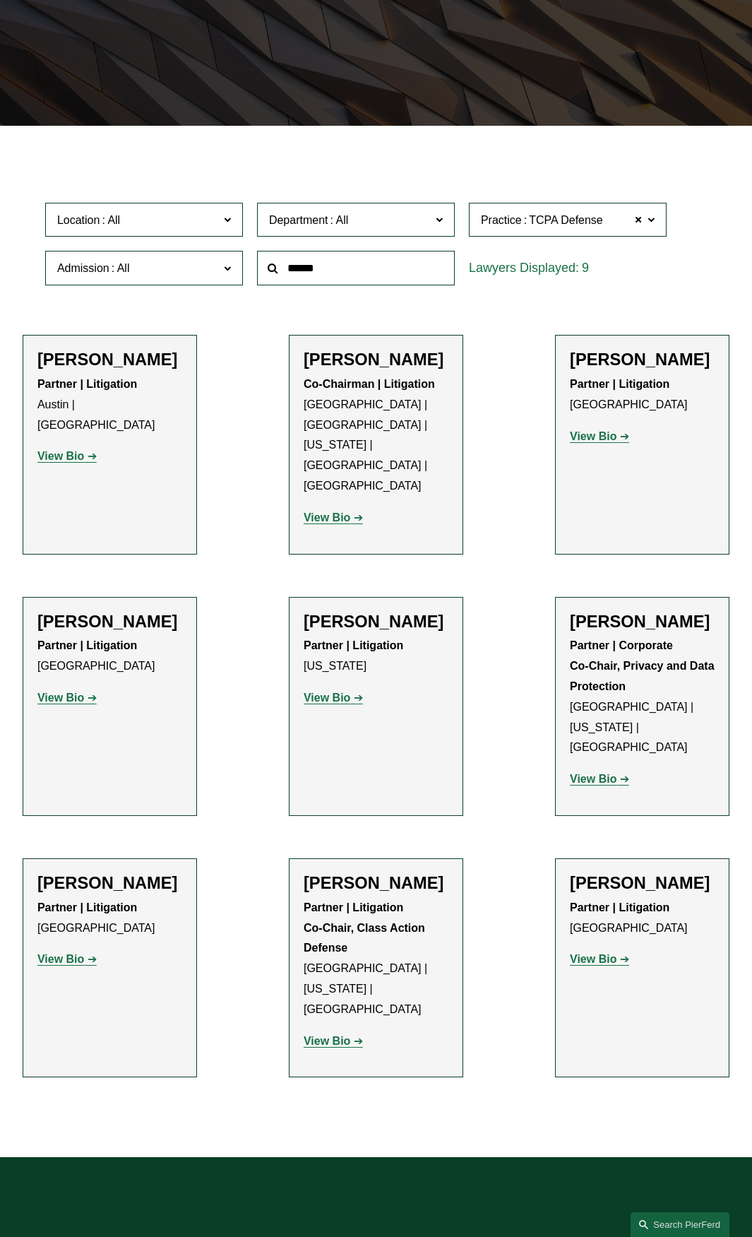
click at [87, 450] on link "View Bio" at bounding box center [66, 456] width 59 height 12
